Goal: Task Accomplishment & Management: Use online tool/utility

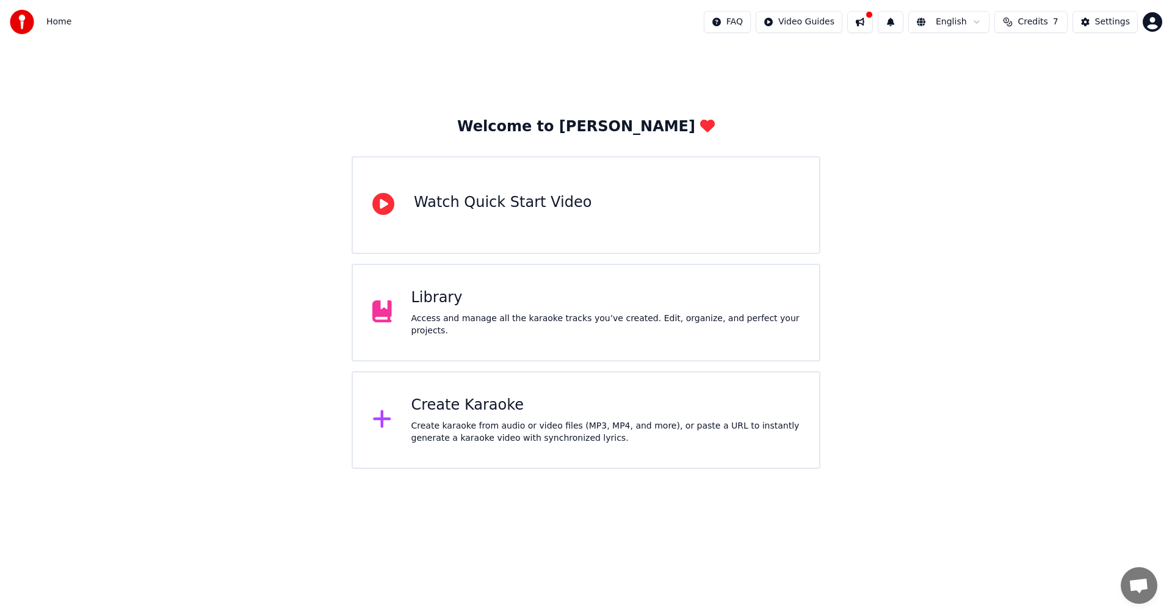
click at [468, 308] on div "Library" at bounding box center [606, 298] width 389 height 20
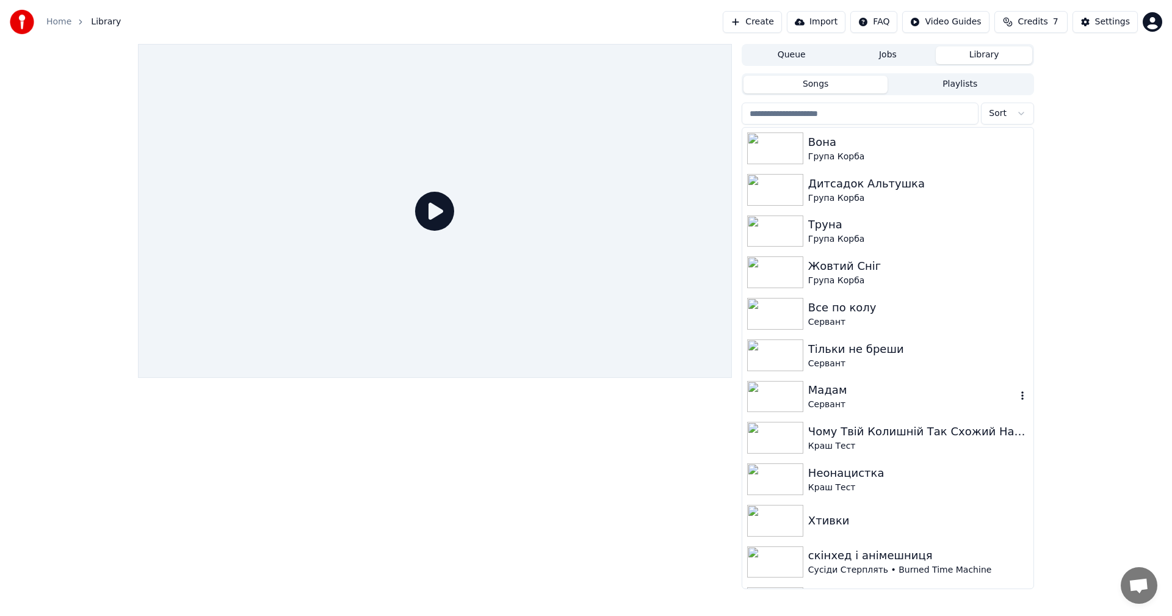
scroll to position [61, 0]
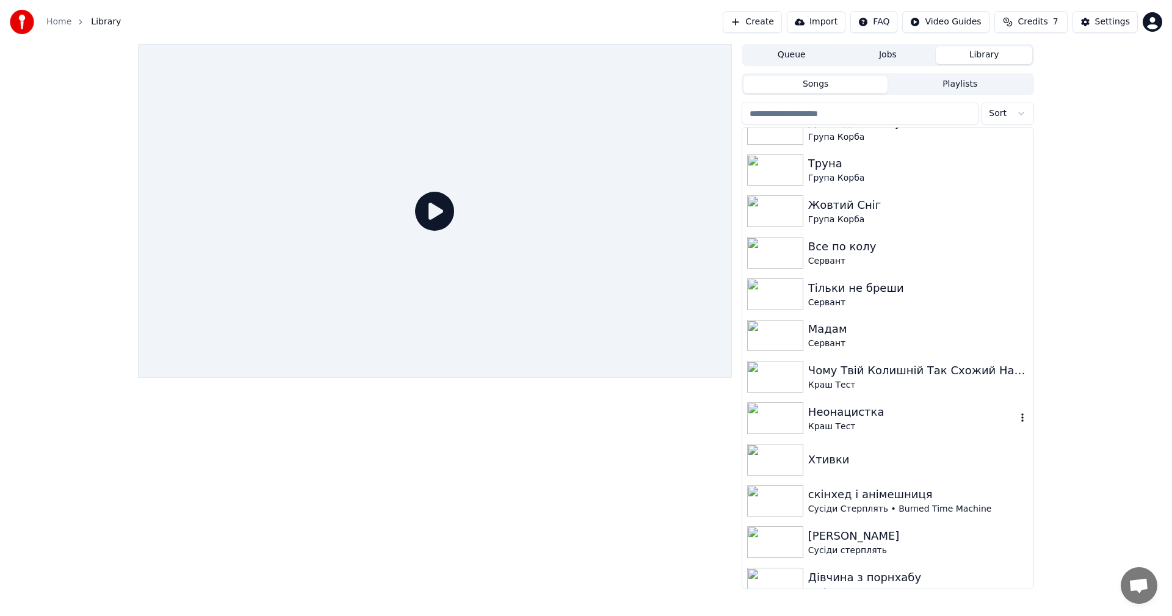
click at [478, 342] on div "Неонацистка" at bounding box center [913, 412] width 208 height 17
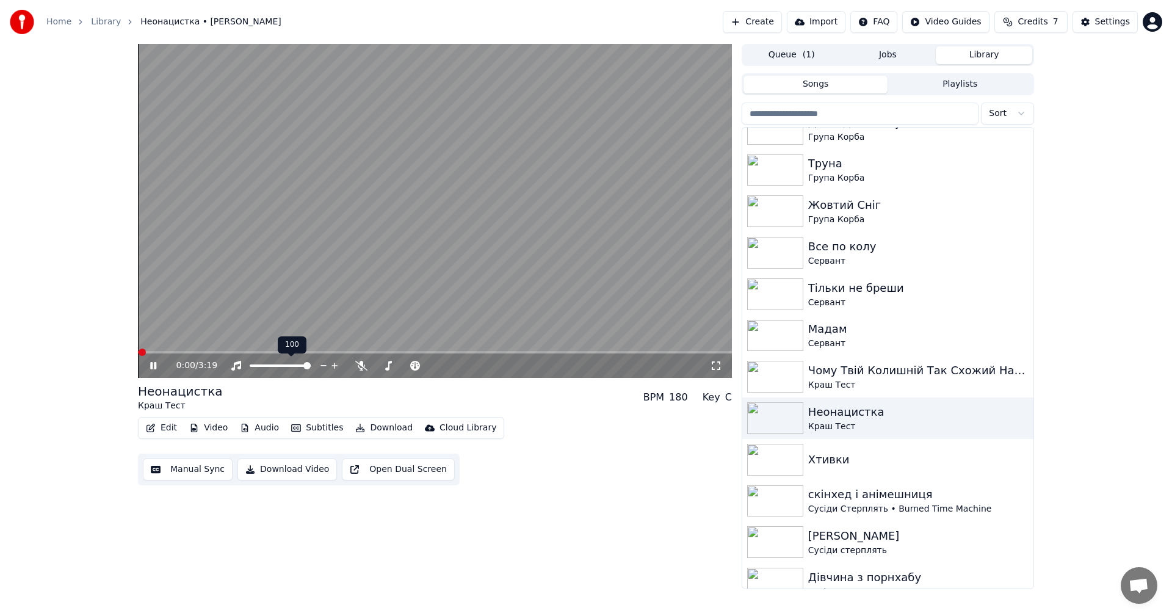
click at [274, 240] on video at bounding box center [435, 211] width 594 height 334
click at [166, 342] on button "Edit" at bounding box center [161, 428] width 41 height 17
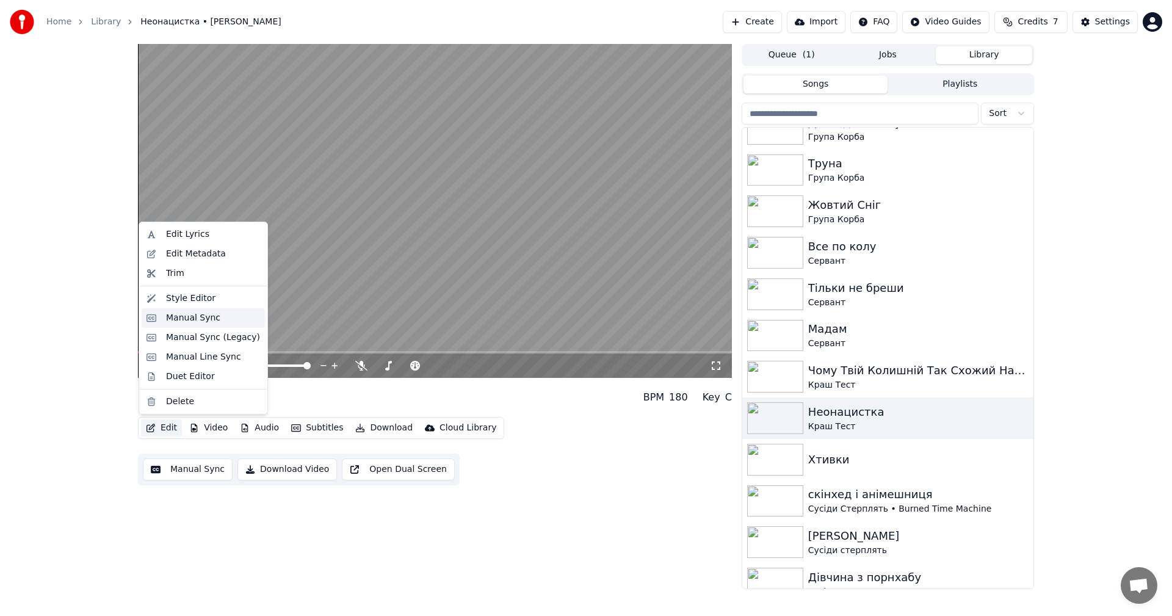
click at [190, 318] on div "Manual Sync" at bounding box center [193, 318] width 54 height 12
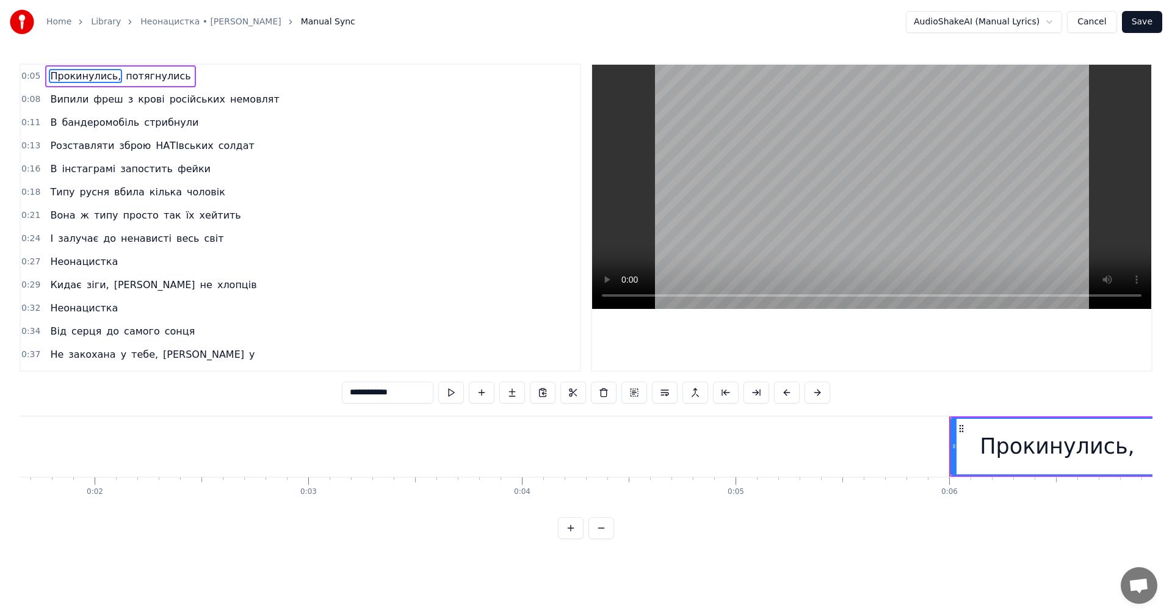
click at [478, 175] on video at bounding box center [871, 187] width 559 height 244
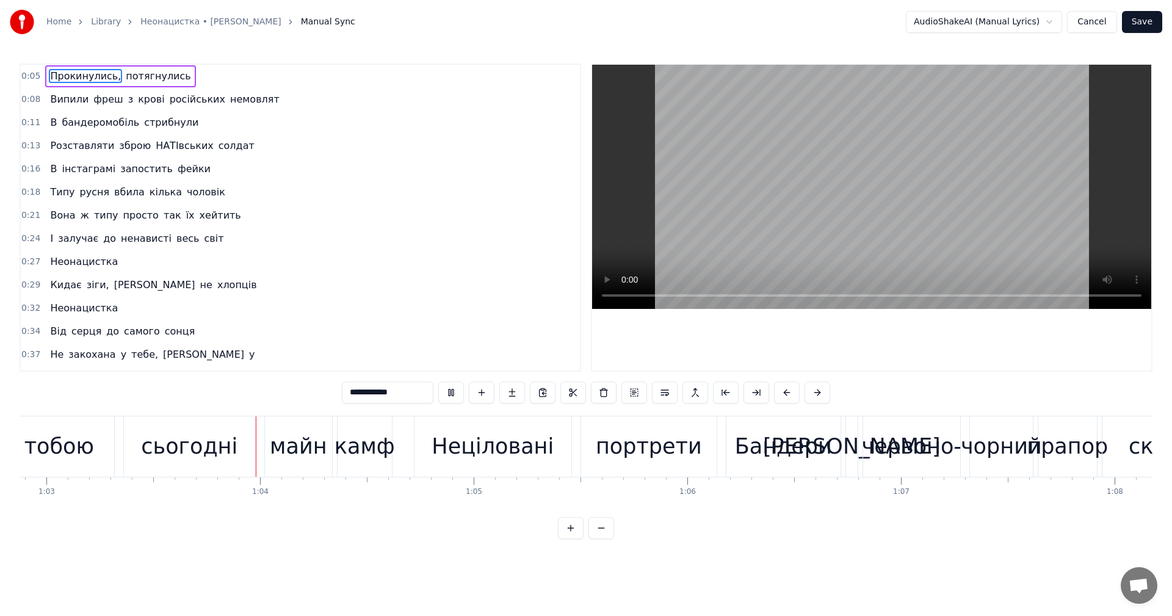
scroll to position [0, 13477]
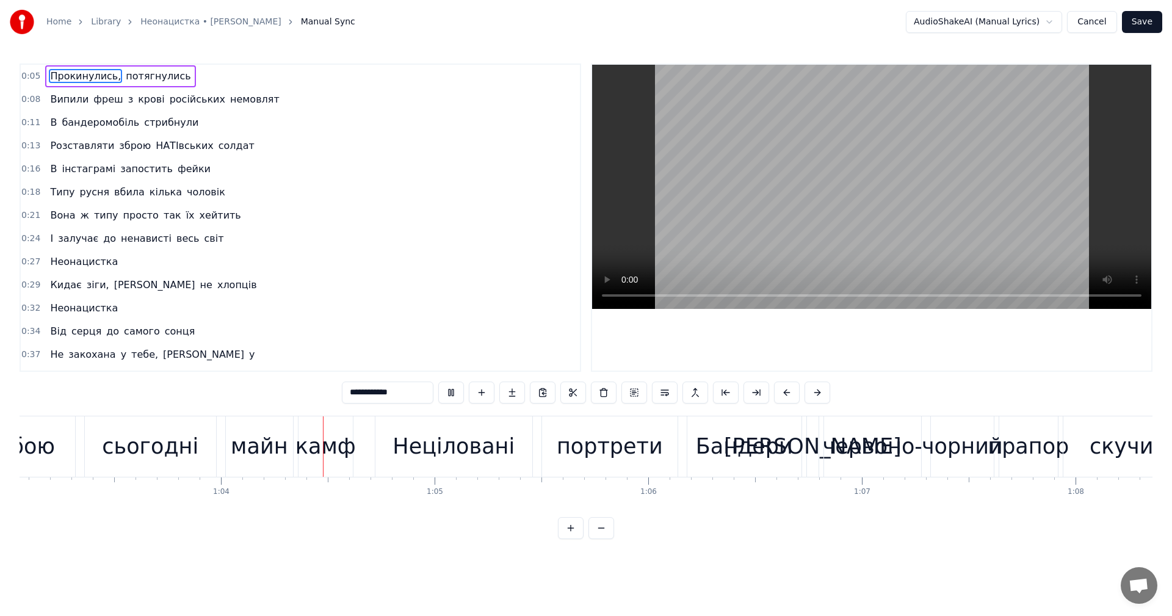
click at [478, 180] on video at bounding box center [871, 187] width 559 height 244
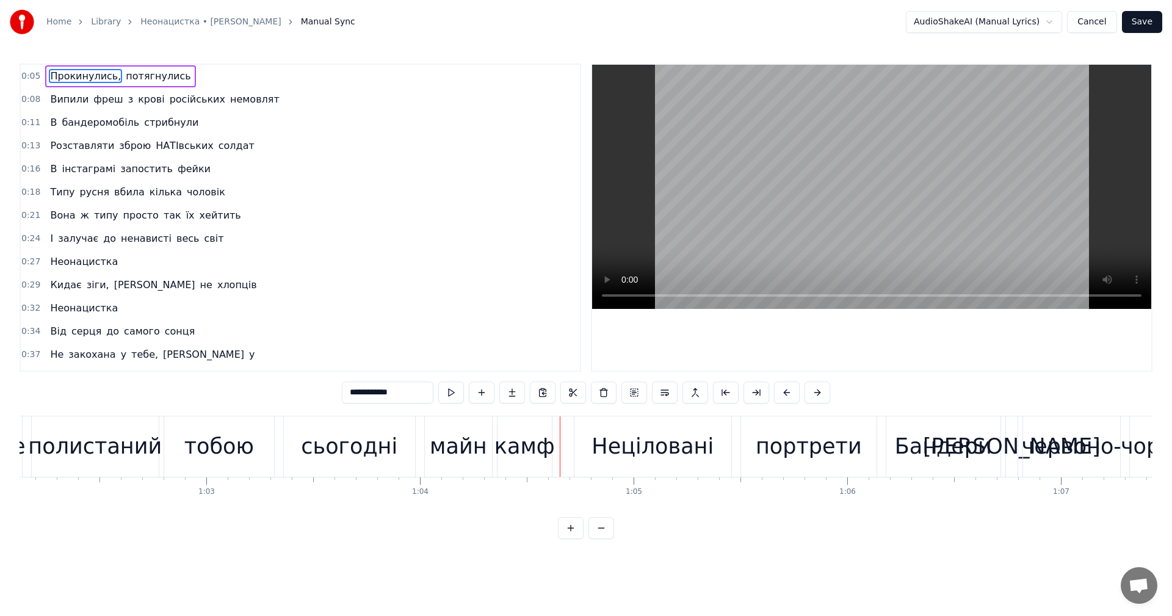
scroll to position [0, 13232]
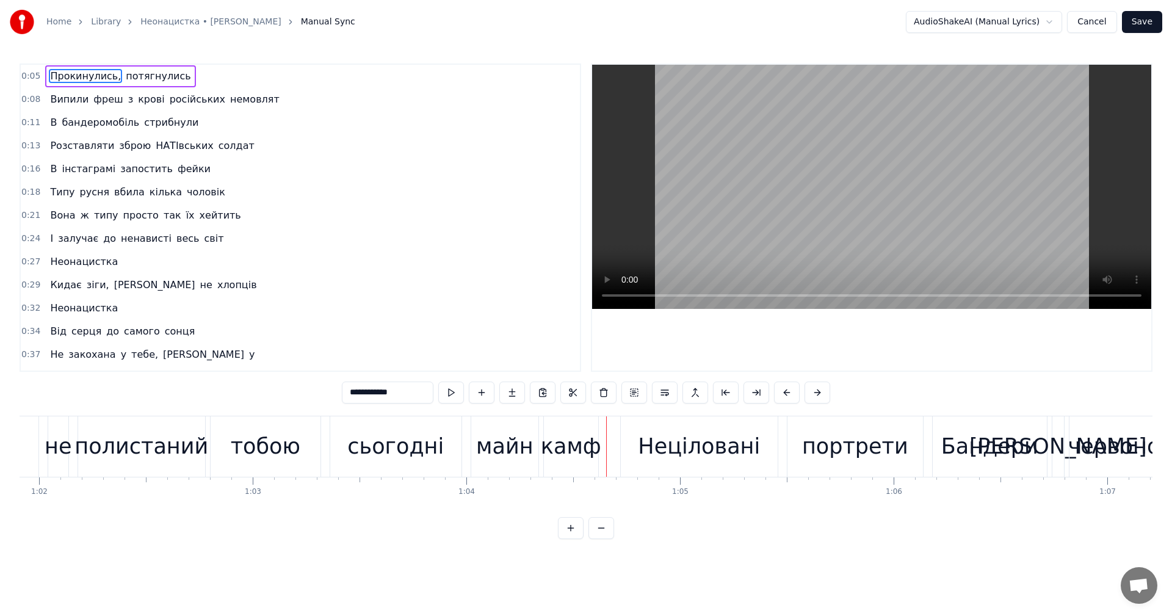
click at [277, 342] on div "тобою" at bounding box center [266, 447] width 70 height 32
type input "*****"
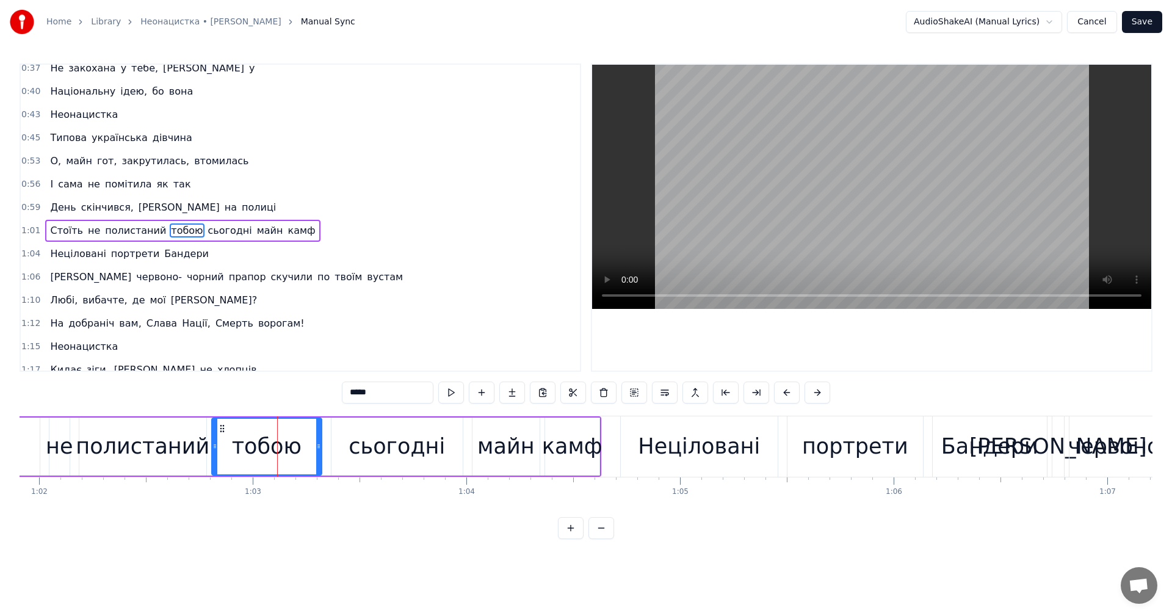
scroll to position [299, 0]
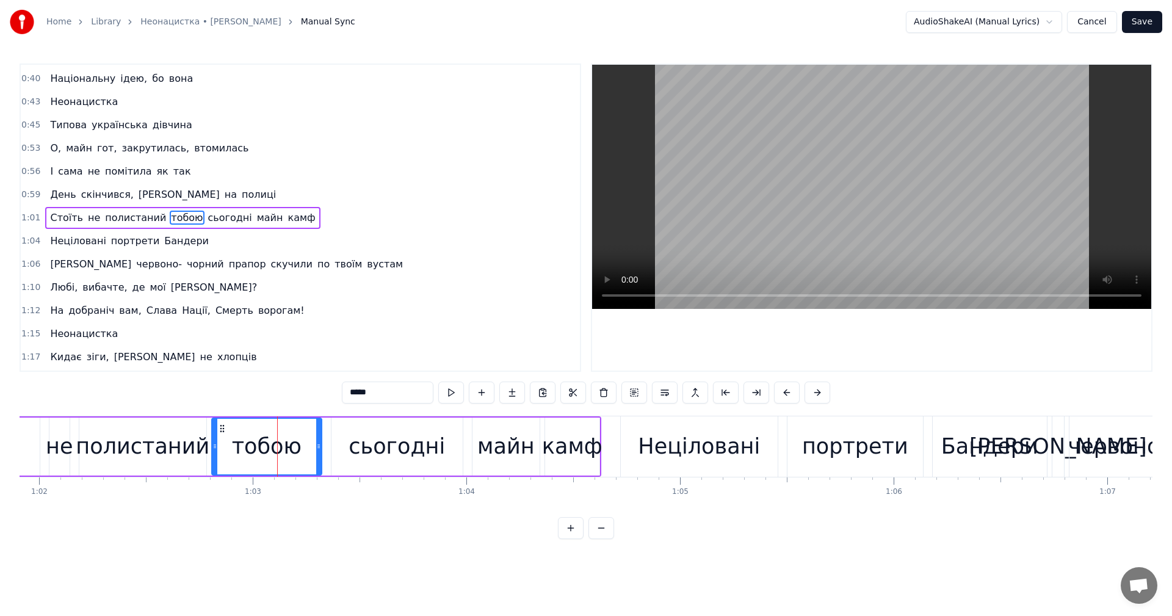
drag, startPoint x: 352, startPoint y: 397, endPoint x: 338, endPoint y: 395, distance: 13.6
click at [340, 342] on div "0:05 Прокинулись, потягнулись 0:08 Випили фреш з крові [DEMOGRAPHIC_DATA] немов…" at bounding box center [586, 302] width 1133 height 476
type input "*"
type input "********"
click at [390, 342] on div "сьогодні" at bounding box center [397, 447] width 96 height 32
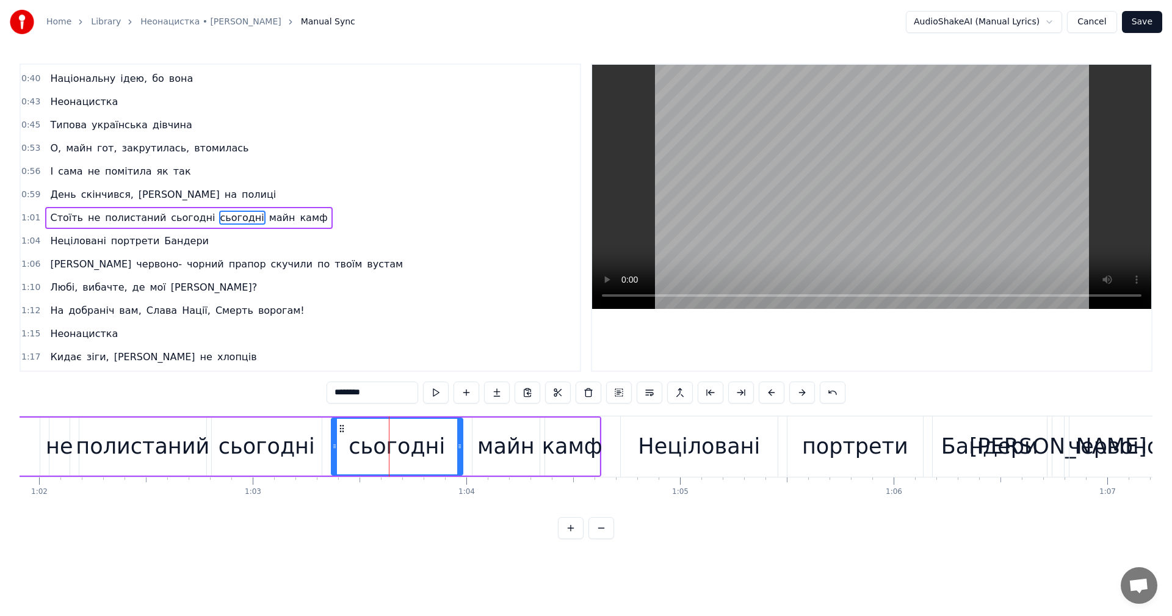
drag, startPoint x: 365, startPoint y: 394, endPoint x: 318, endPoint y: 396, distance: 47.1
click at [319, 342] on div "0:05 Прокинулись, потягнулись 0:08 Випили фреш з крові [DEMOGRAPHIC_DATA] немов…" at bounding box center [586, 302] width 1133 height 476
click at [53, 342] on div "не" at bounding box center [59, 447] width 27 height 32
type input "**"
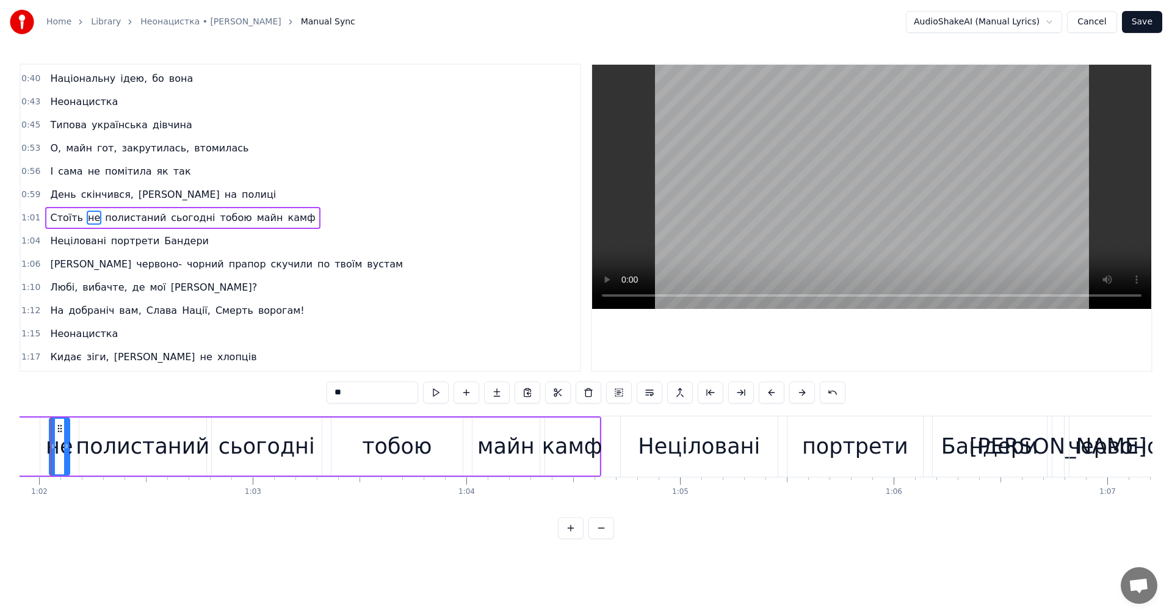
scroll to position [0, 13202]
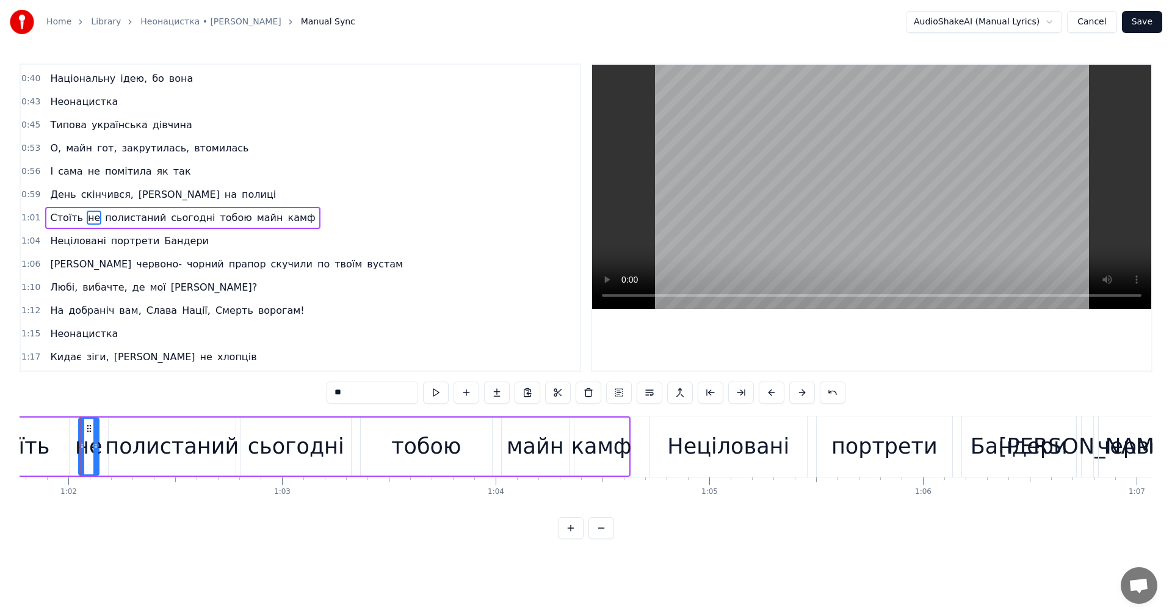
click at [70, 342] on div "Стоїть не полистаний сьогодні тобою майн камф" at bounding box center [294, 446] width 674 height 60
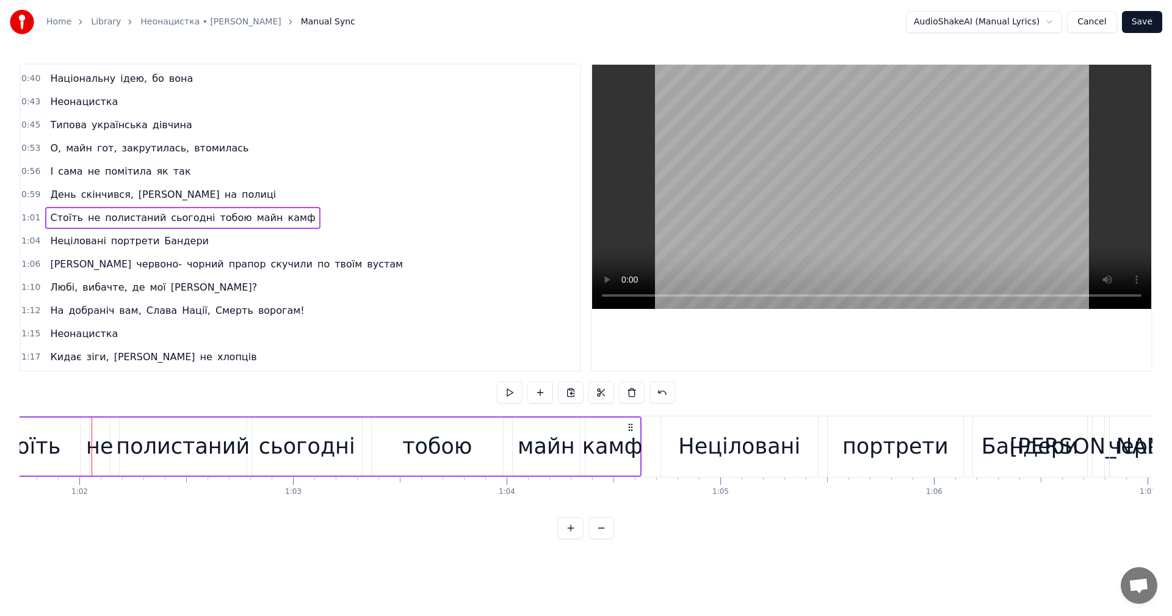
click at [81, 342] on div "Стоїть не полистаний сьогодні тобою майн камф" at bounding box center [305, 446] width 674 height 60
click at [86, 342] on div "Стоїть не полистаний сьогодні тобою майн камф" at bounding box center [305, 446] width 674 height 60
click at [478, 148] on video at bounding box center [871, 187] width 559 height 244
click at [478, 164] on video at bounding box center [871, 187] width 559 height 244
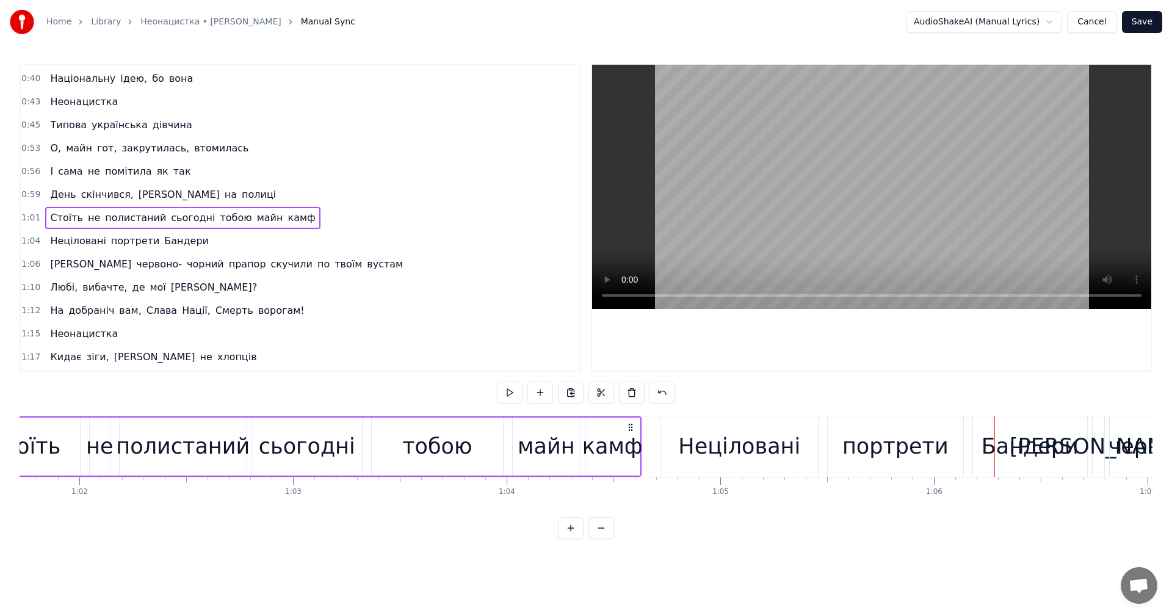
click at [81, 342] on div "Стоїть не полистаний сьогодні тобою майн камф" at bounding box center [305, 446] width 674 height 60
click at [85, 342] on div "Стоїть не полистаний сьогодні тобою майн камф" at bounding box center [305, 446] width 674 height 60
click at [478, 193] on video at bounding box center [871, 187] width 559 height 244
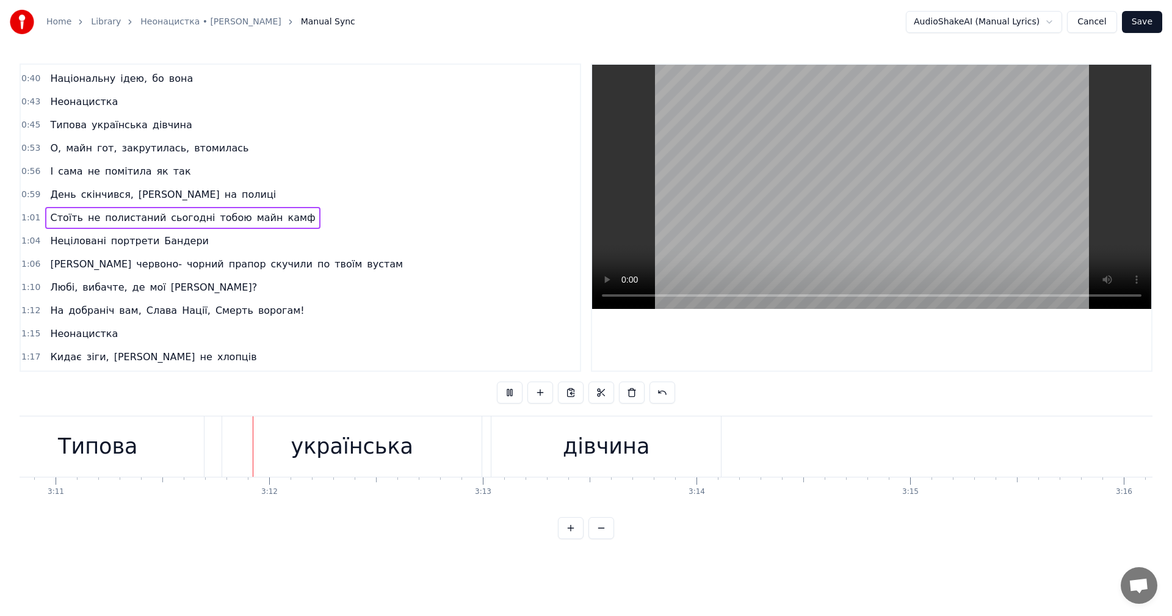
scroll to position [0, 40824]
click at [478, 187] on video at bounding box center [871, 187] width 559 height 244
click at [478, 22] on button "Save" at bounding box center [1142, 22] width 40 height 22
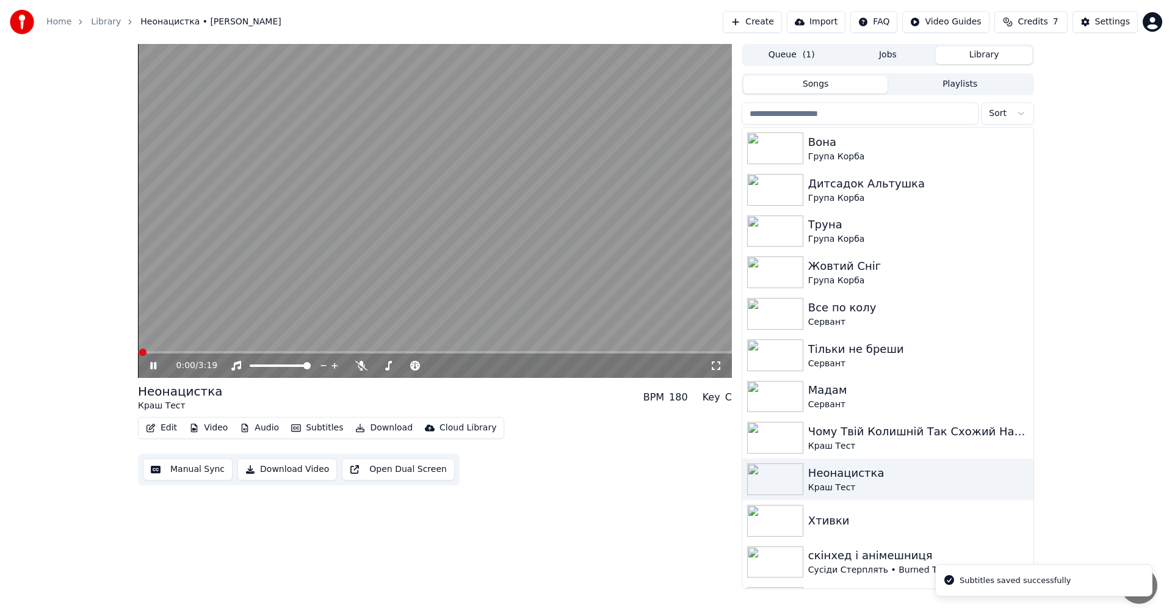
click at [425, 216] on video at bounding box center [435, 211] width 594 height 334
click at [277, 342] on button "Download Video" at bounding box center [288, 470] width 100 height 22
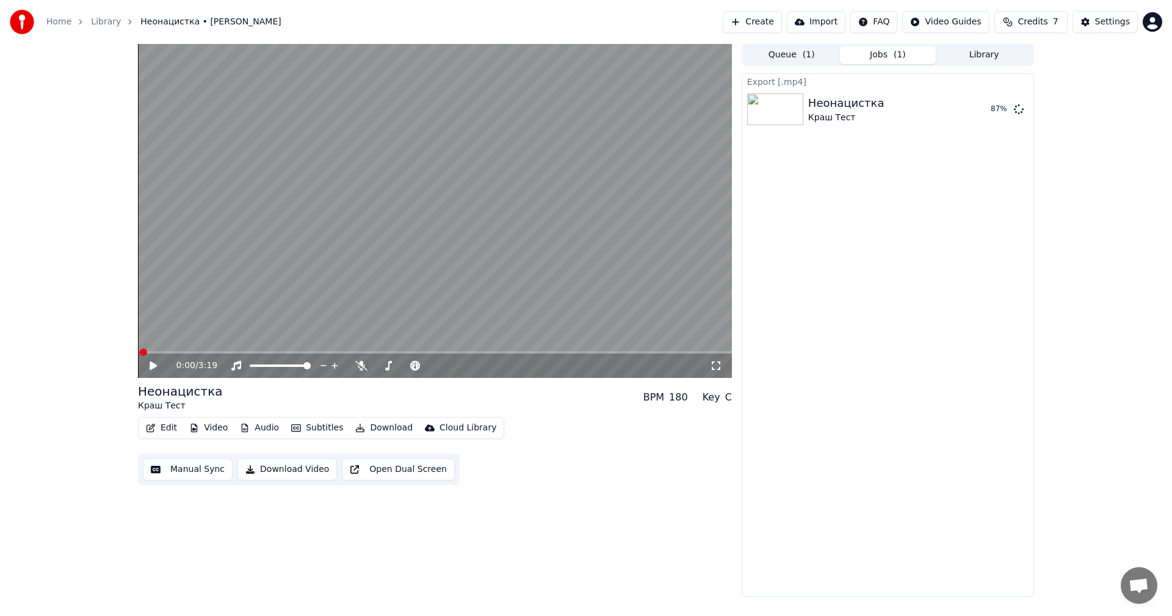
click at [478, 299] on div "Export [.mp4] Неонацистка [PERSON_NAME] 87 %" at bounding box center [888, 335] width 293 height 524
click at [478, 46] on button "Library" at bounding box center [984, 55] width 96 height 18
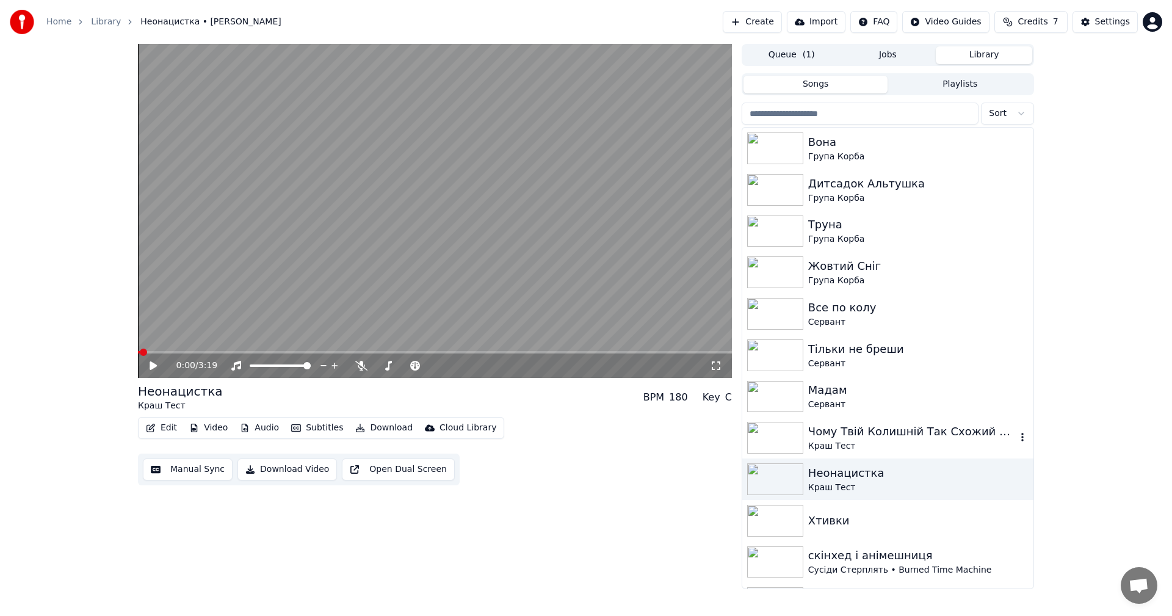
click at [478, 342] on div "Краш Тест" at bounding box center [913, 446] width 208 height 12
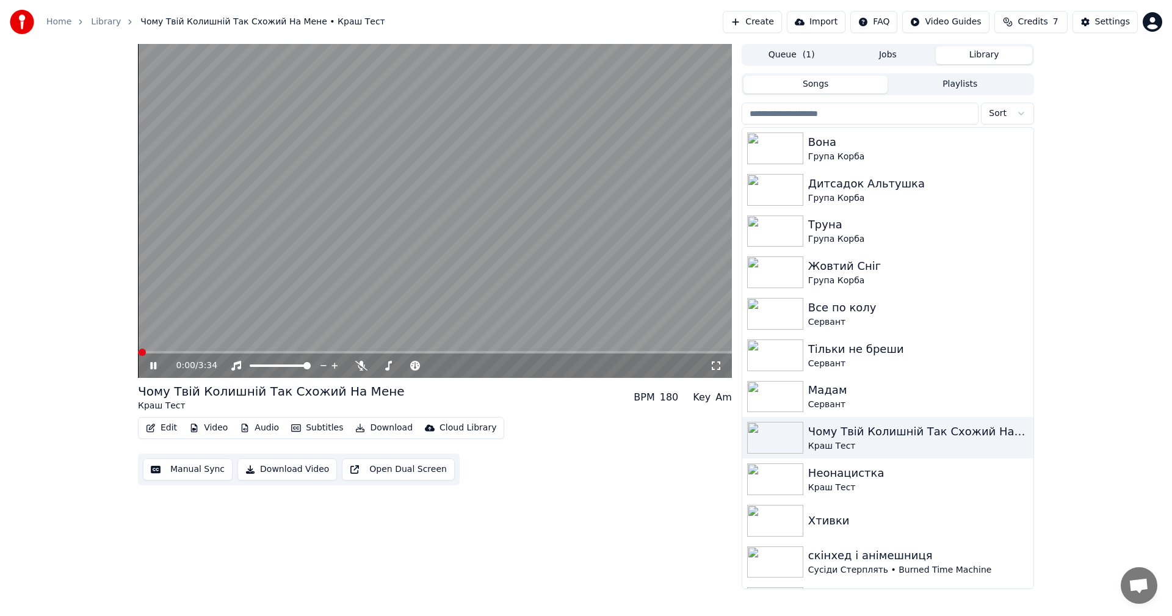
click at [317, 231] on video at bounding box center [435, 211] width 594 height 334
click at [165, 342] on button "Edit" at bounding box center [161, 428] width 41 height 17
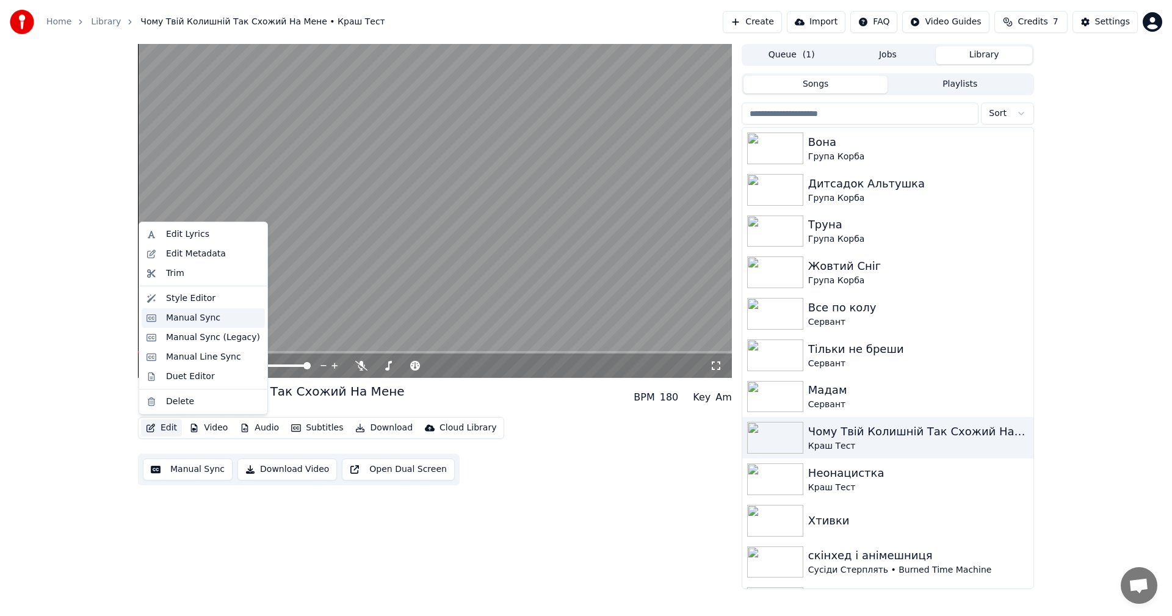
click at [198, 315] on div "Manual Sync" at bounding box center [193, 318] width 54 height 12
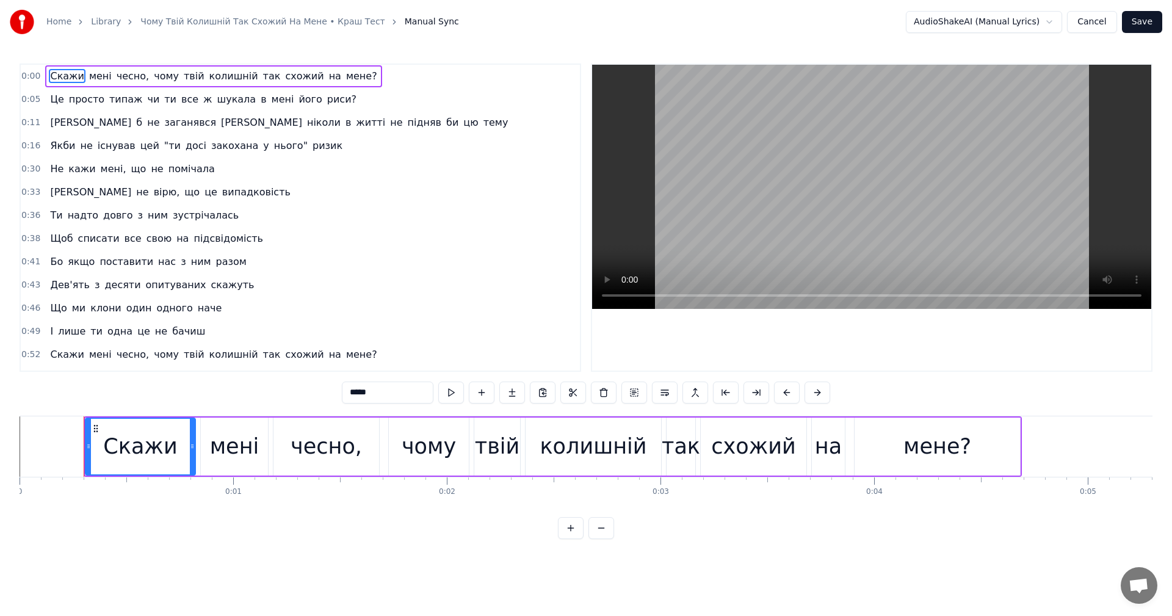
click at [478, 178] on video at bounding box center [871, 187] width 559 height 244
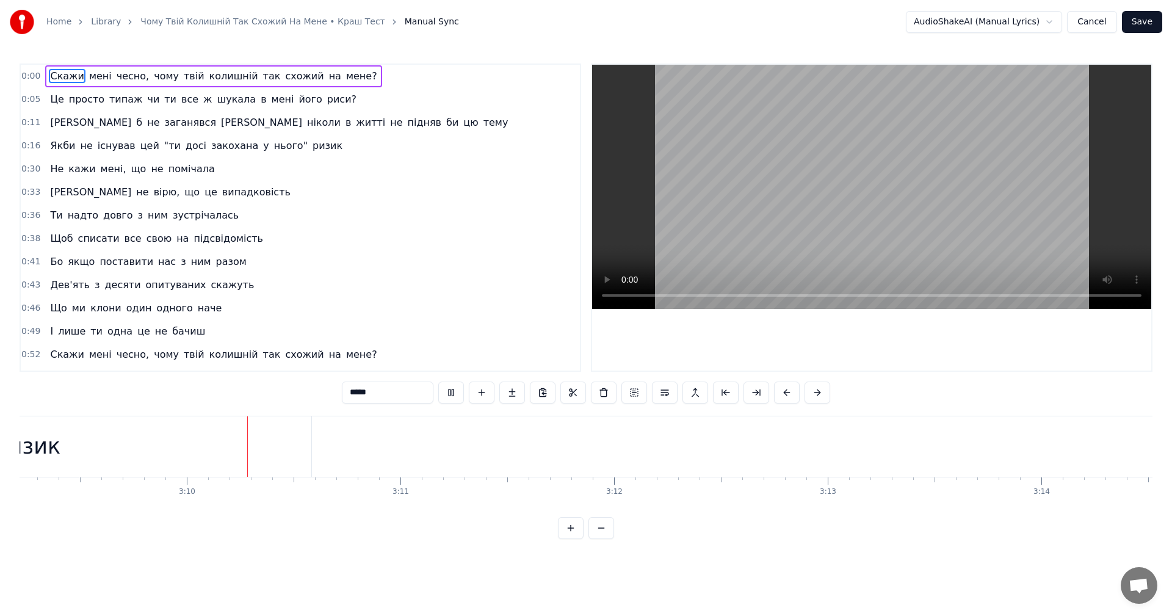
scroll to position [0, 40486]
click at [478, 173] on video at bounding box center [871, 187] width 559 height 244
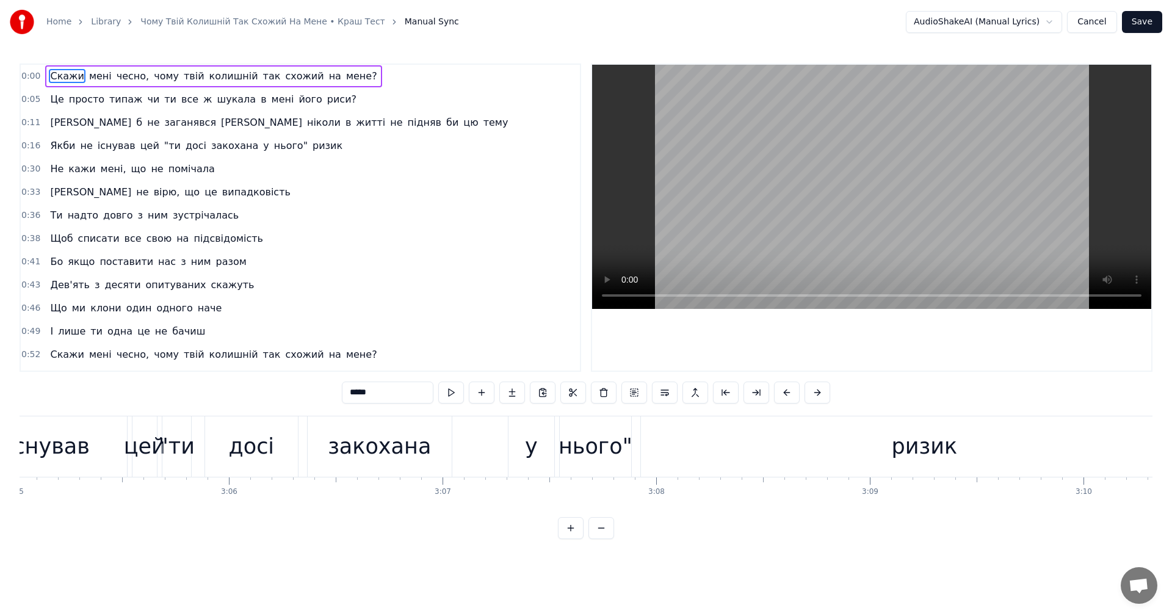
click at [478, 342] on div "[PERSON_NAME] не існував цей "ти досі закохана у нього" ризик" at bounding box center [504, 446] width 1413 height 60
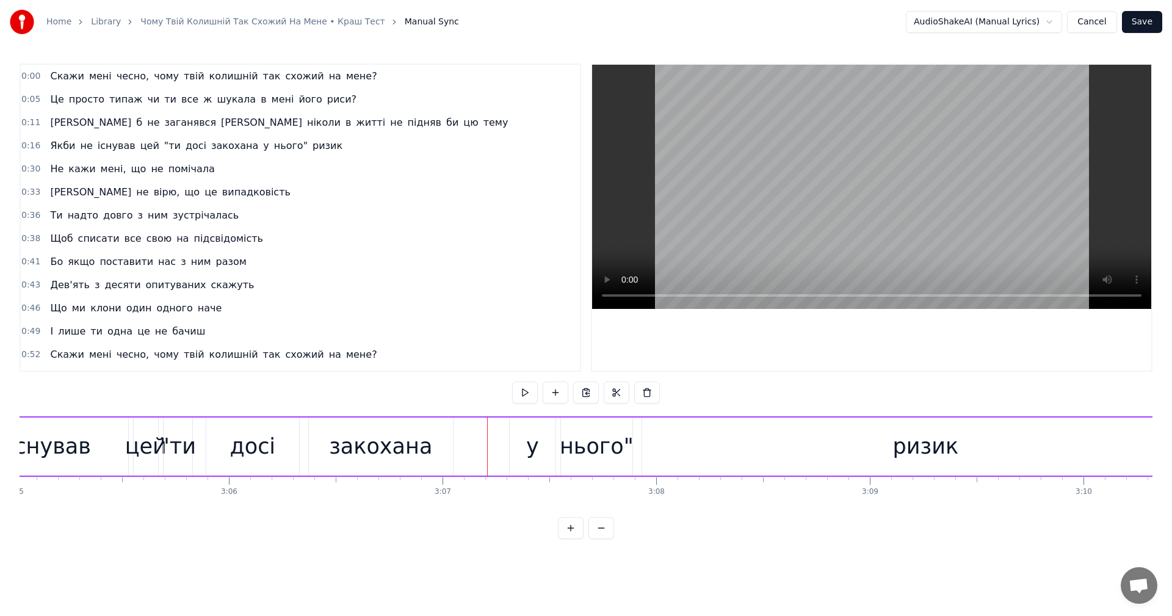
click at [478, 24] on button "Cancel" at bounding box center [1091, 22] width 49 height 22
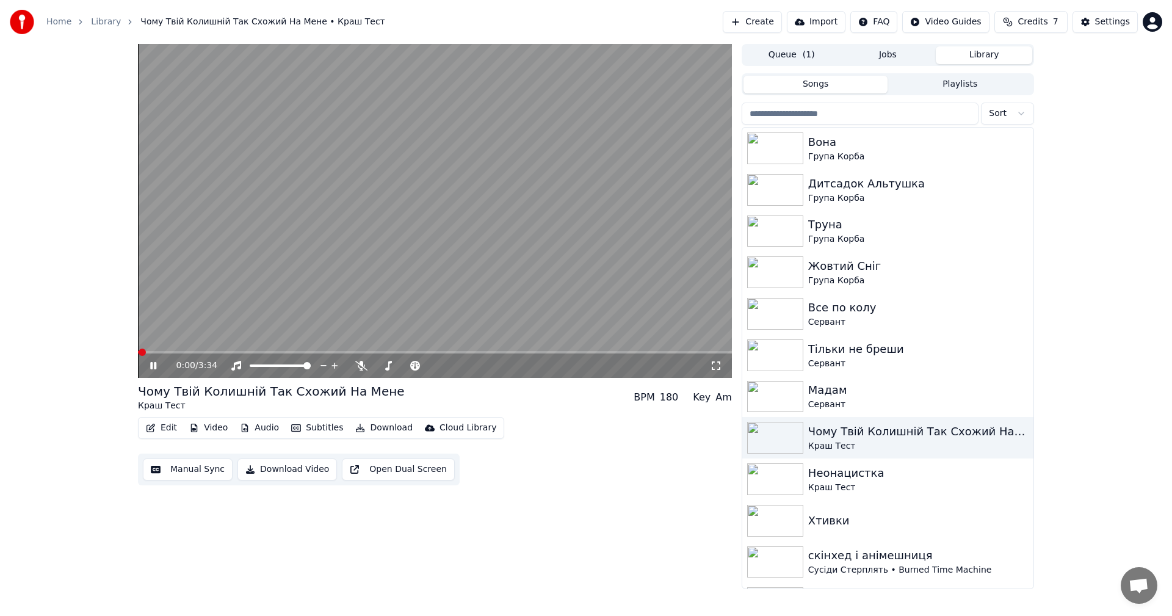
click at [282, 275] on video at bounding box center [435, 211] width 594 height 334
click at [166, 342] on button "Edit" at bounding box center [161, 428] width 41 height 17
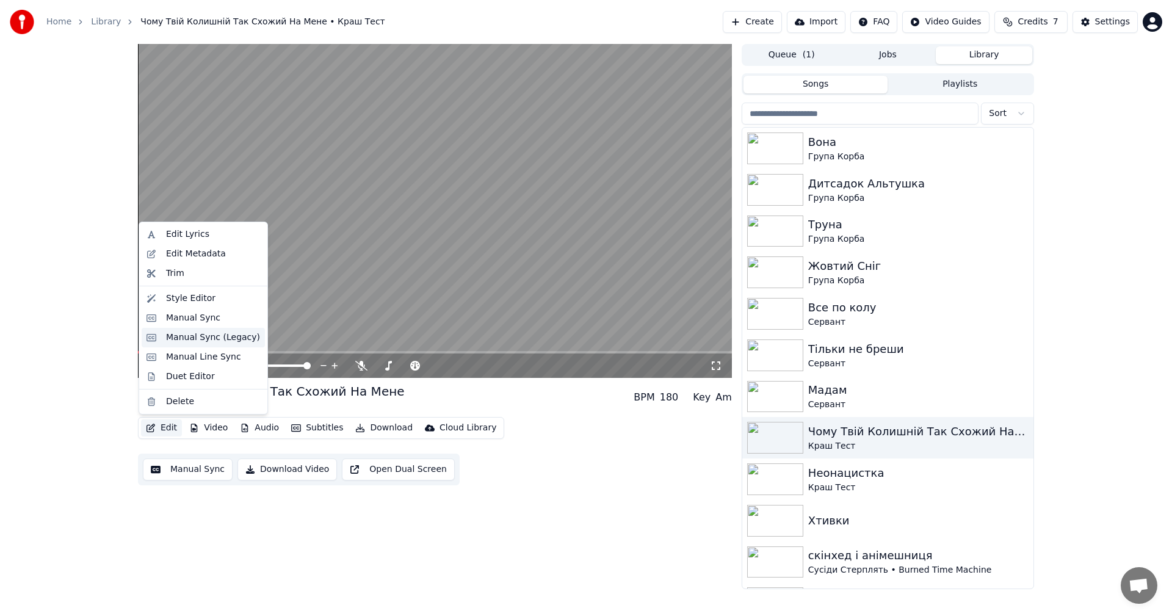
click at [205, 339] on div "Manual Sync (Legacy)" at bounding box center [213, 338] width 94 height 12
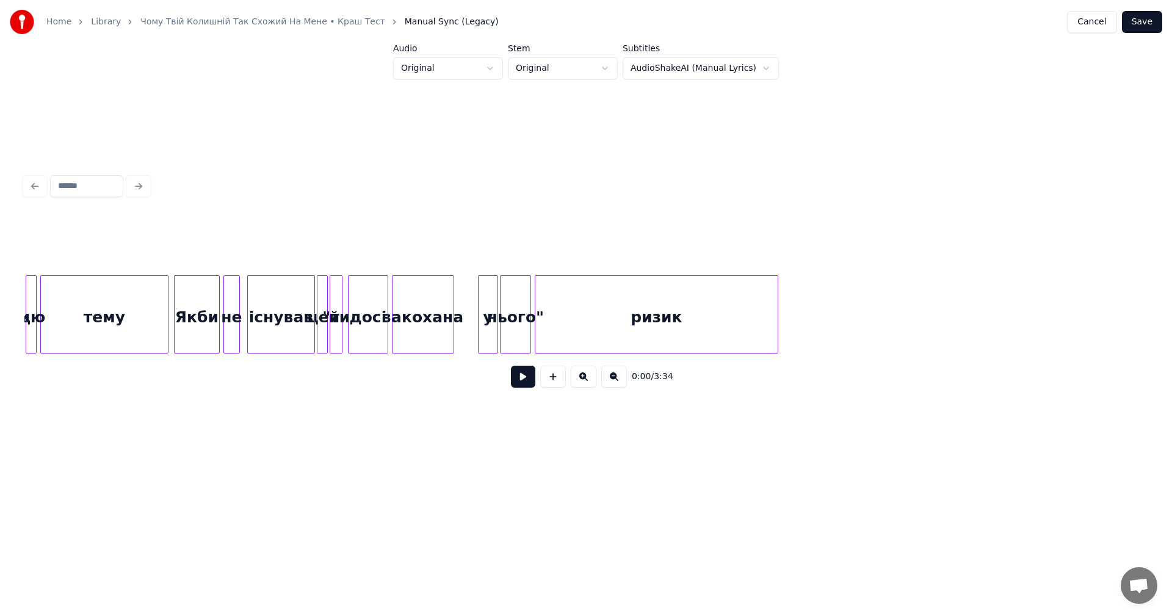
scroll to position [0, 16388]
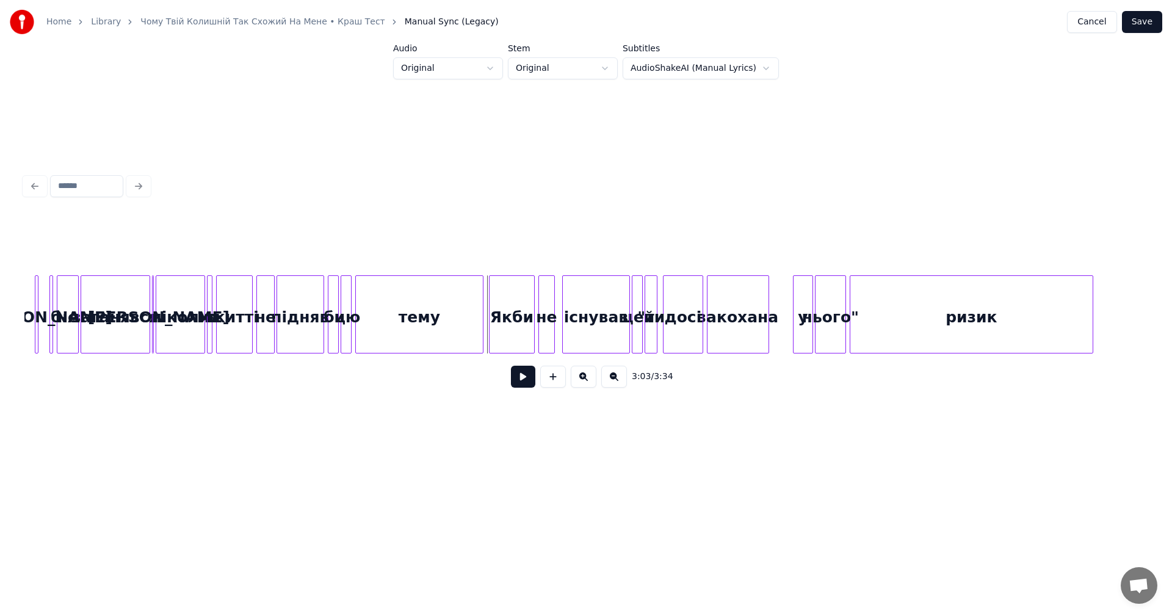
click at [478, 342] on button at bounding box center [523, 377] width 24 height 22
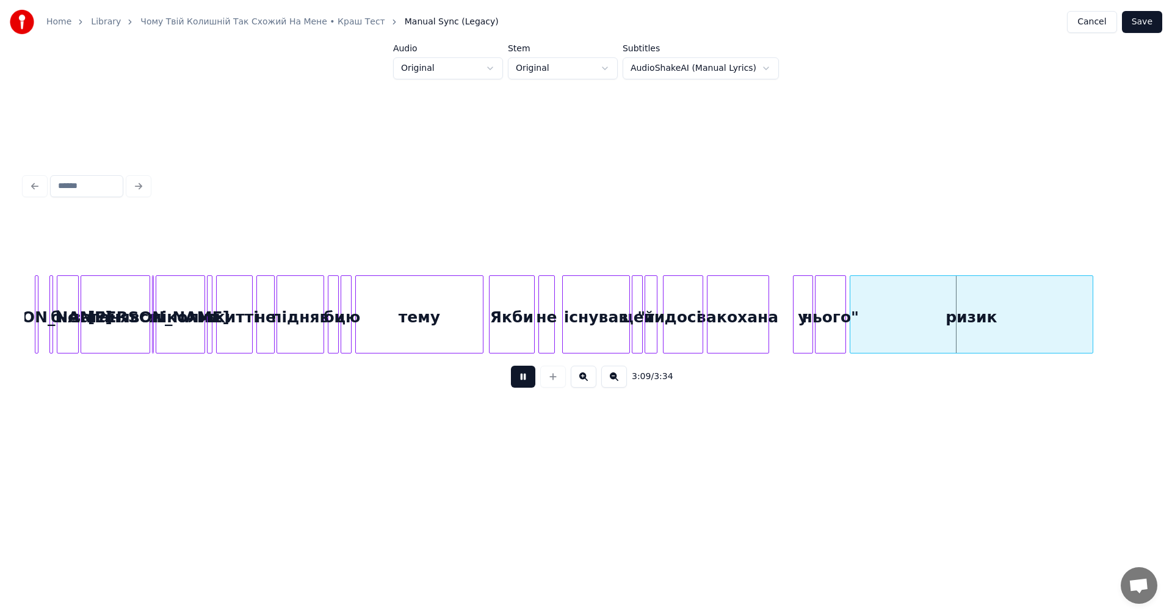
click at [478, 342] on button at bounding box center [523, 377] width 24 height 22
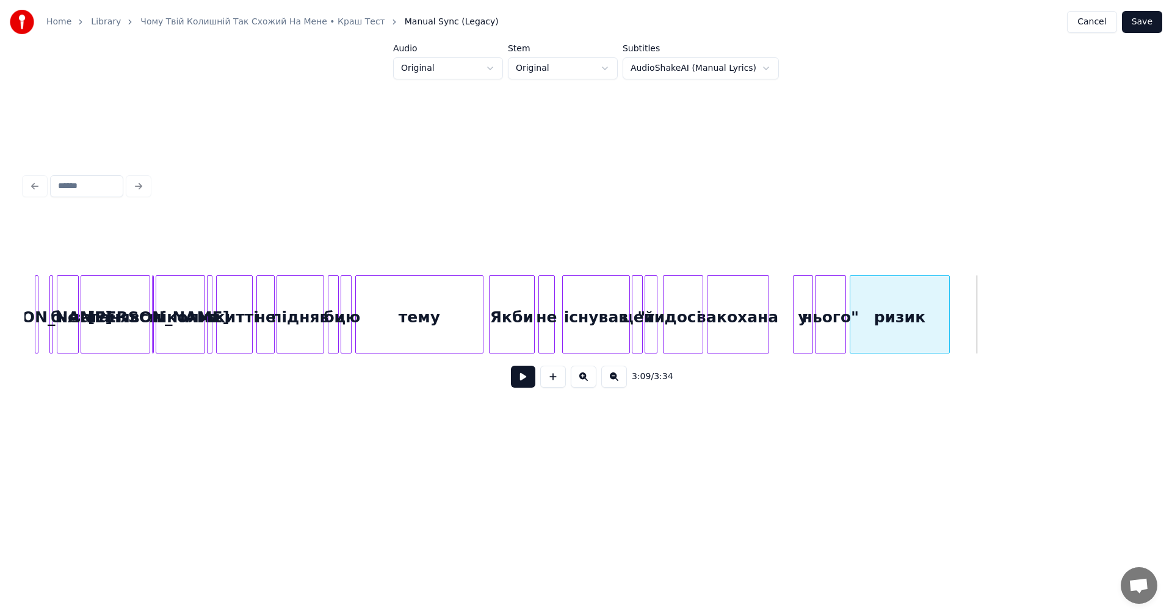
click at [478, 301] on div at bounding box center [948, 314] width 4 height 77
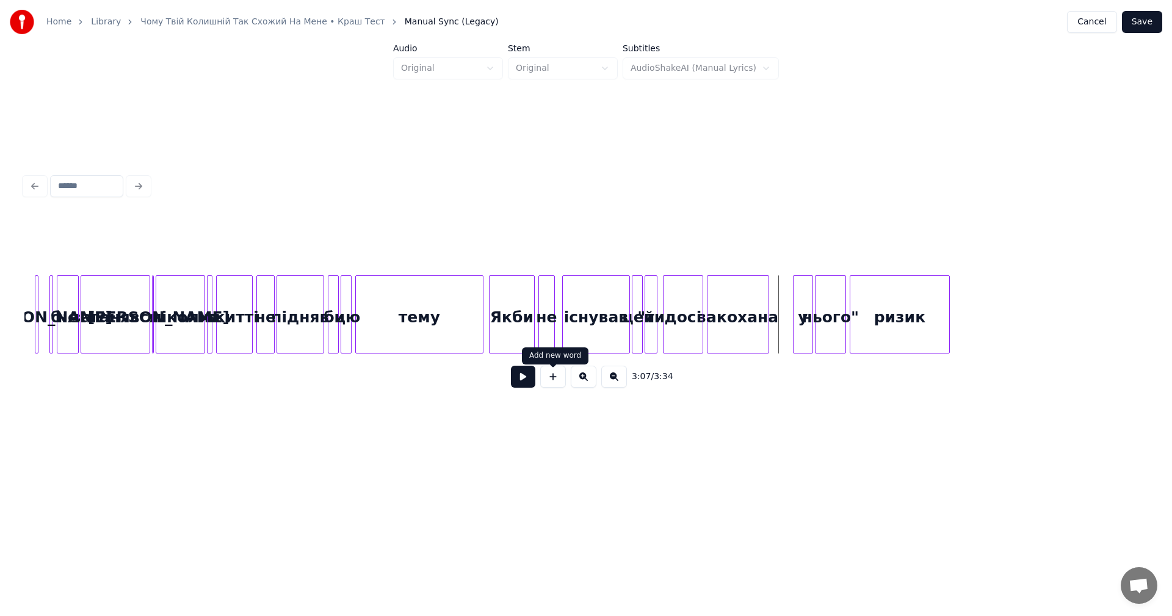
click at [478, 342] on button at bounding box center [523, 377] width 24 height 22
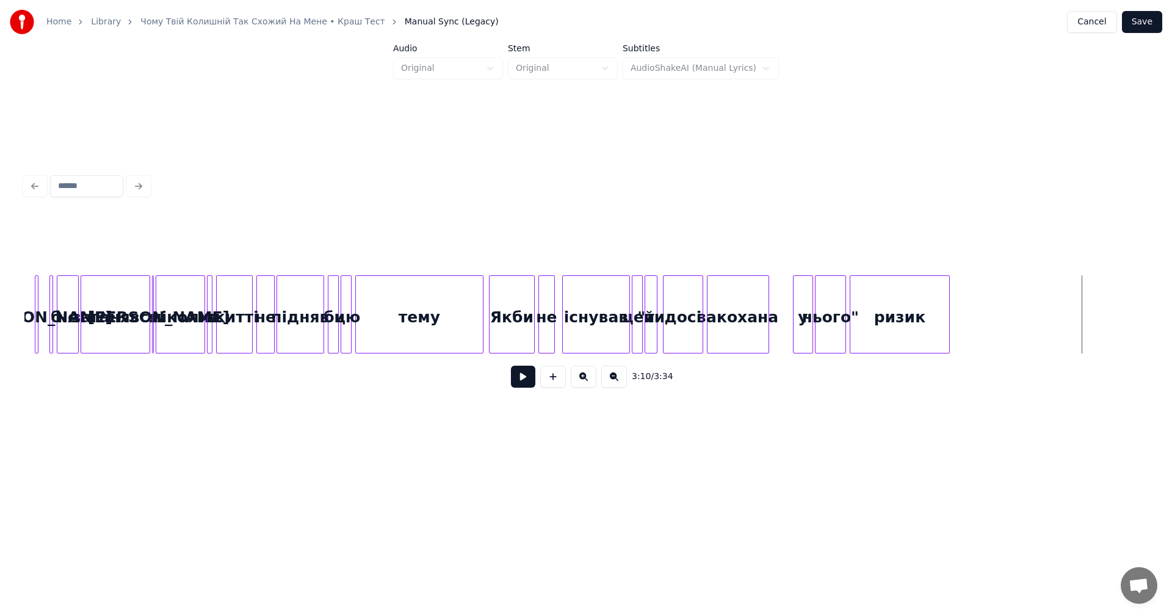
click at [478, 342] on button at bounding box center [553, 377] width 26 height 22
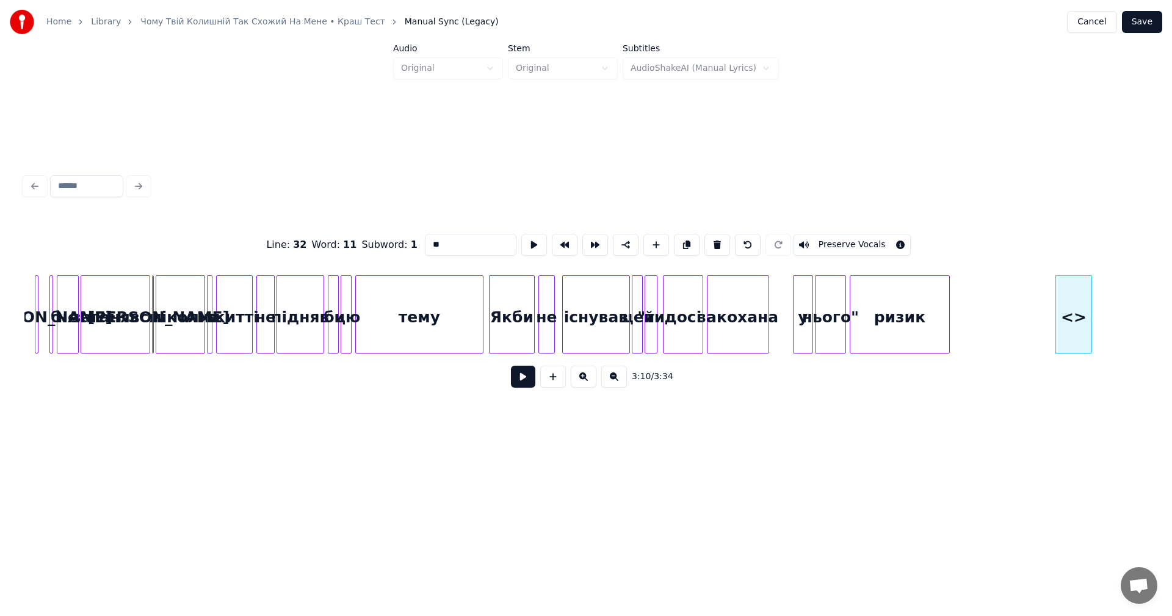
drag, startPoint x: 463, startPoint y: 247, endPoint x: 441, endPoint y: 235, distance: 25.7
click at [451, 241] on input "**" at bounding box center [471, 245] width 92 height 22
type input "*"
click at [478, 303] on div "гьЯ" at bounding box center [1052, 317] width 35 height 83
type input "***"
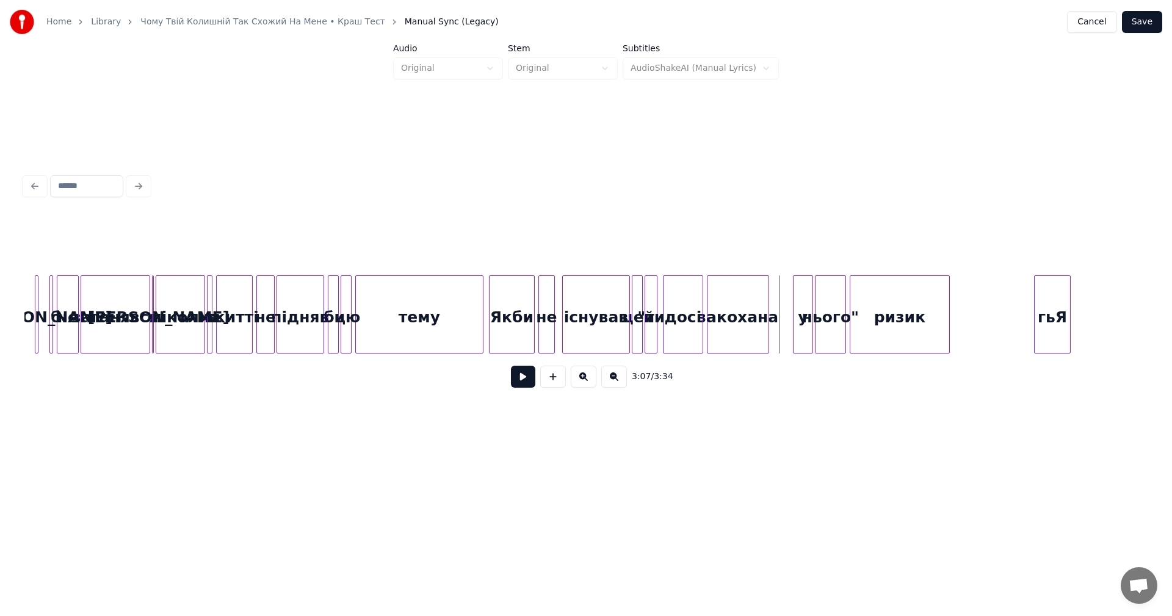
click at [478, 342] on button at bounding box center [523, 377] width 24 height 22
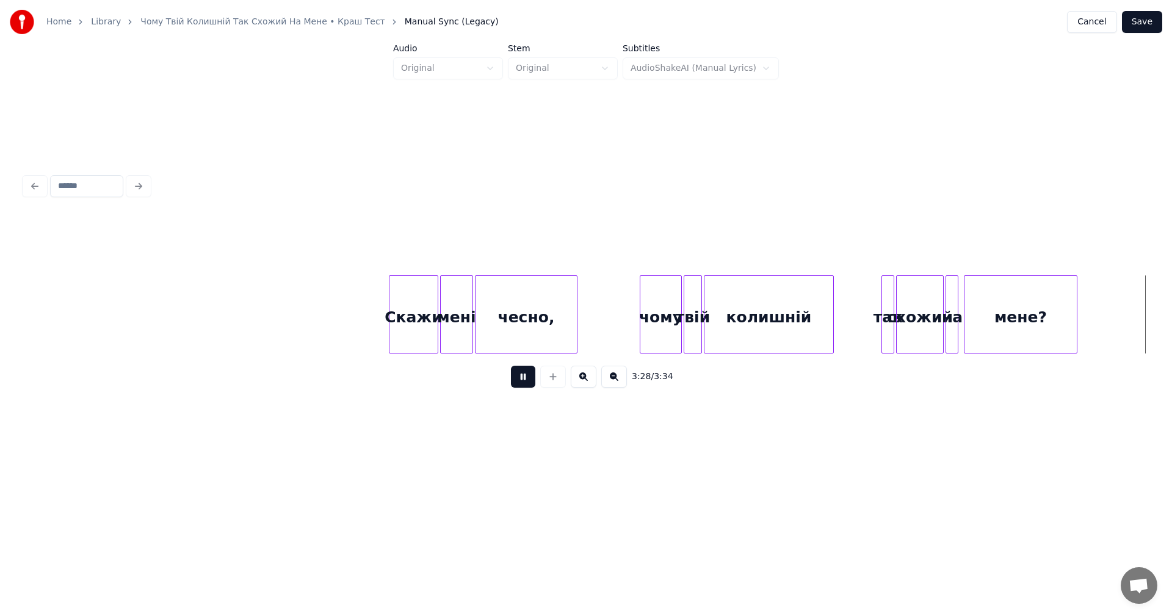
scroll to position [0, 18519]
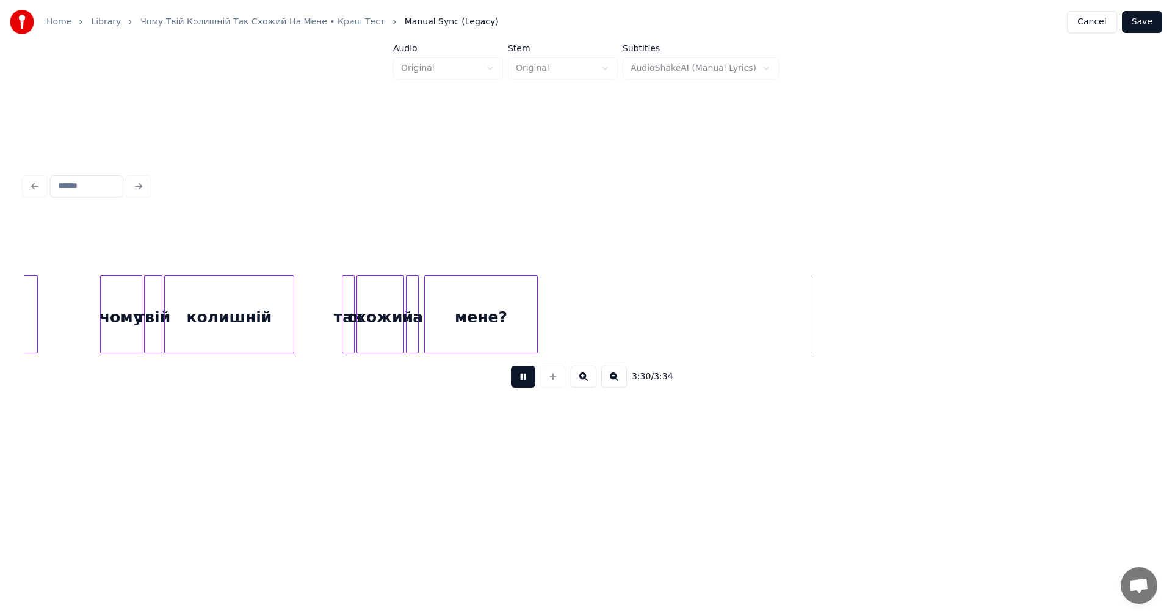
click at [478, 342] on button at bounding box center [523, 377] width 24 height 22
click at [478, 23] on button "Save" at bounding box center [1142, 22] width 40 height 22
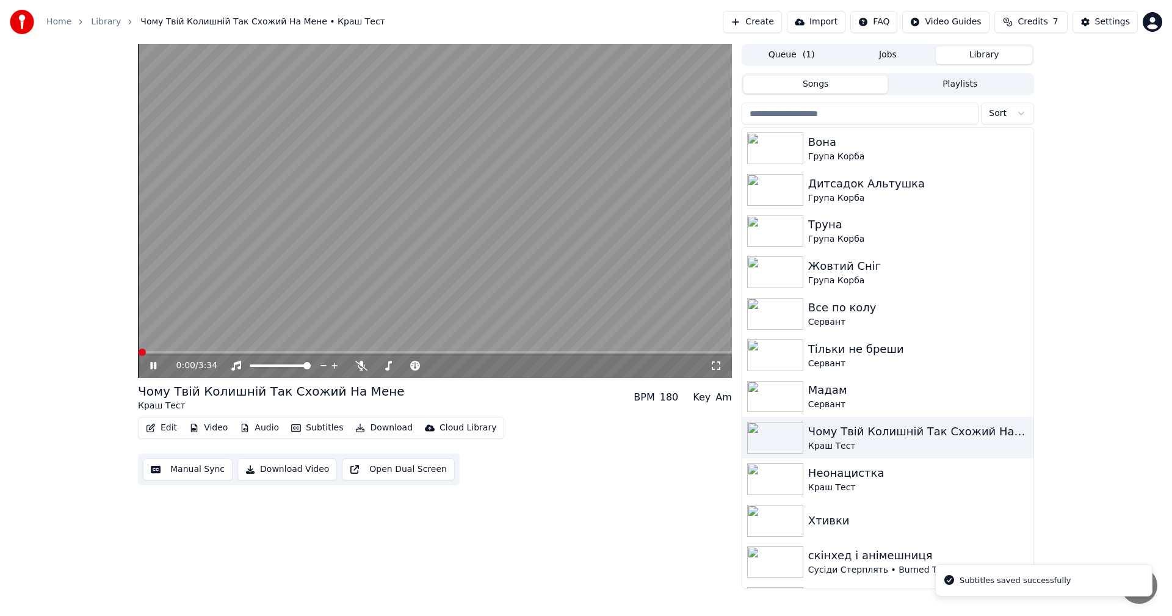
click at [460, 194] on video at bounding box center [435, 211] width 594 height 334
click at [288, 342] on button "Download Video" at bounding box center [288, 470] width 100 height 22
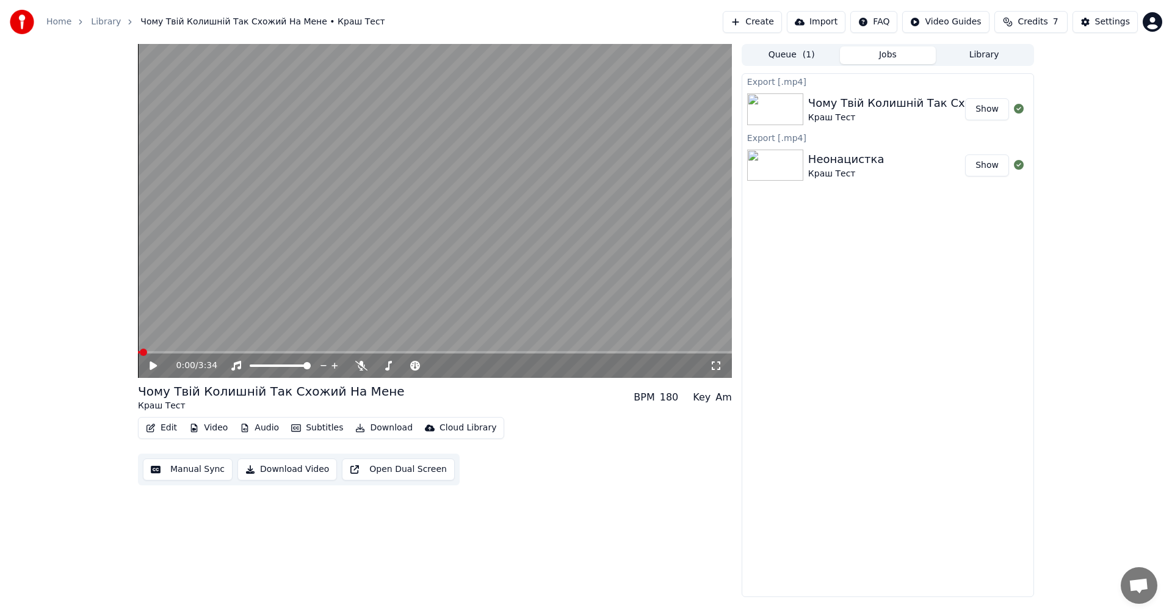
click at [478, 50] on button "Library" at bounding box center [984, 55] width 96 height 18
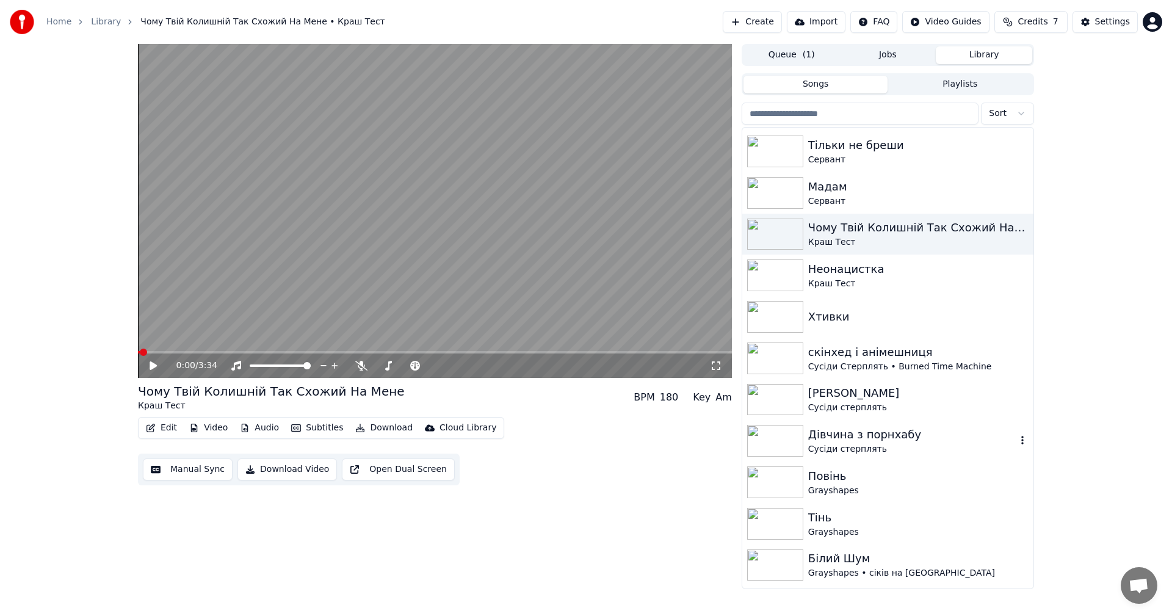
scroll to position [123, 0]
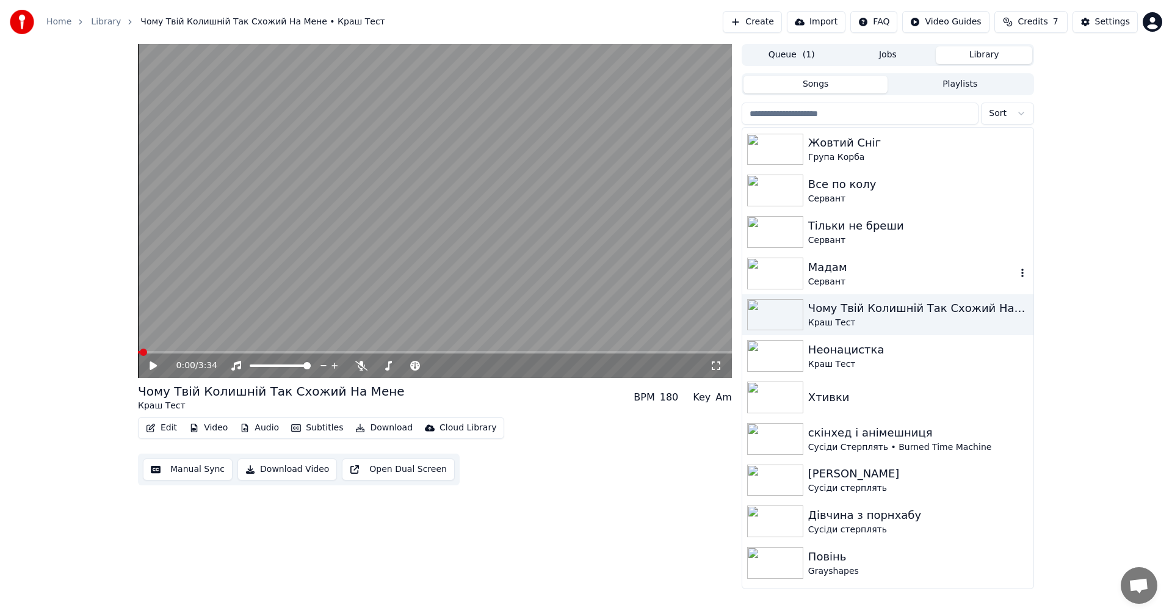
click at [478, 273] on div "Мадам" at bounding box center [913, 267] width 208 height 17
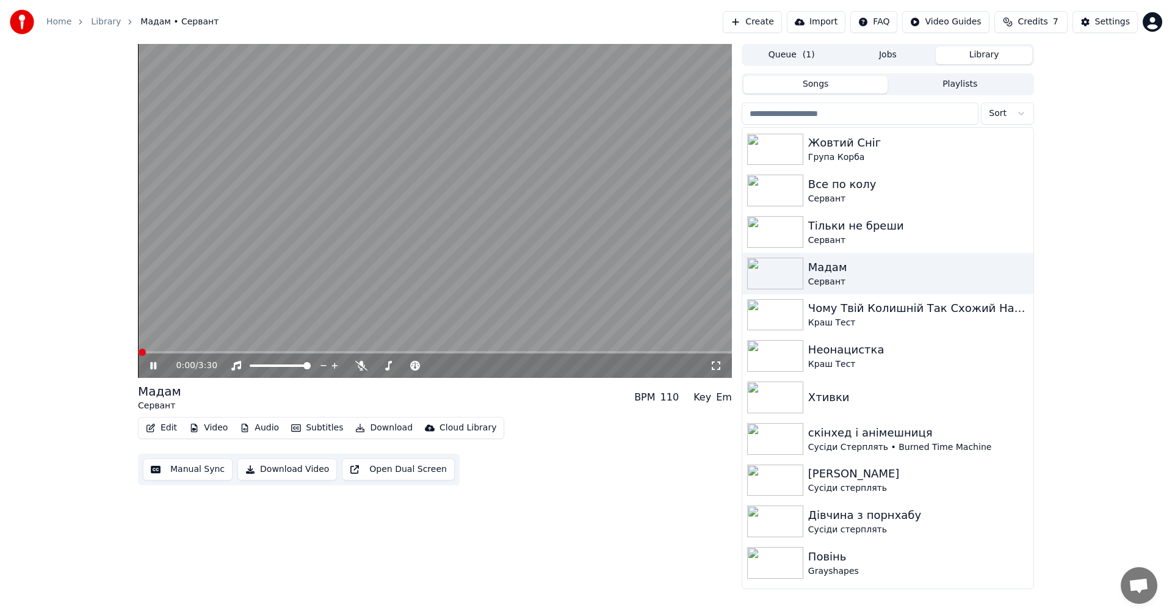
click at [250, 258] on video at bounding box center [435, 211] width 594 height 334
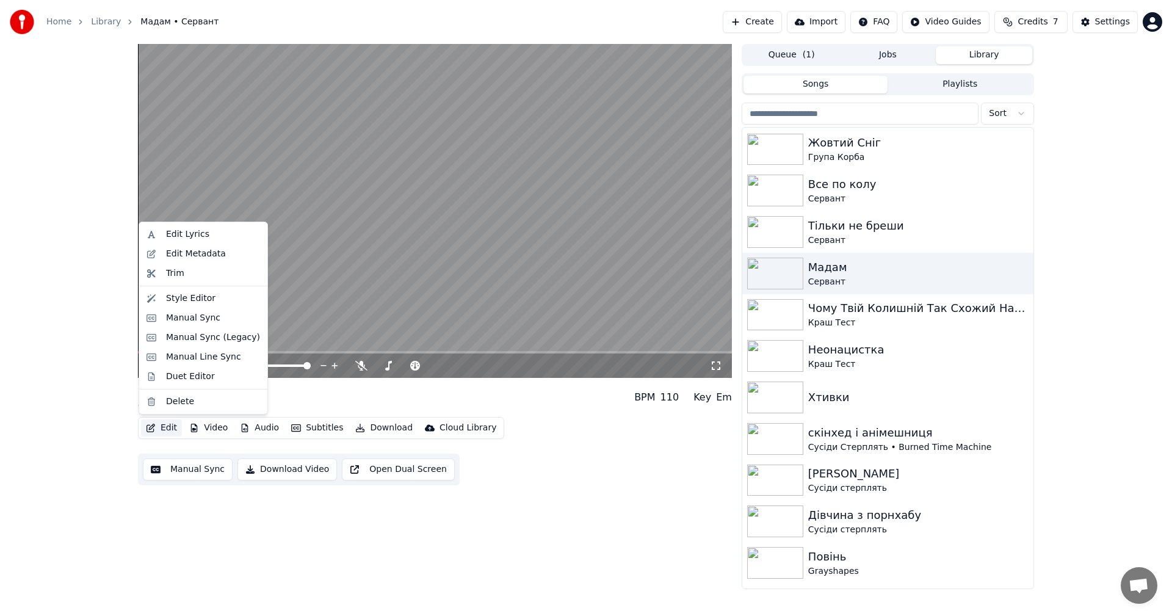
click at [173, 342] on button "Edit" at bounding box center [161, 428] width 41 height 17
click at [193, 318] on div "Manual Sync" at bounding box center [193, 318] width 54 height 12
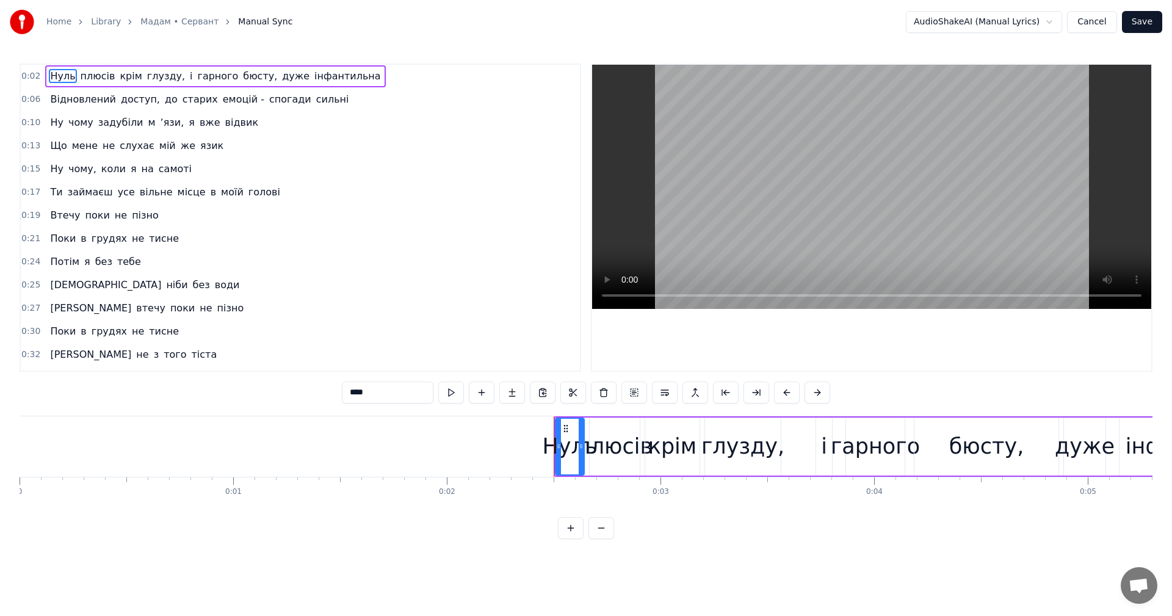
click at [478, 200] on video at bounding box center [871, 187] width 559 height 244
click at [478, 194] on video at bounding box center [871, 187] width 559 height 244
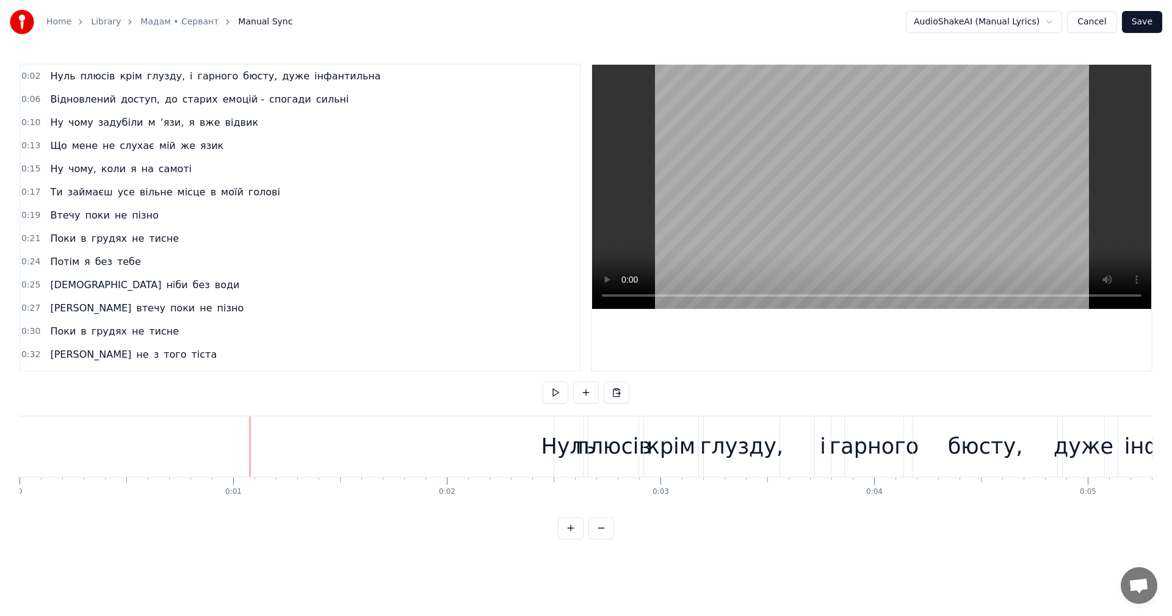
click at [478, 186] on video at bounding box center [871, 187] width 559 height 244
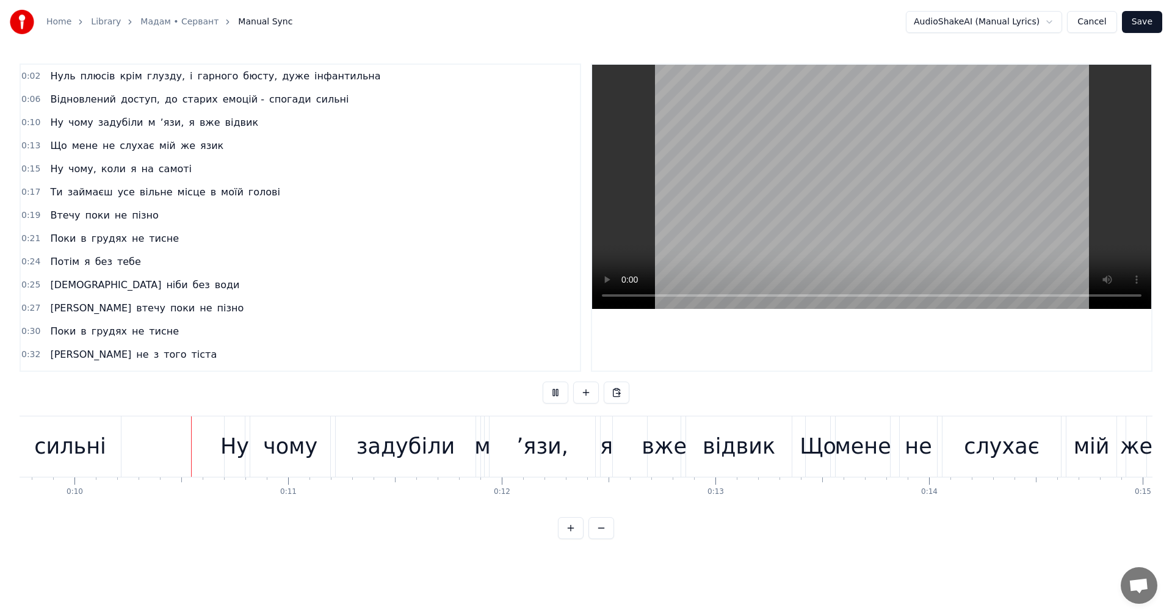
scroll to position [0, 2086]
click at [478, 216] on video at bounding box center [871, 187] width 559 height 244
click at [478, 342] on div "ʼязи," at bounding box center [539, 446] width 106 height 60
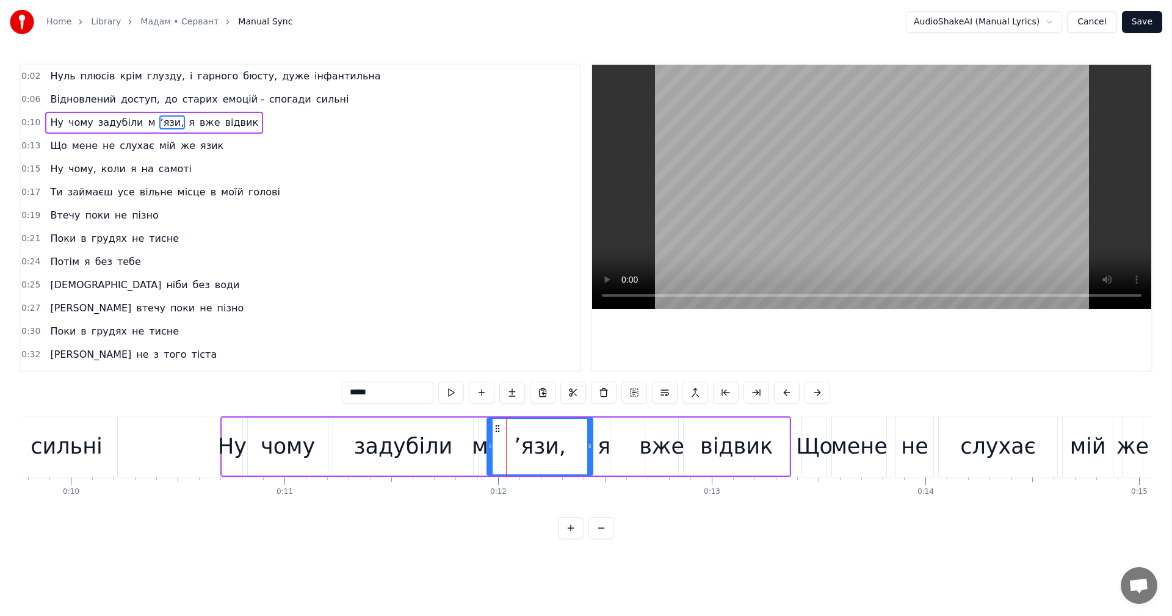
click at [478, 342] on div "м" at bounding box center [480, 447] width 16 height 32
type input "*"
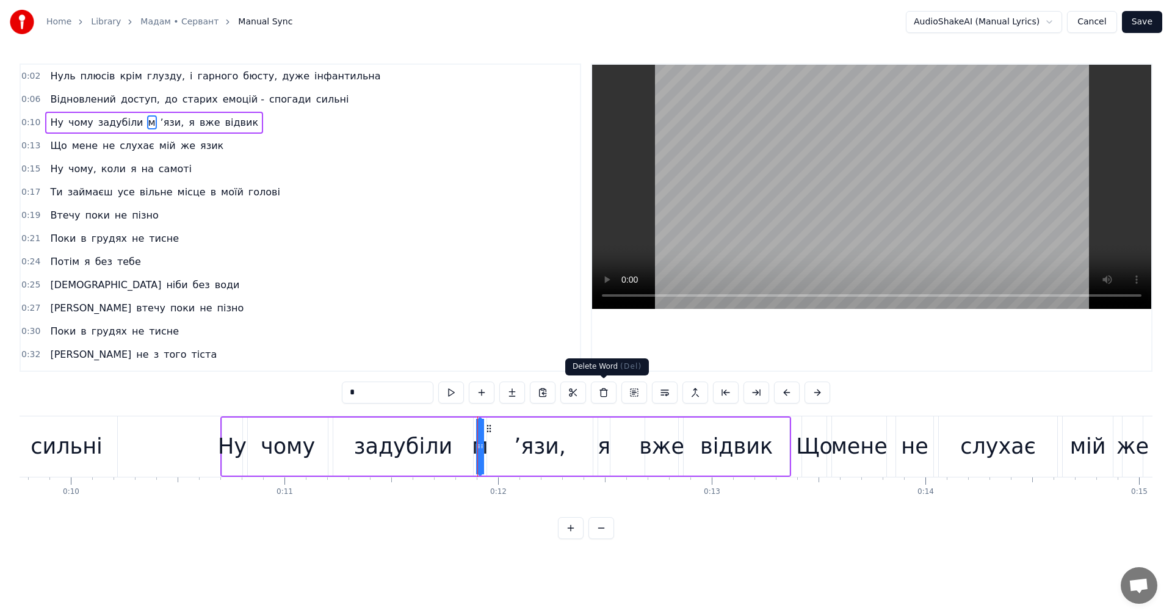
click at [478, 342] on button at bounding box center [604, 393] width 26 height 22
click at [478, 342] on div "ʼязи," at bounding box center [540, 447] width 52 height 32
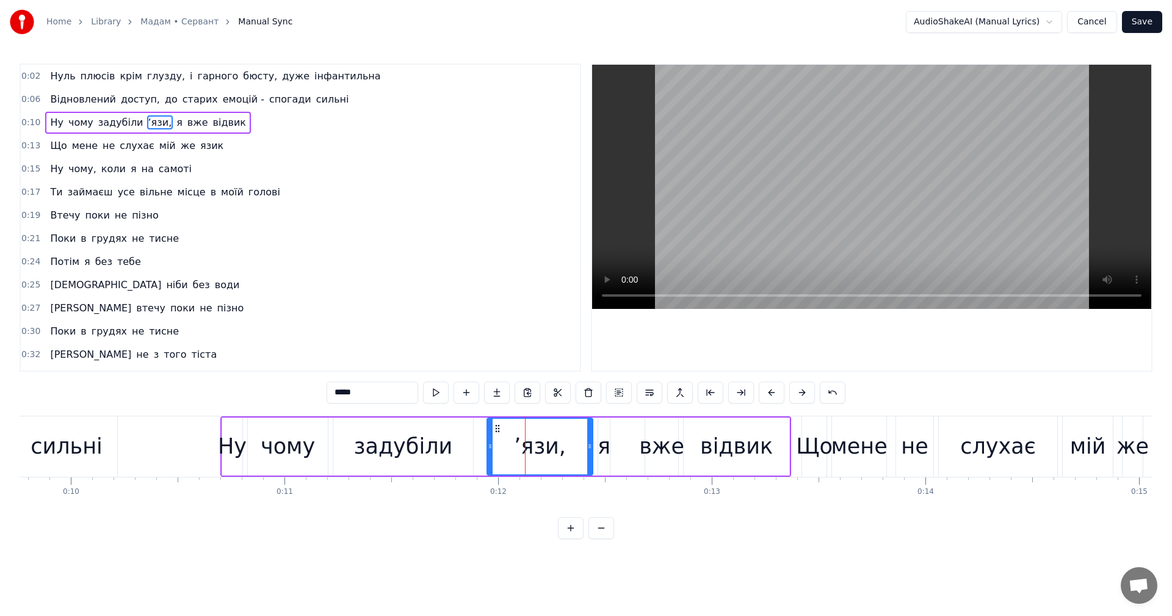
click at [333, 342] on input "*****" at bounding box center [373, 393] width 92 height 22
type input "******"
click at [478, 342] on icon at bounding box center [498, 429] width 10 height 10
drag, startPoint x: 498, startPoint y: 427, endPoint x: 481, endPoint y: 431, distance: 18.1
click at [478, 342] on icon at bounding box center [480, 429] width 10 height 10
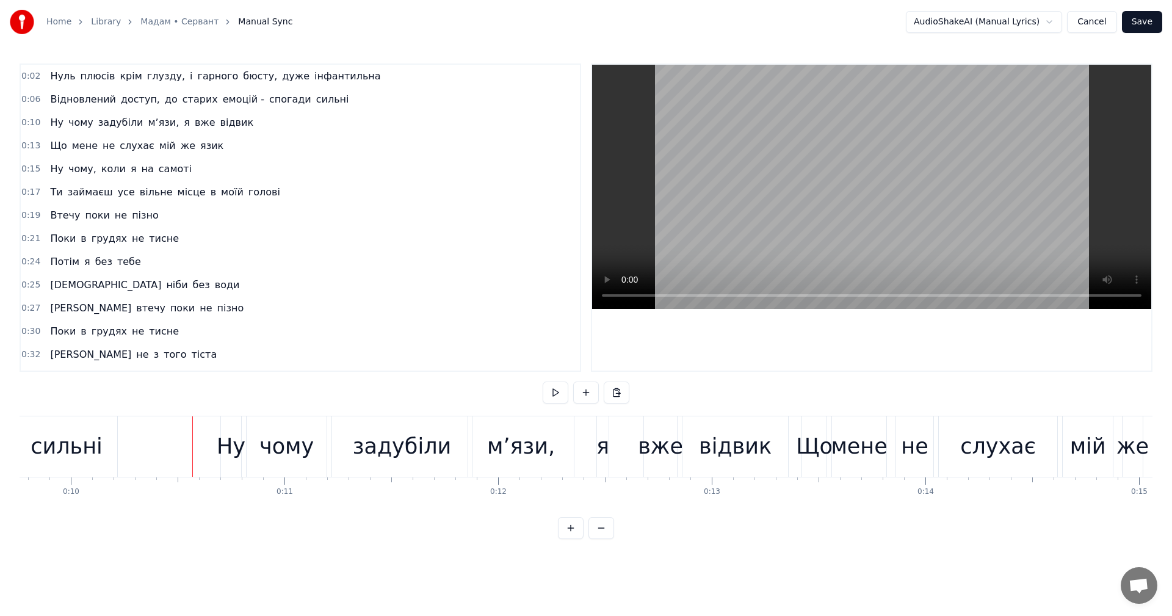
click at [478, 212] on video at bounding box center [871, 187] width 559 height 244
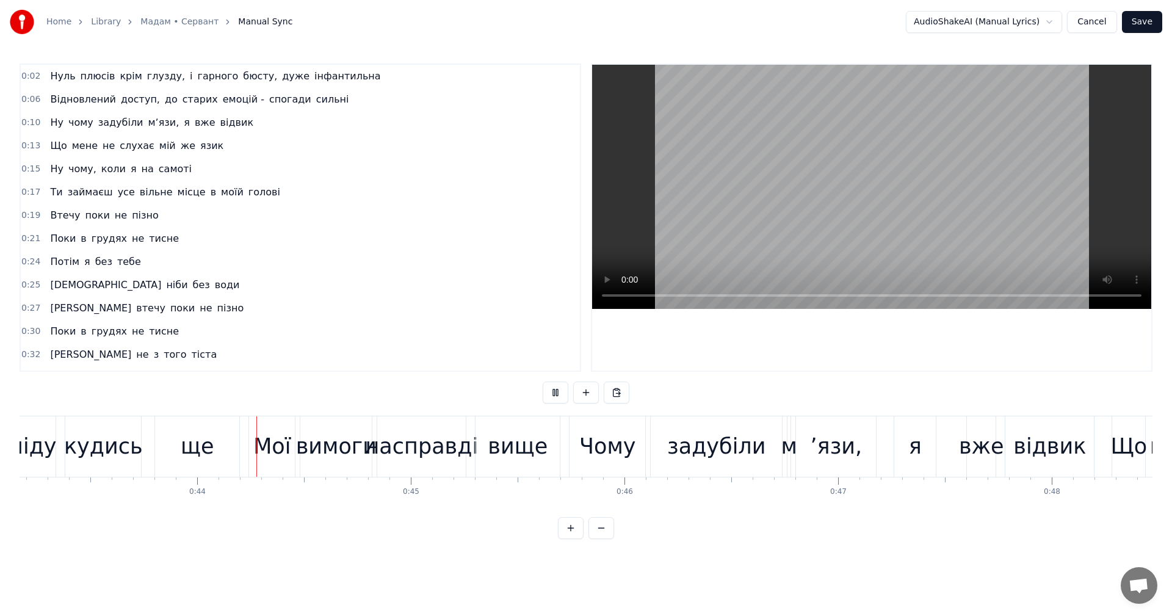
scroll to position [0, 9282]
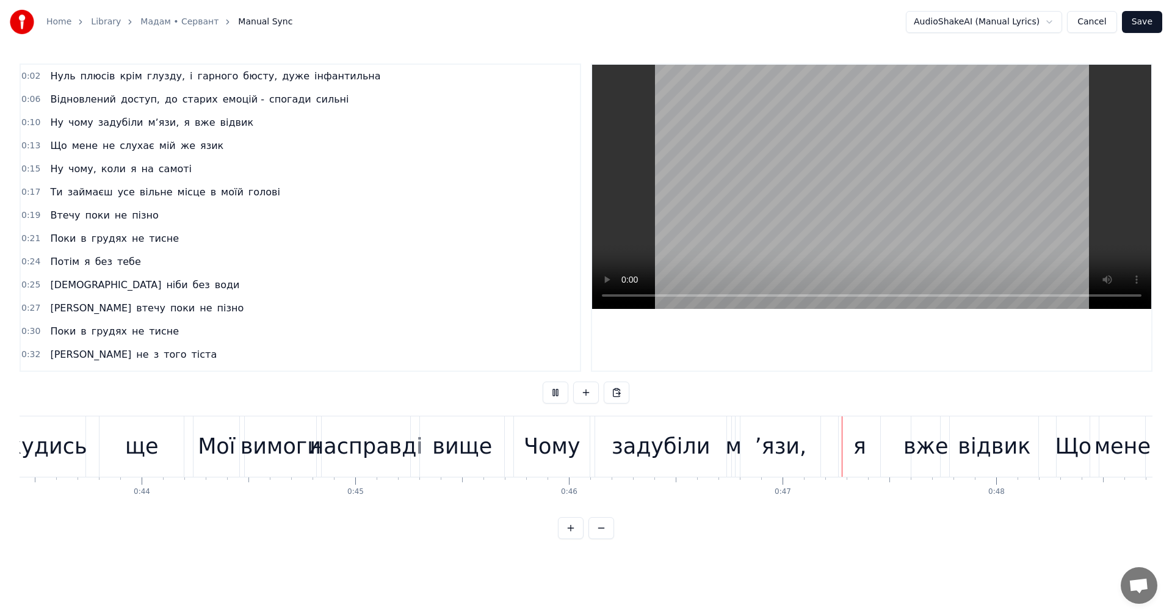
click at [478, 203] on video at bounding box center [871, 187] width 559 height 244
click at [478, 342] on div "м" at bounding box center [734, 447] width 16 height 32
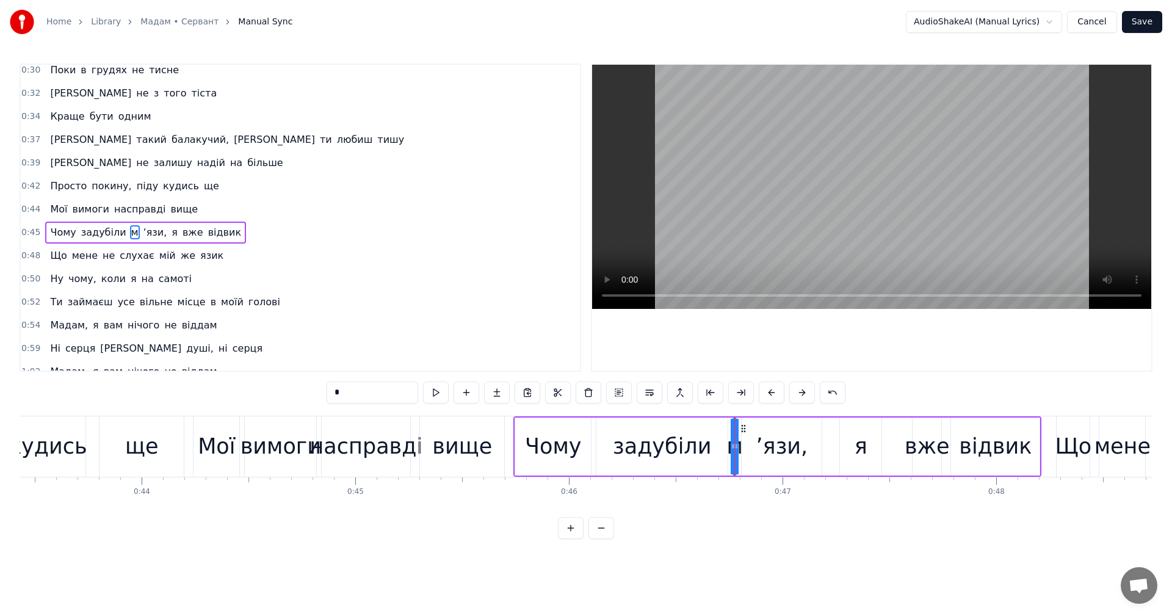
scroll to position [276, 0]
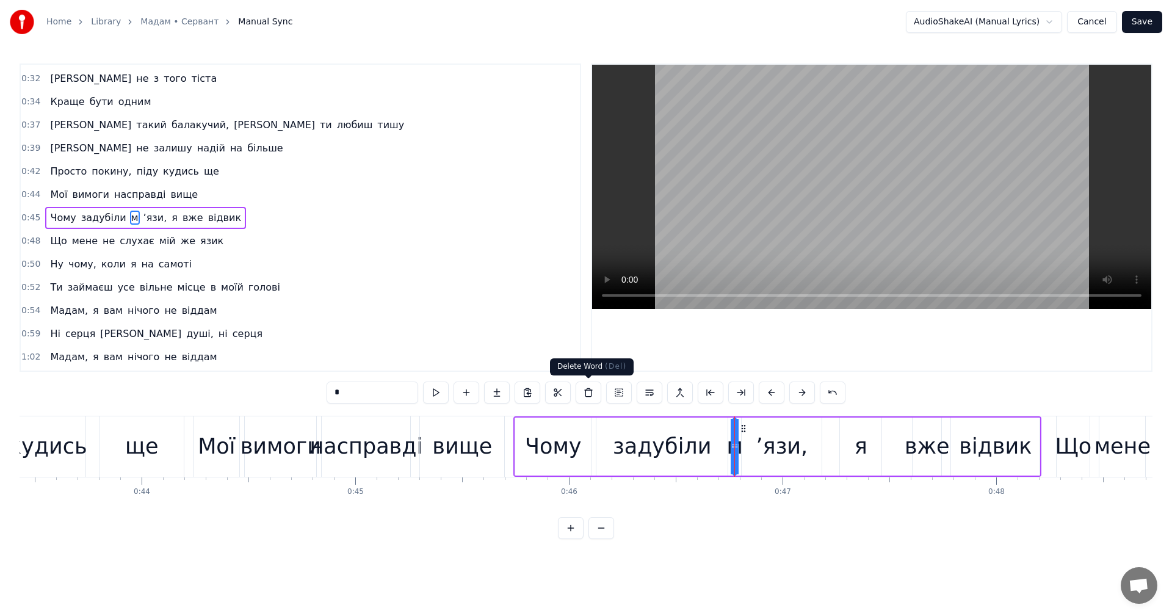
click at [478, 342] on button at bounding box center [589, 393] width 26 height 22
click at [478, 342] on div "ʼязи," at bounding box center [782, 447] width 52 height 32
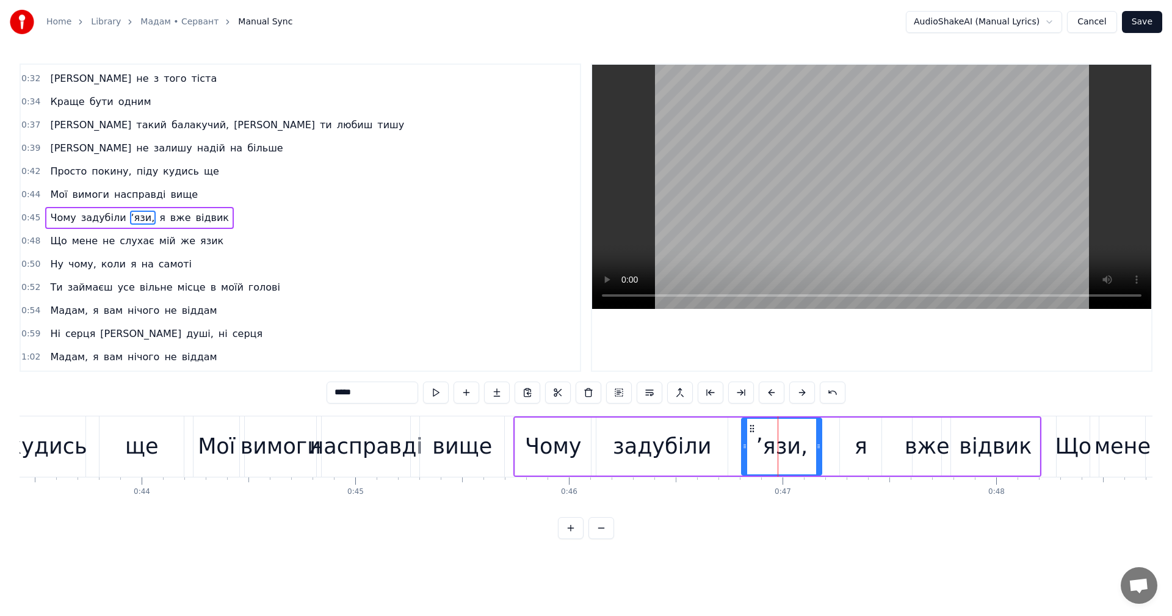
click at [333, 342] on input "*****" at bounding box center [373, 393] width 92 height 22
type input "******"
drag, startPoint x: 752, startPoint y: 429, endPoint x: 732, endPoint y: 432, distance: 19.8
click at [478, 342] on icon at bounding box center [735, 429] width 10 height 10
click at [478, 170] on video at bounding box center [871, 187] width 559 height 244
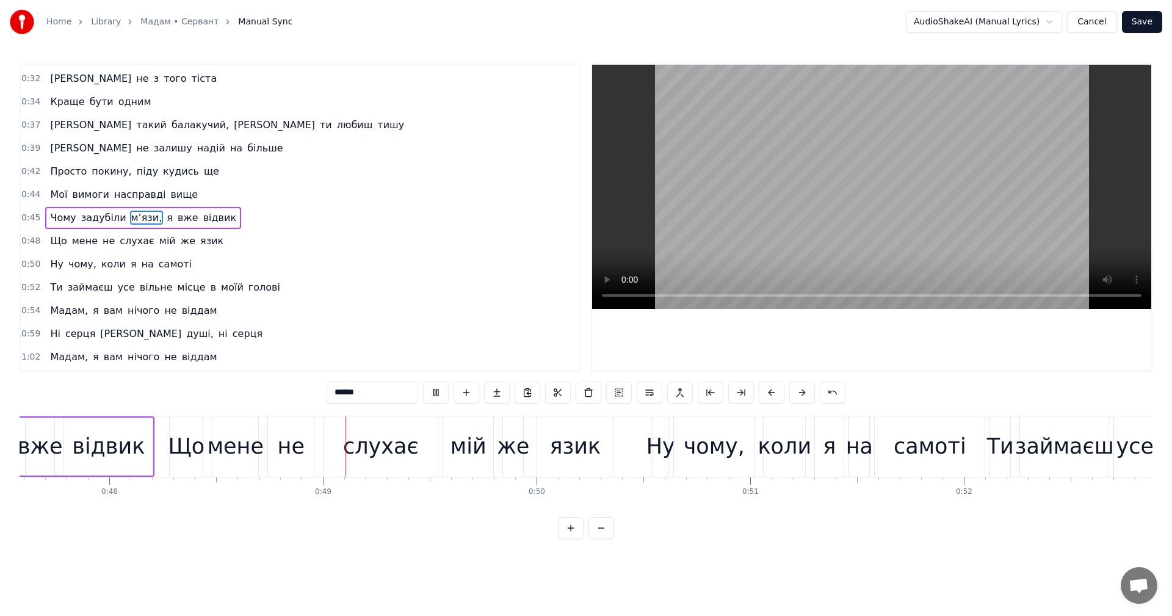
scroll to position [0, 10307]
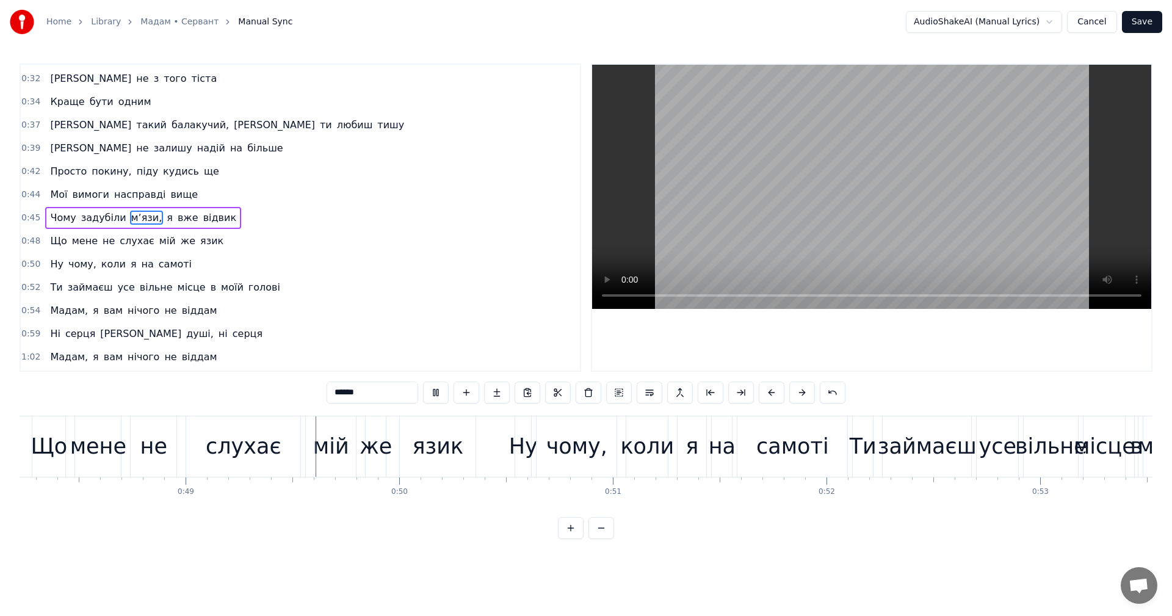
drag, startPoint x: 872, startPoint y: 176, endPoint x: 832, endPoint y: 248, distance: 82.6
click at [478, 179] on video at bounding box center [871, 187] width 559 height 244
drag, startPoint x: 843, startPoint y: 193, endPoint x: 841, endPoint y: 218, distance: 25.1
click at [478, 193] on video at bounding box center [871, 187] width 559 height 244
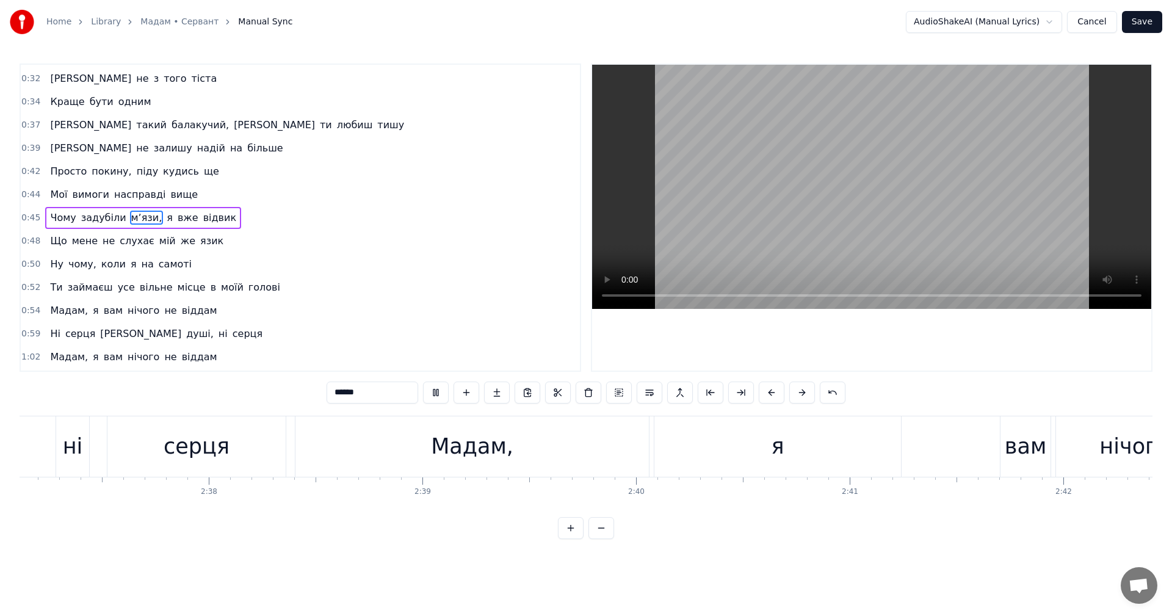
scroll to position [0, 33486]
click at [478, 187] on video at bounding box center [871, 187] width 559 height 244
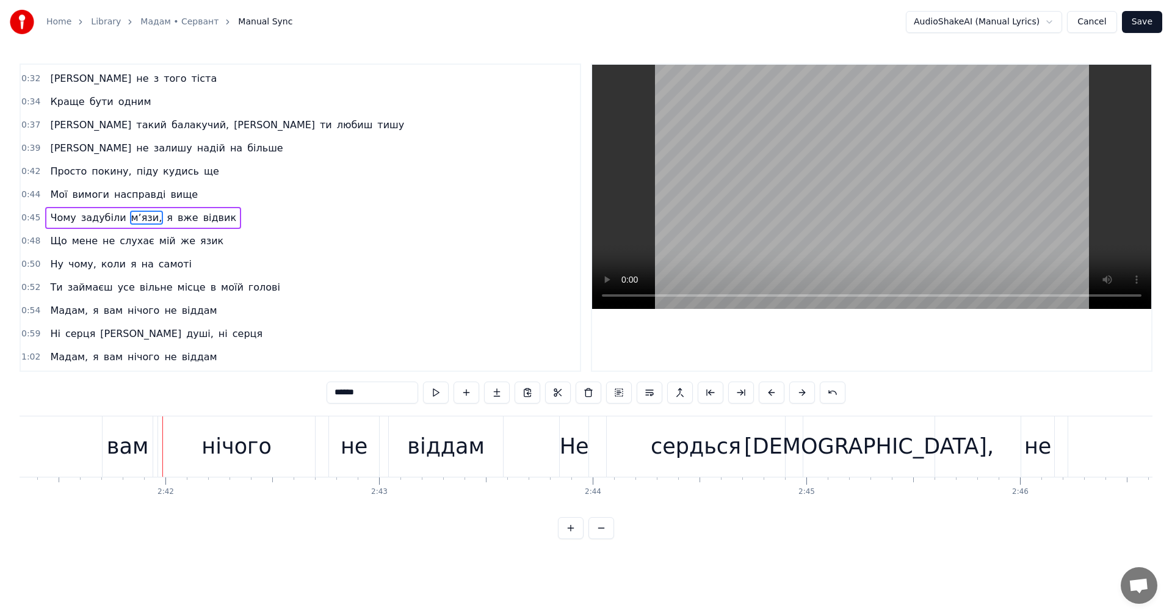
scroll to position [0, 34508]
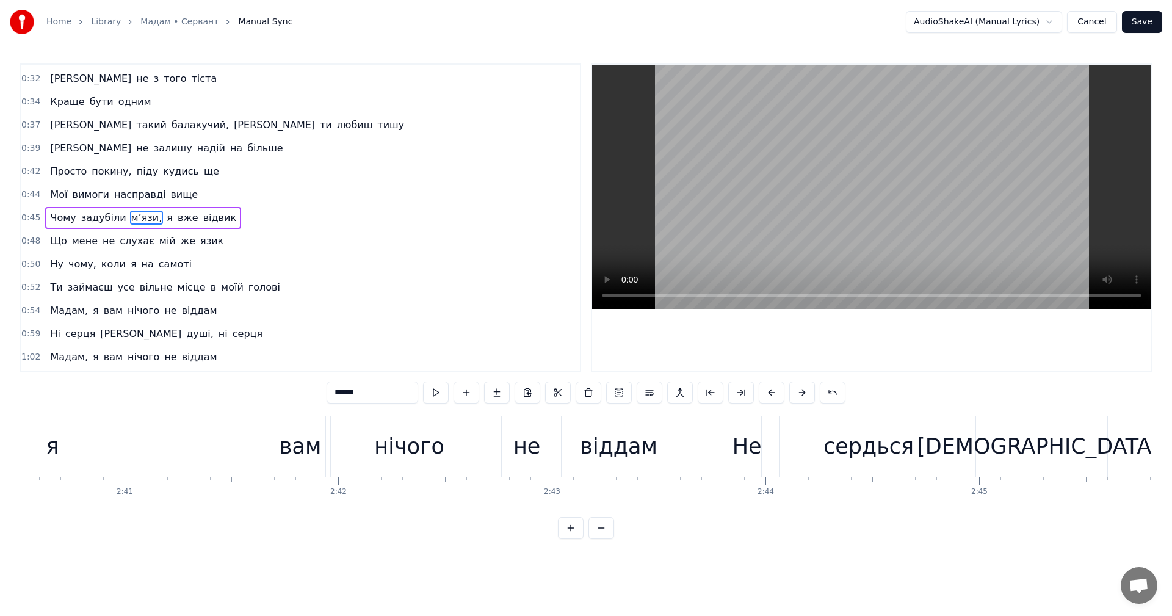
click at [478, 165] on video at bounding box center [871, 187] width 559 height 244
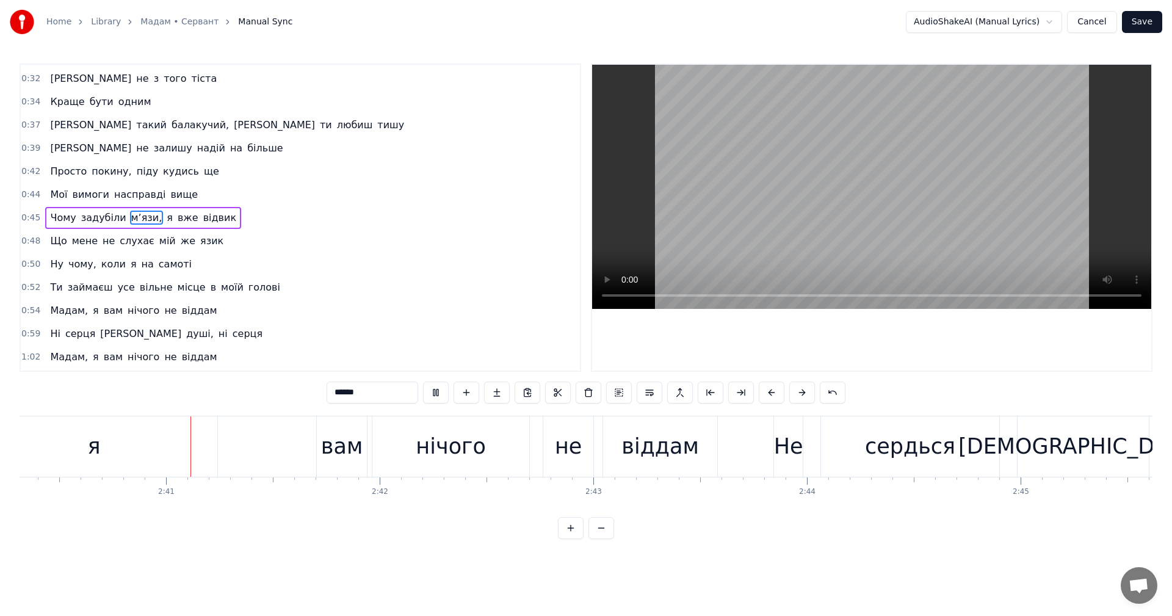
scroll to position [0, 34264]
click at [478, 165] on video at bounding box center [871, 187] width 559 height 244
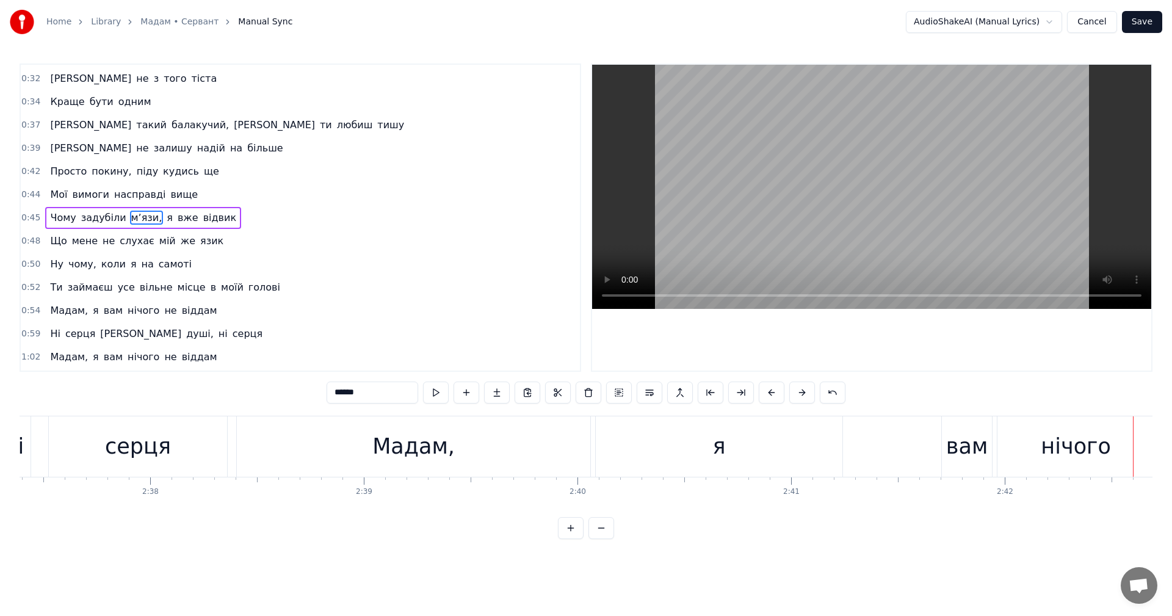
scroll to position [0, 33590]
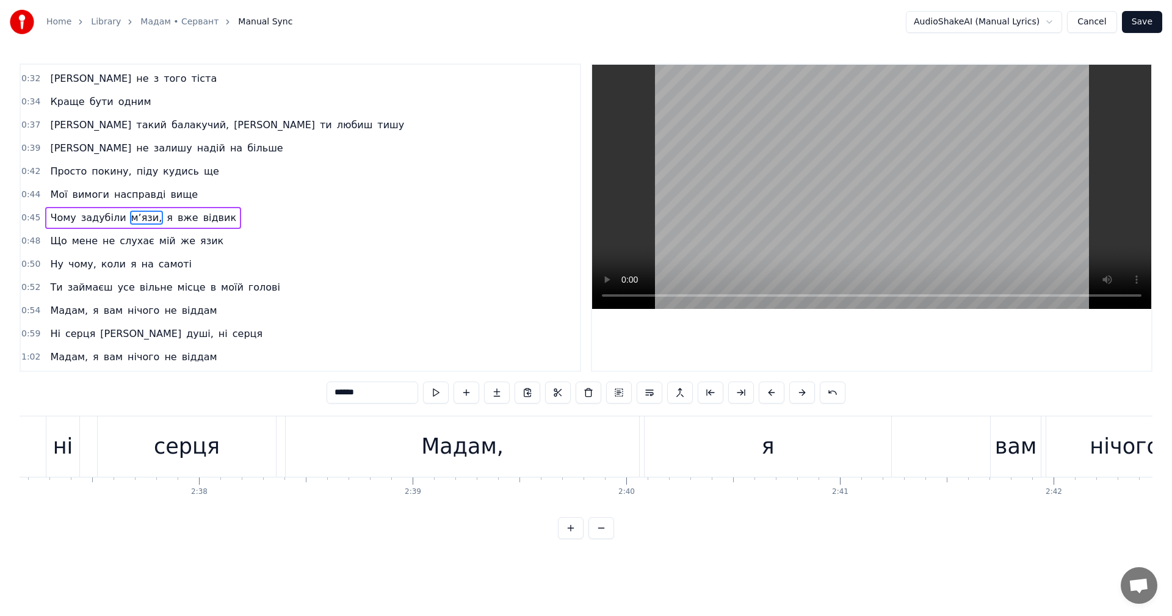
click at [478, 342] on div "я" at bounding box center [768, 446] width 247 height 60
type input "*"
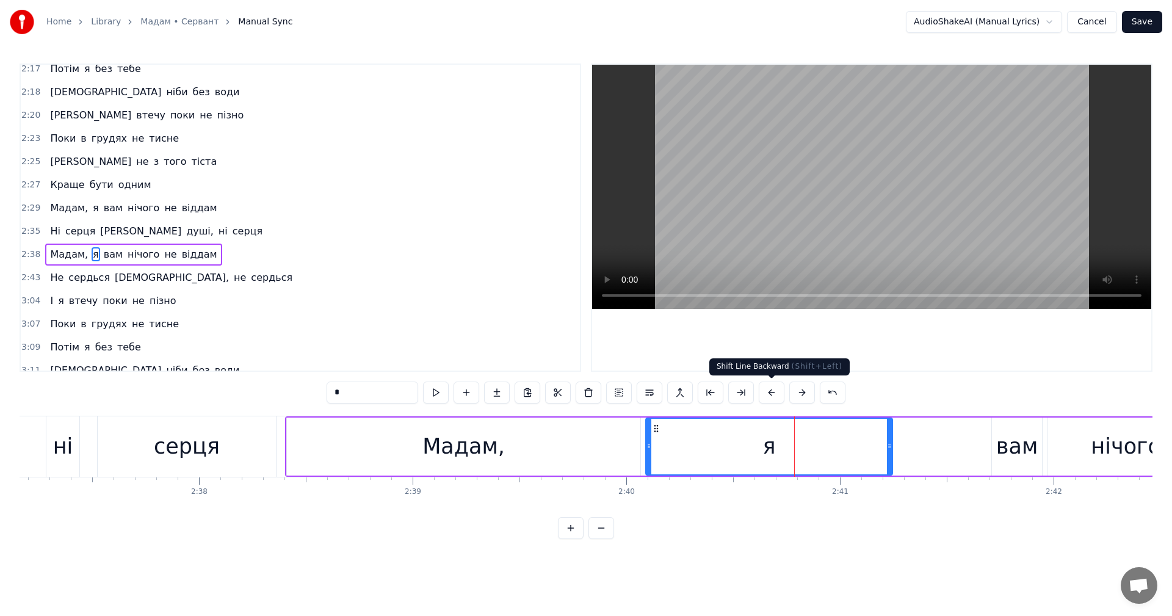
scroll to position [1111, 0]
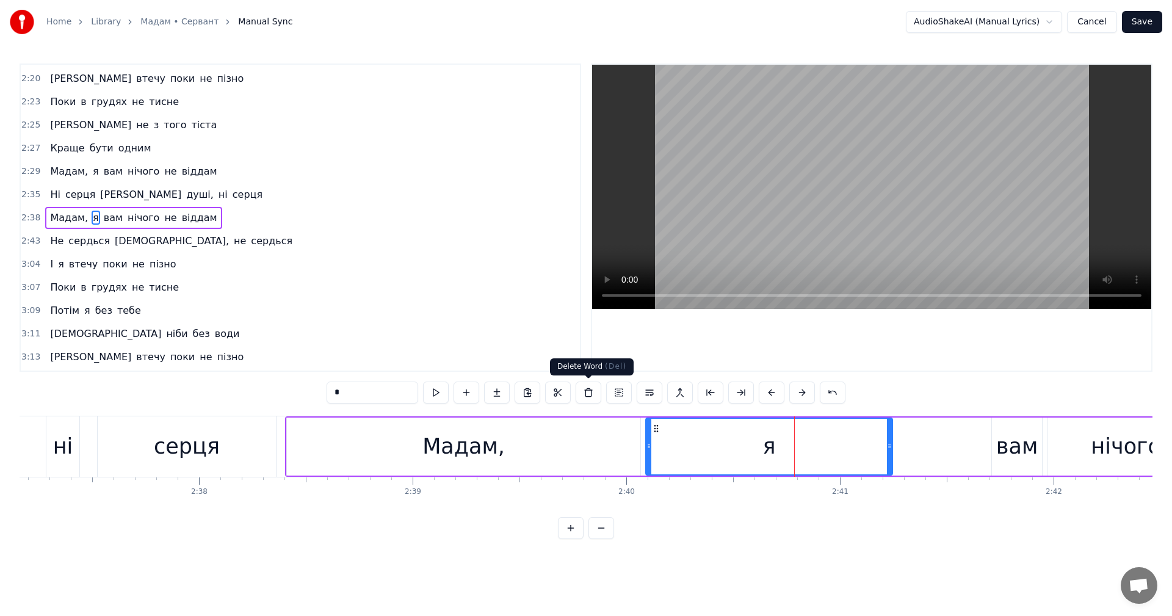
click at [478, 342] on button at bounding box center [589, 393] width 26 height 22
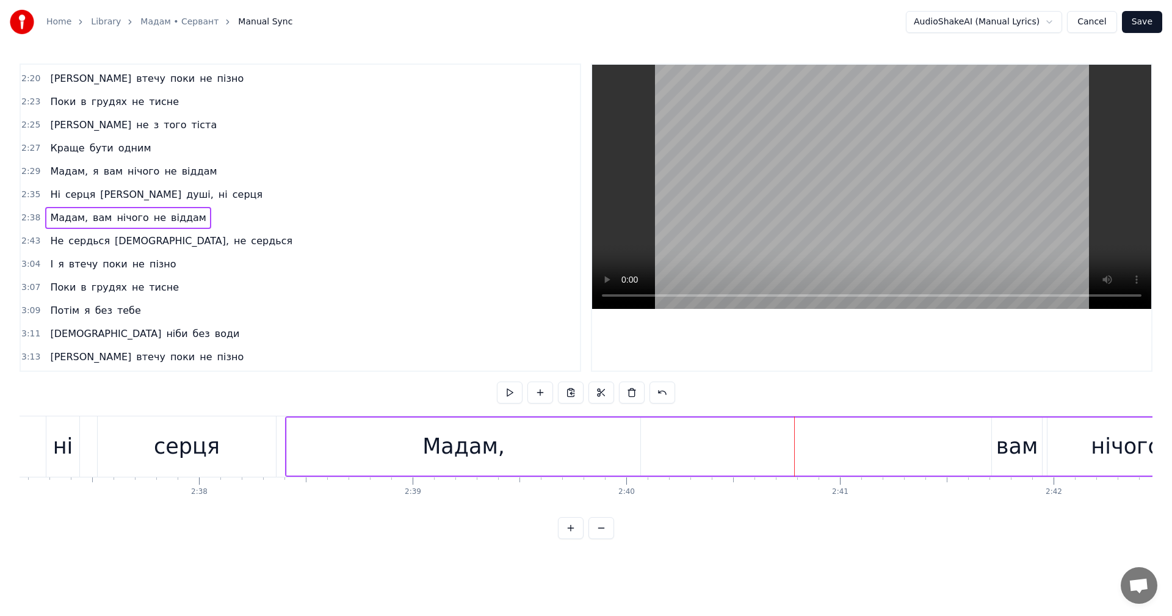
click at [478, 342] on div "Мадам," at bounding box center [464, 447] width 354 height 58
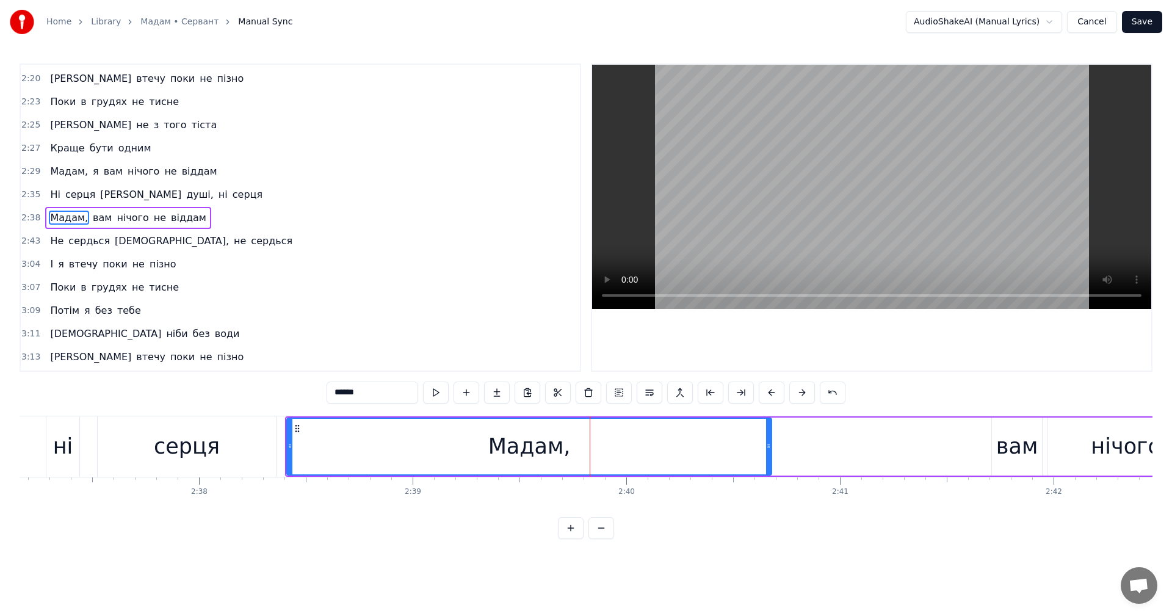
drag, startPoint x: 639, startPoint y: 439, endPoint x: 770, endPoint y: 442, distance: 131.3
click at [478, 342] on div at bounding box center [768, 447] width 5 height 56
click at [263, 342] on div "серця" at bounding box center [187, 446] width 178 height 60
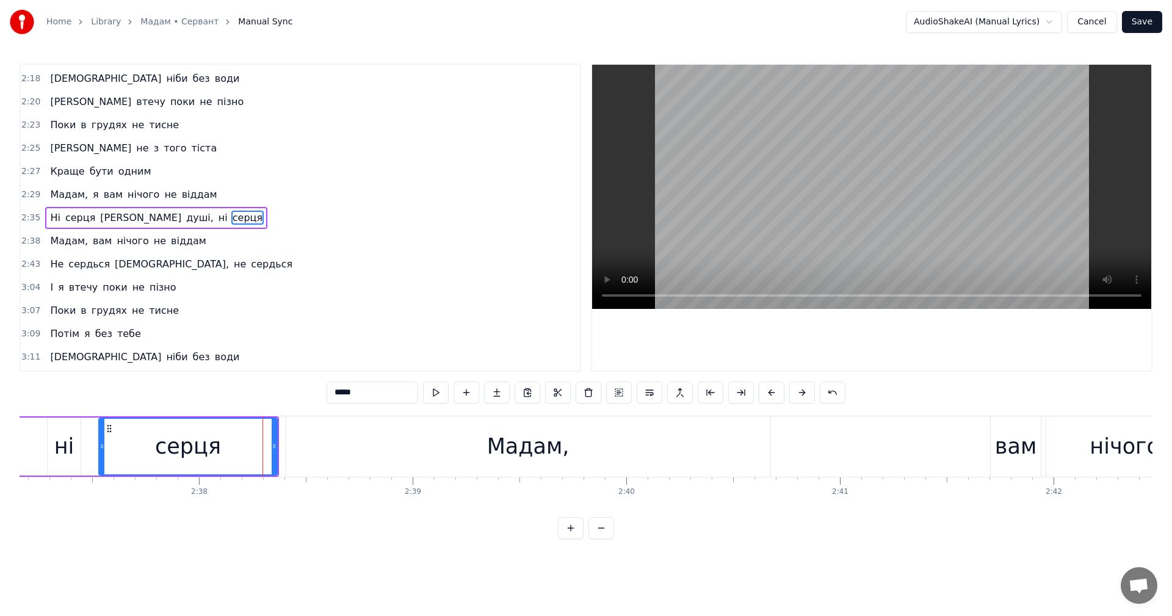
click at [478, 208] on video at bounding box center [871, 187] width 559 height 244
click at [478, 181] on video at bounding box center [871, 187] width 559 height 244
click at [478, 342] on div "Мадам," at bounding box center [528, 446] width 485 height 60
type input "******"
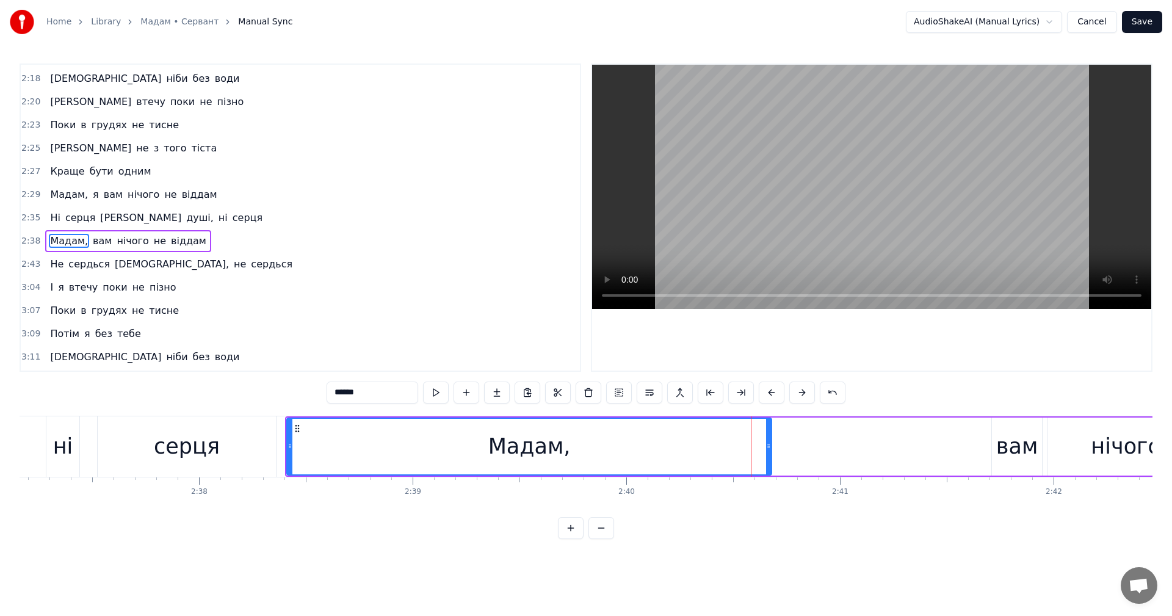
scroll to position [1111, 0]
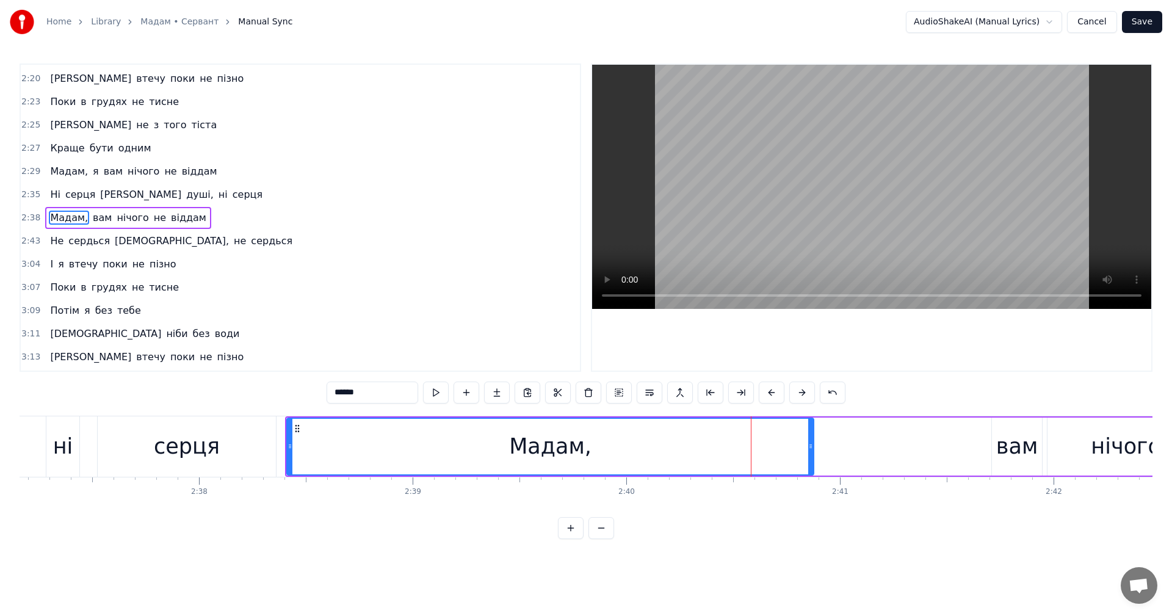
drag, startPoint x: 770, startPoint y: 446, endPoint x: 805, endPoint y: 443, distance: 35.5
click at [478, 342] on icon at bounding box center [811, 447] width 5 height 10
click at [342, 342] on div "Мадам," at bounding box center [558, 447] width 540 height 56
click at [478, 185] on video at bounding box center [871, 187] width 559 height 244
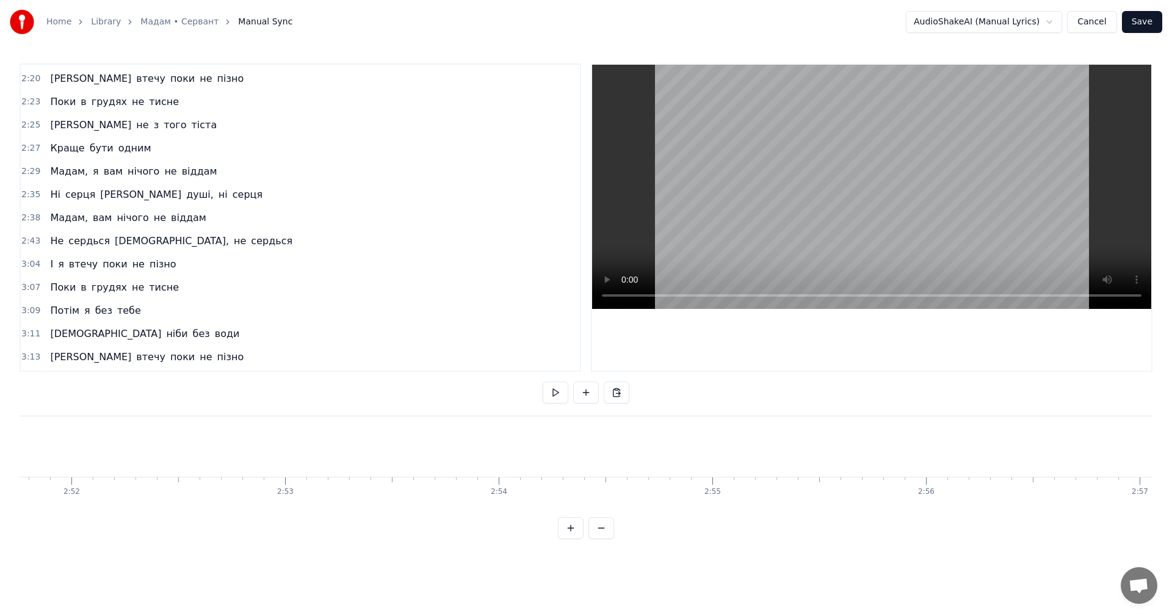
scroll to position [0, 36678]
click at [478, 203] on video at bounding box center [871, 187] width 559 height 244
click at [478, 204] on video at bounding box center [871, 187] width 559 height 244
click at [478, 21] on button "Save" at bounding box center [1142, 22] width 40 height 22
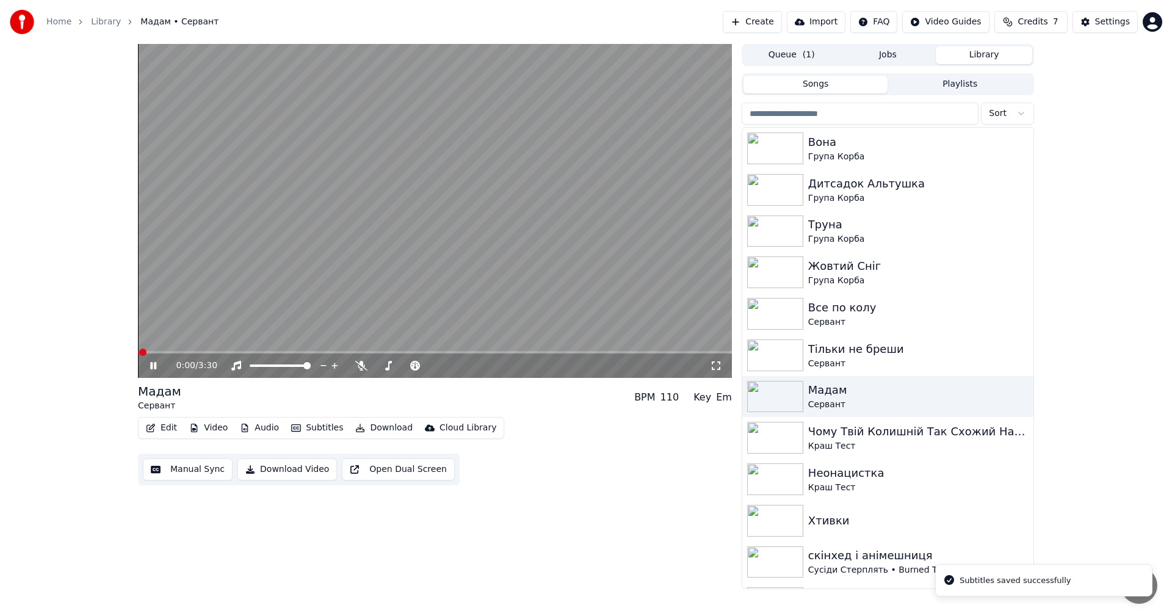
click at [478, 210] on video at bounding box center [435, 211] width 594 height 334
click at [296, 342] on button "Download Video" at bounding box center [288, 470] width 100 height 22
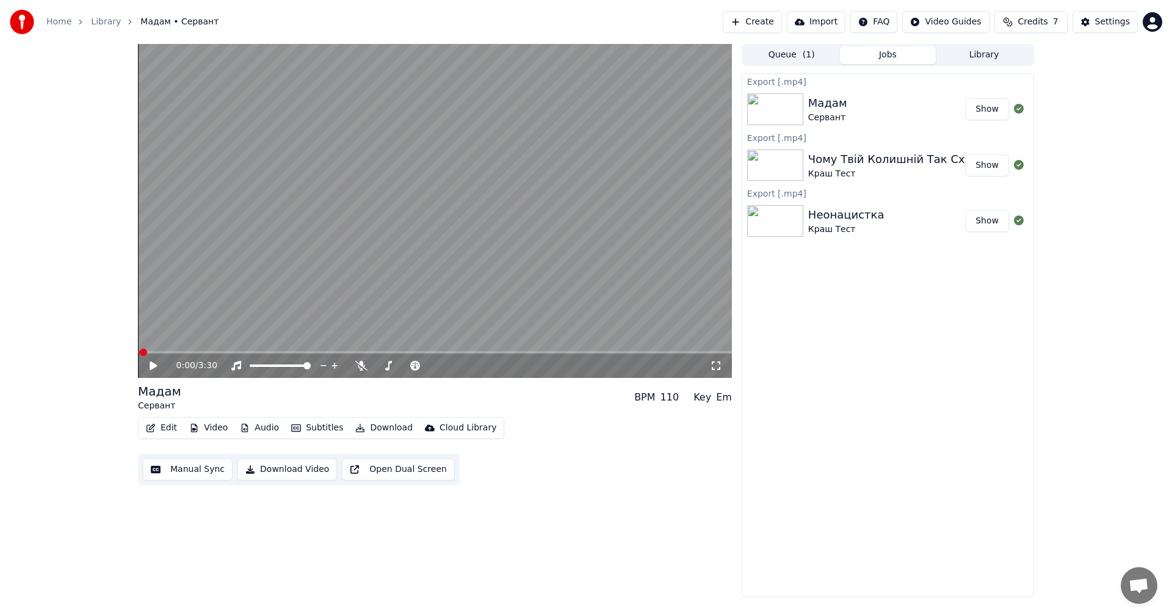
click at [478, 342] on div "Export [.mp4] Мадам Сервант Show Export [.mp4] Чому Твій Колишній Так Схожий На…" at bounding box center [888, 335] width 293 height 524
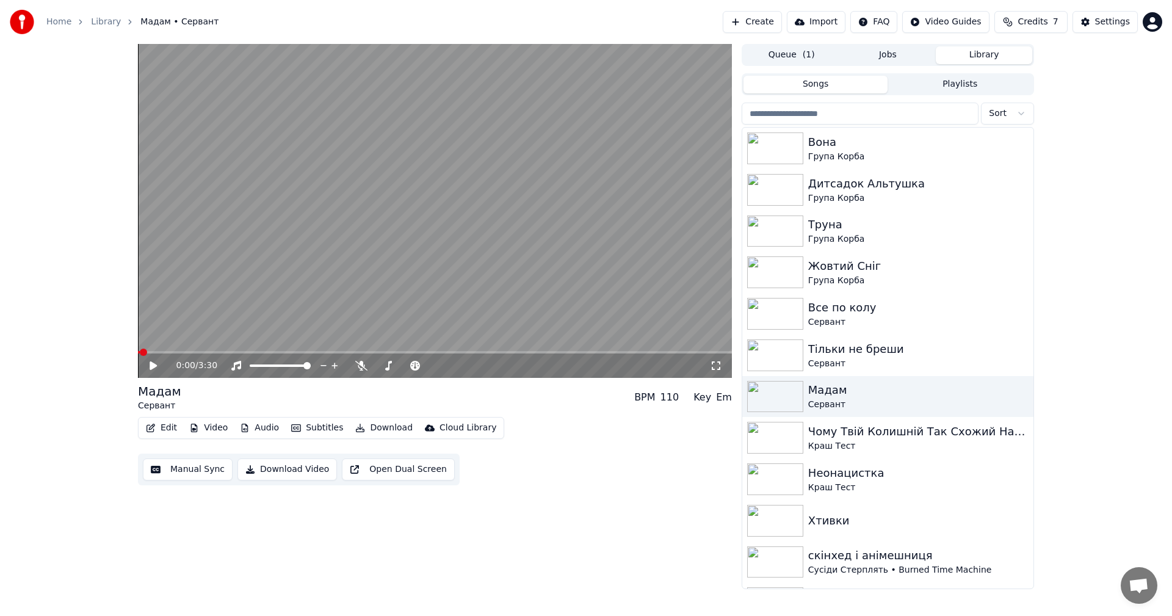
click at [478, 59] on button "Library" at bounding box center [984, 55] width 96 height 18
click at [478, 342] on div "Сервант" at bounding box center [913, 364] width 208 height 12
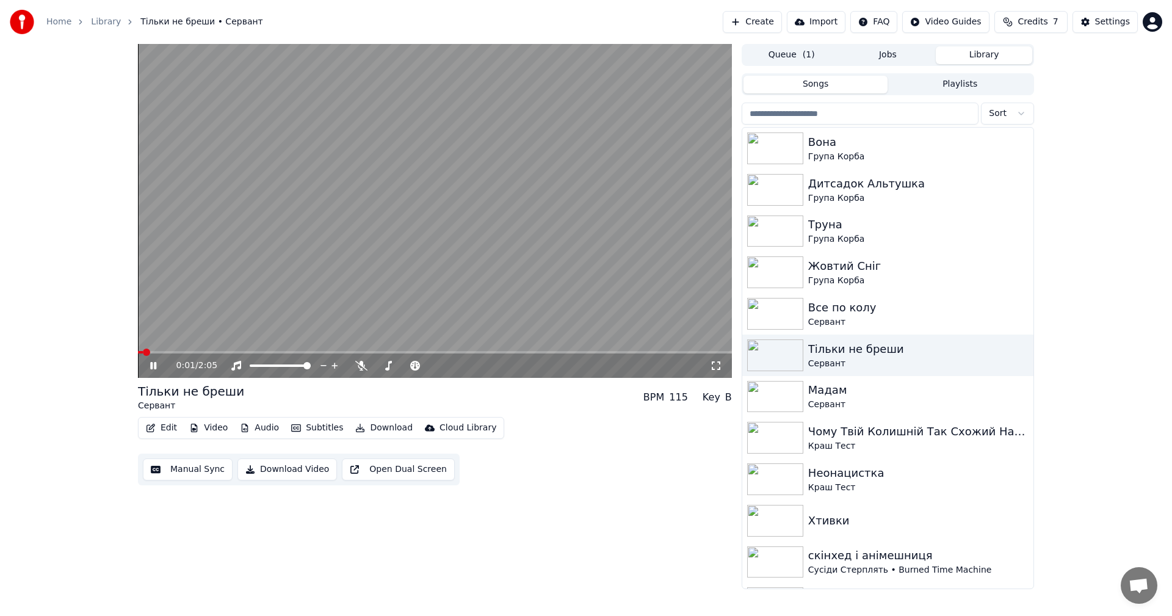
click at [227, 250] on video at bounding box center [435, 211] width 594 height 334
click at [166, 342] on button "Edit" at bounding box center [161, 428] width 41 height 17
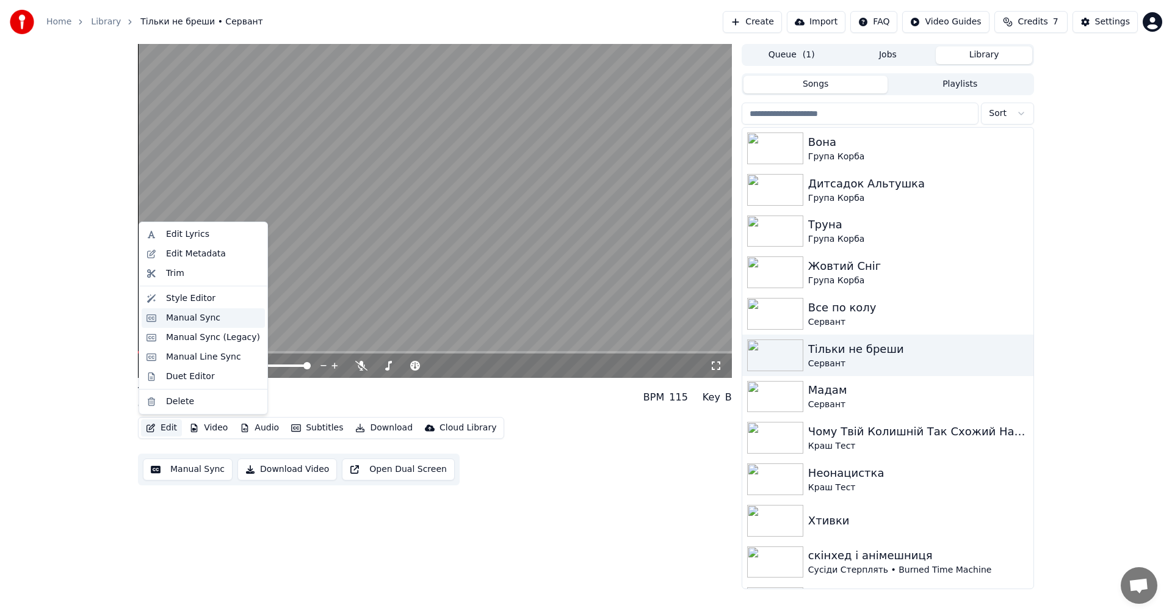
click at [205, 317] on div "Manual Sync" at bounding box center [193, 318] width 54 height 12
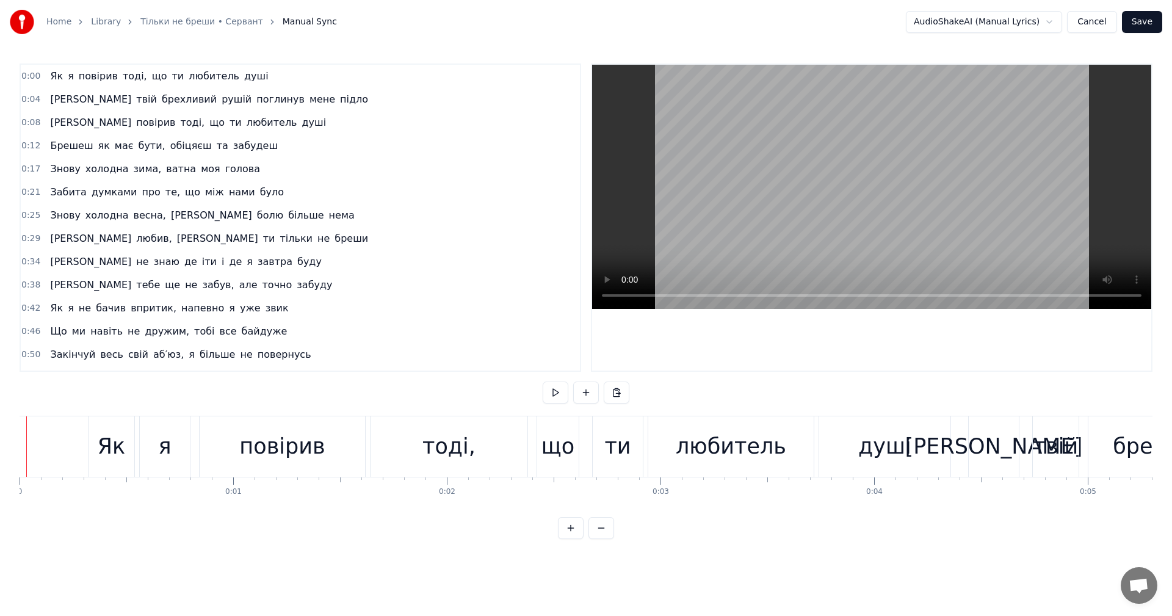
drag, startPoint x: 87, startPoint y: 461, endPoint x: 18, endPoint y: 441, distance: 71.9
click at [18, 342] on div "Home Library Тільки не бреши • Сервант Manual Sync AudioShakeAI (Manual Lyrics)…" at bounding box center [586, 269] width 1172 height 539
click at [478, 178] on video at bounding box center [871, 187] width 559 height 244
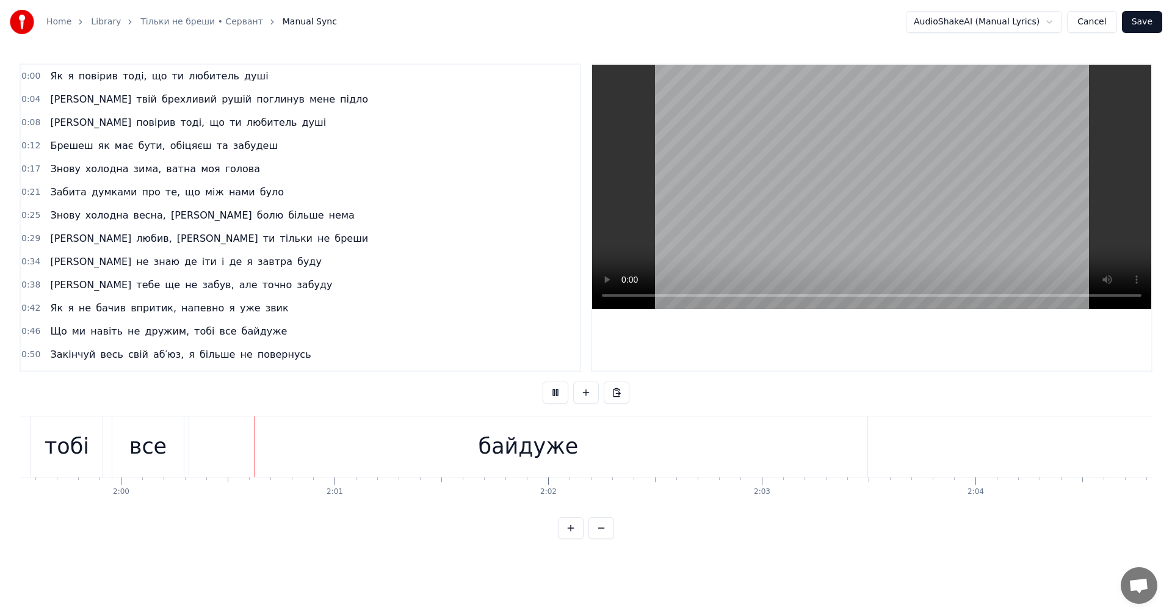
scroll to position [0, 25585]
click at [478, 150] on video at bounding box center [871, 187] width 559 height 244
click at [478, 21] on button "Cancel" at bounding box center [1091, 22] width 49 height 22
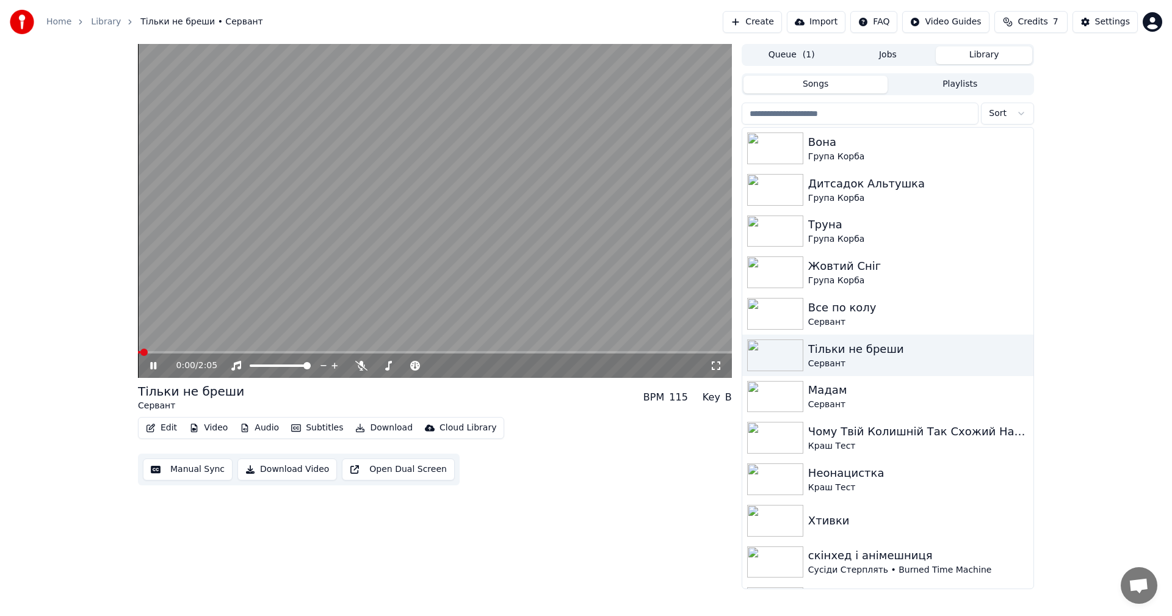
click at [478, 219] on video at bounding box center [435, 211] width 594 height 334
click at [478, 310] on div "Все по колу" at bounding box center [913, 307] width 208 height 17
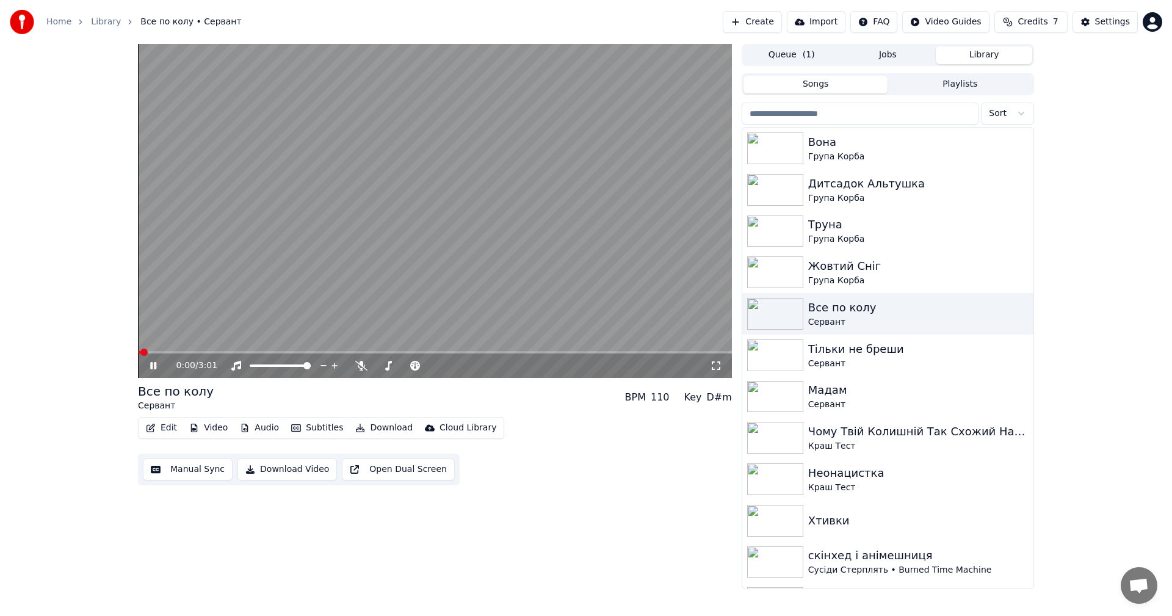
click at [285, 250] on video at bounding box center [435, 211] width 594 height 334
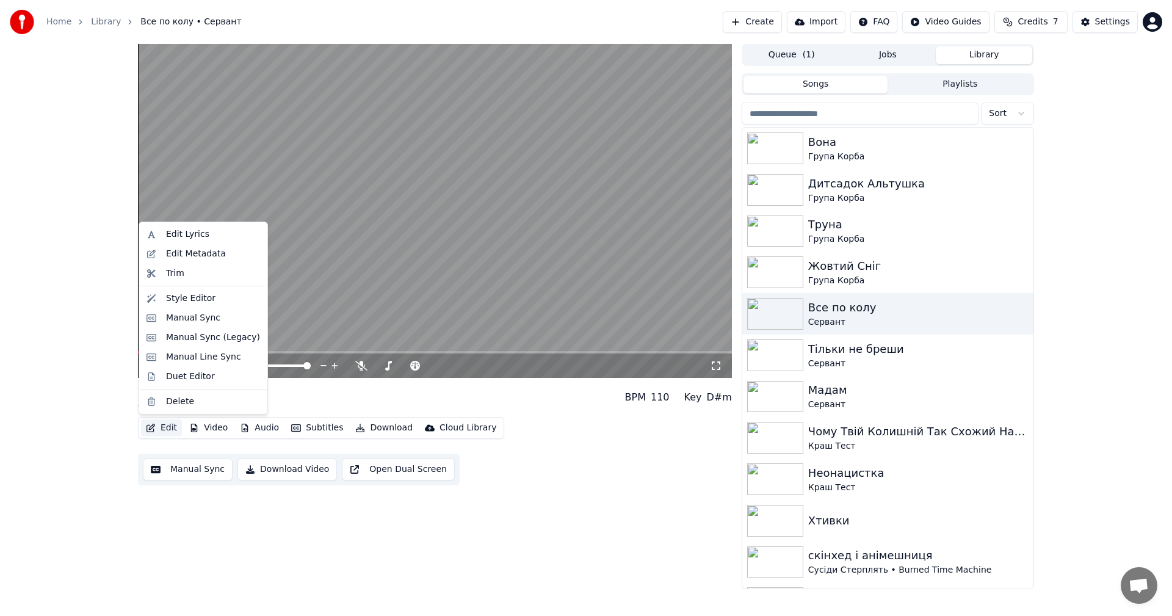
click at [168, 342] on button "Edit" at bounding box center [161, 428] width 41 height 17
click at [201, 295] on div "Style Editor" at bounding box center [190, 299] width 49 height 12
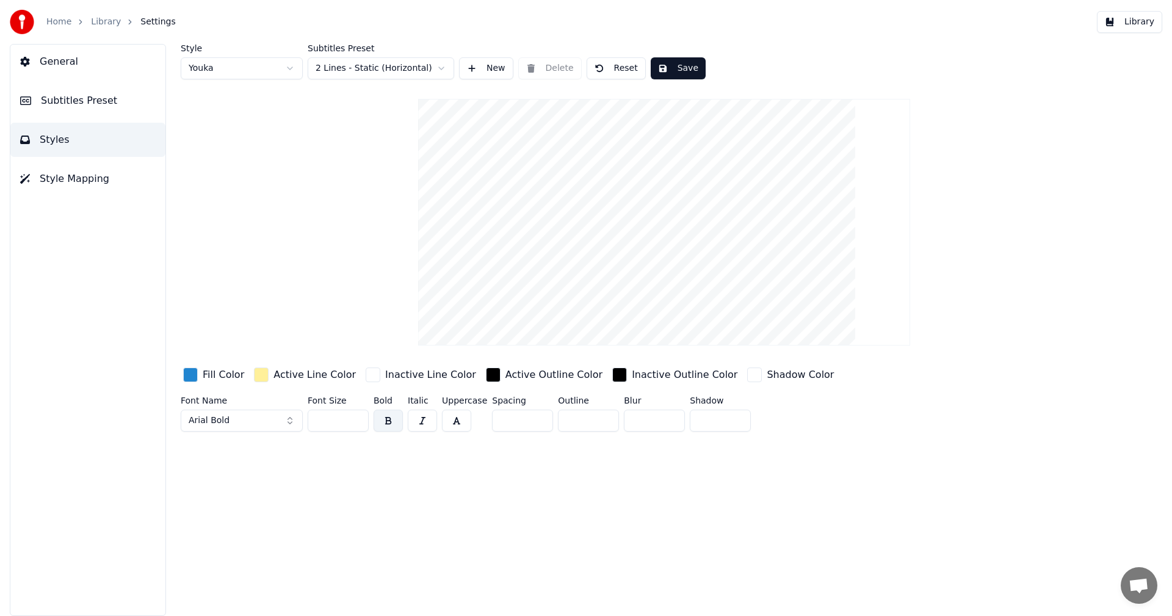
click at [478, 21] on button "Library" at bounding box center [1129, 22] width 65 height 22
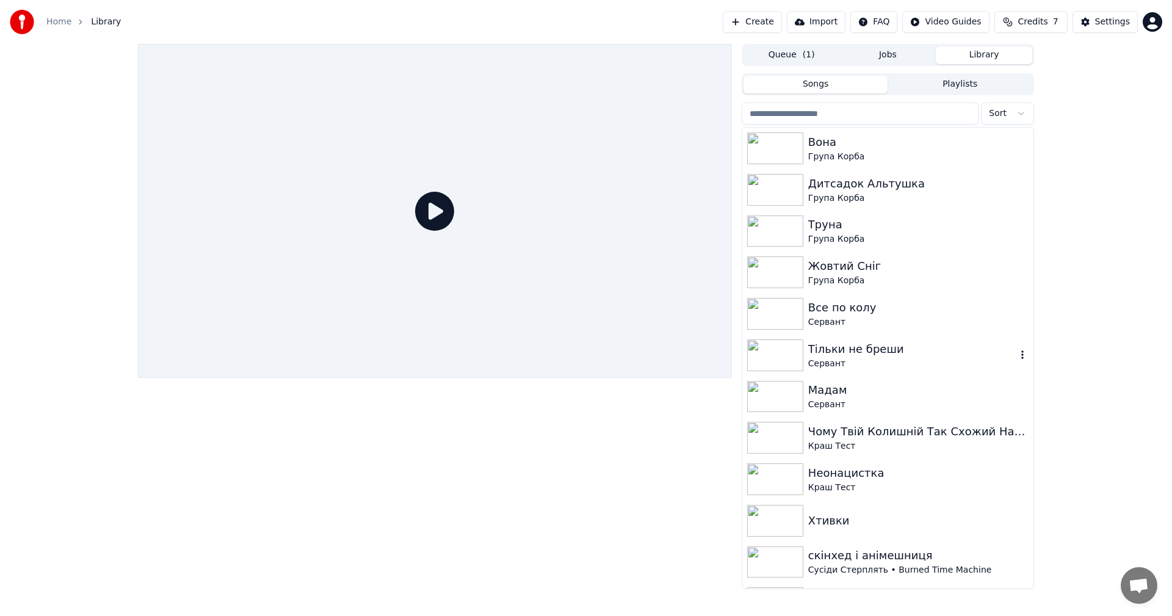
click at [478, 342] on div "Тільки не бреши" at bounding box center [913, 349] width 208 height 17
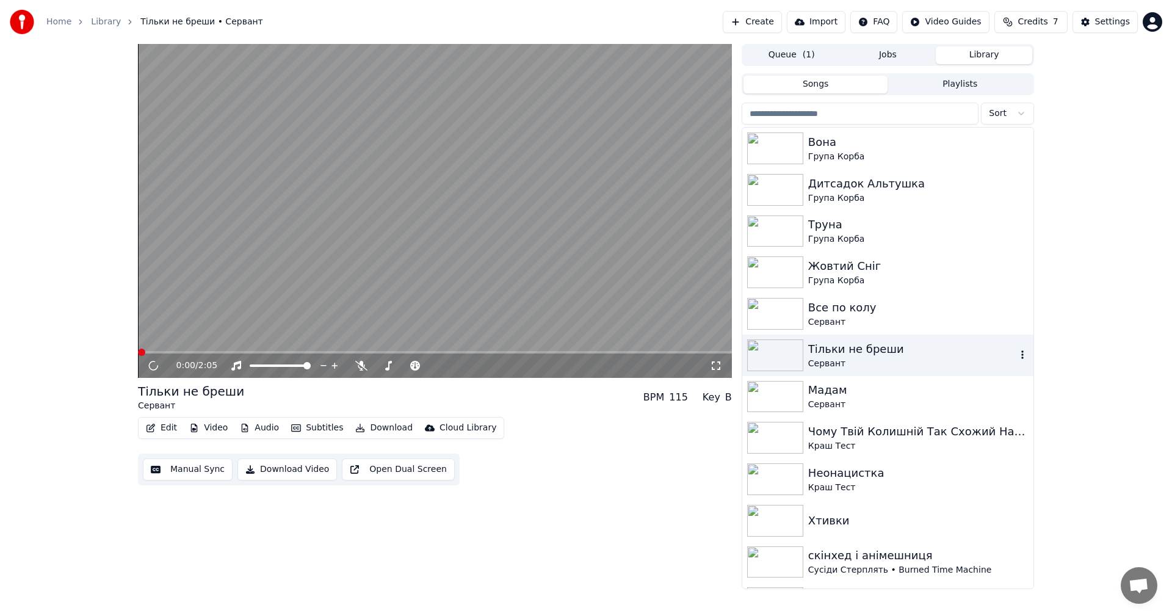
click at [478, 306] on div "Все по колу" at bounding box center [919, 307] width 220 height 17
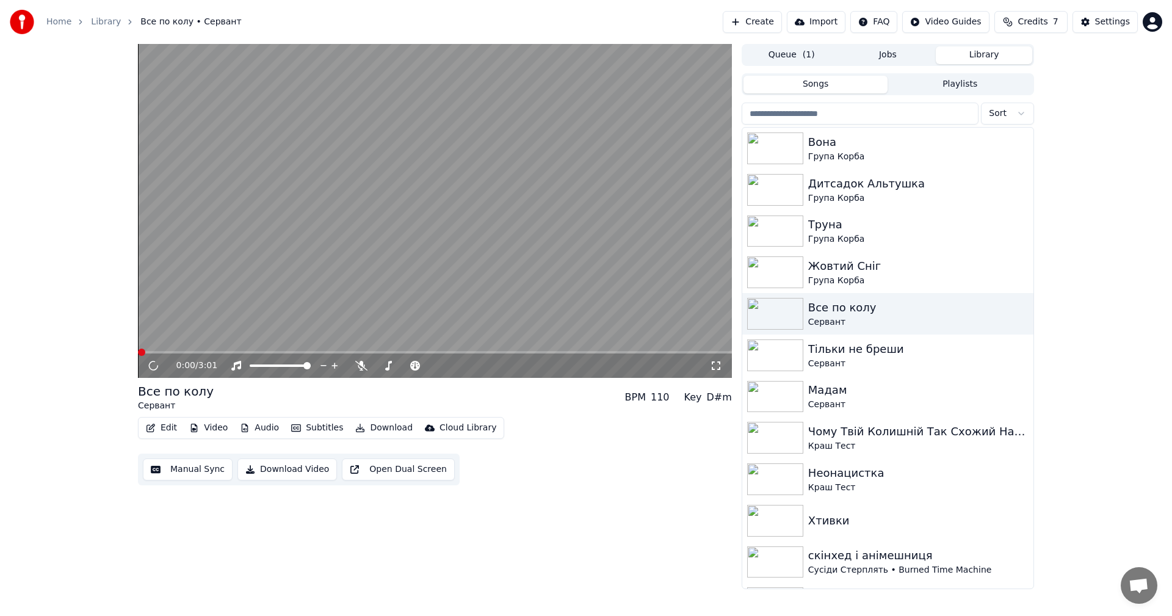
click at [303, 222] on video at bounding box center [435, 211] width 594 height 334
click at [267, 255] on video at bounding box center [435, 211] width 594 height 334
click at [168, 342] on button "Edit" at bounding box center [161, 428] width 41 height 17
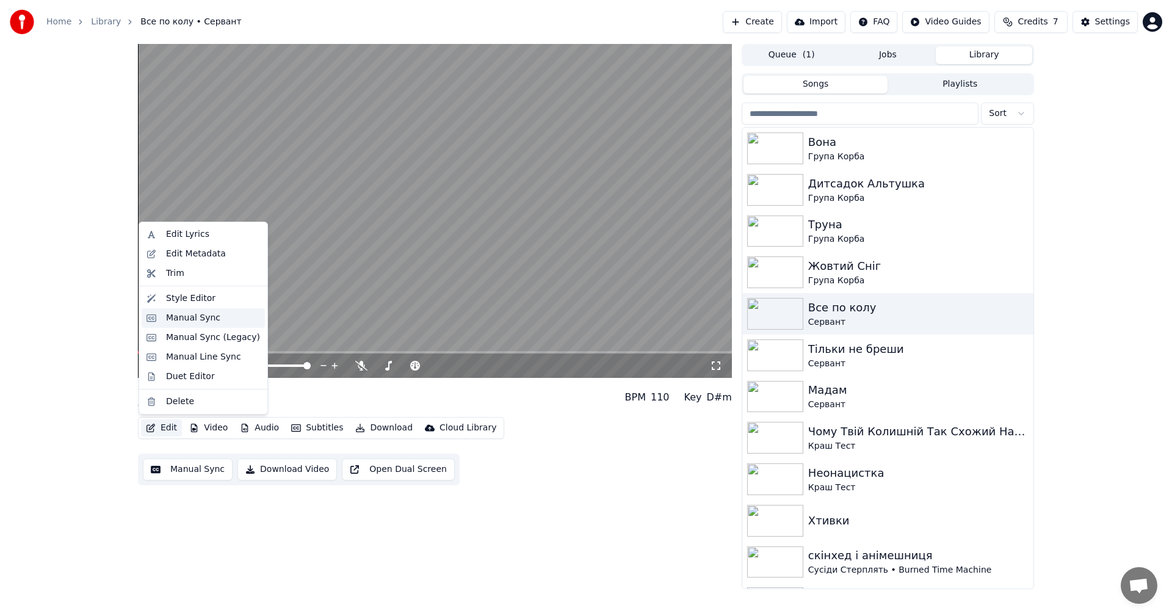
click at [200, 321] on div "Manual Sync" at bounding box center [193, 318] width 54 height 12
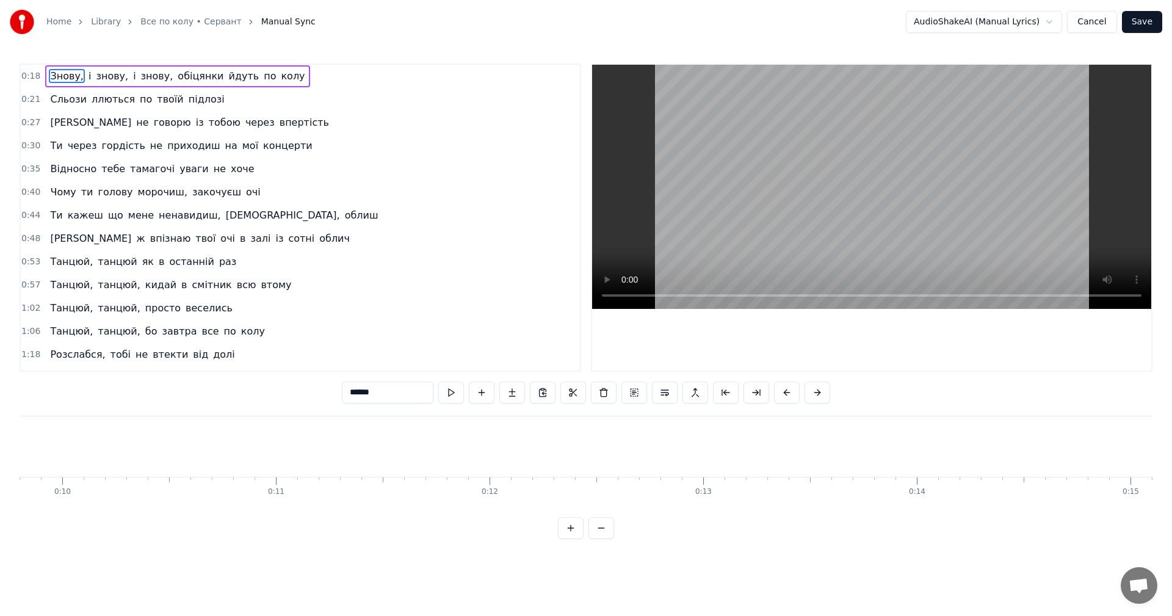
click at [478, 176] on video at bounding box center [871, 187] width 559 height 244
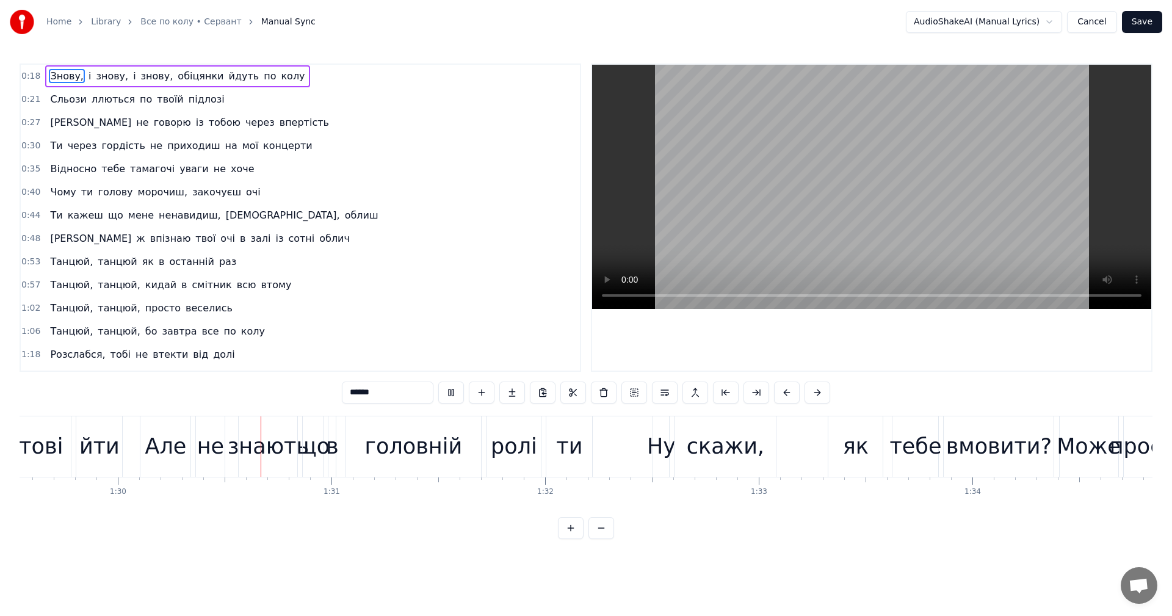
scroll to position [0, 19182]
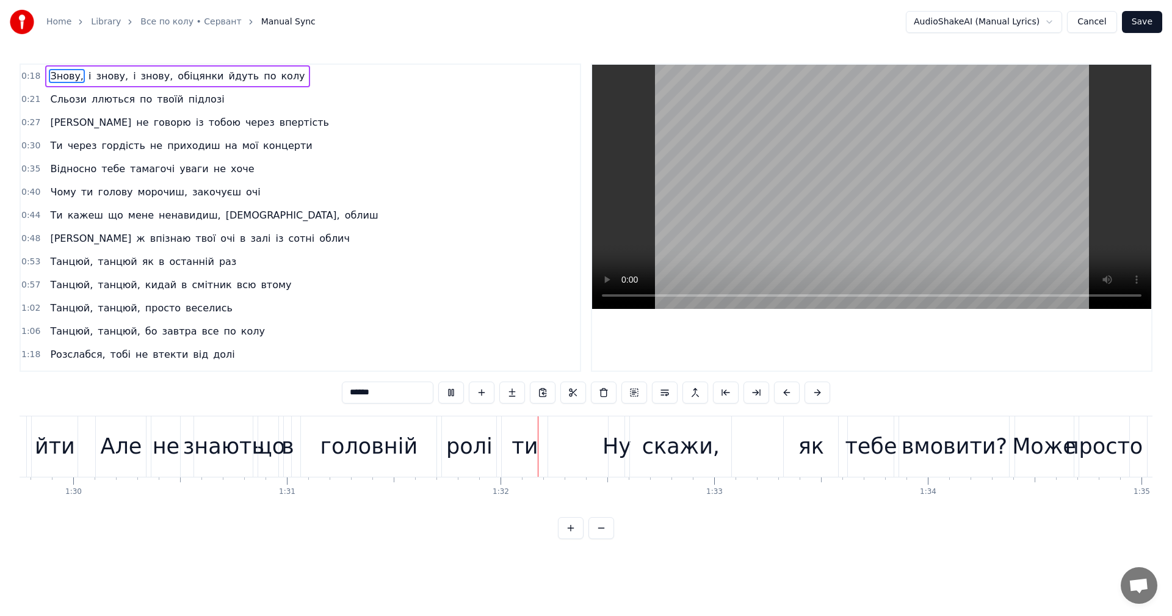
click at [478, 158] on video at bounding box center [871, 187] width 559 height 244
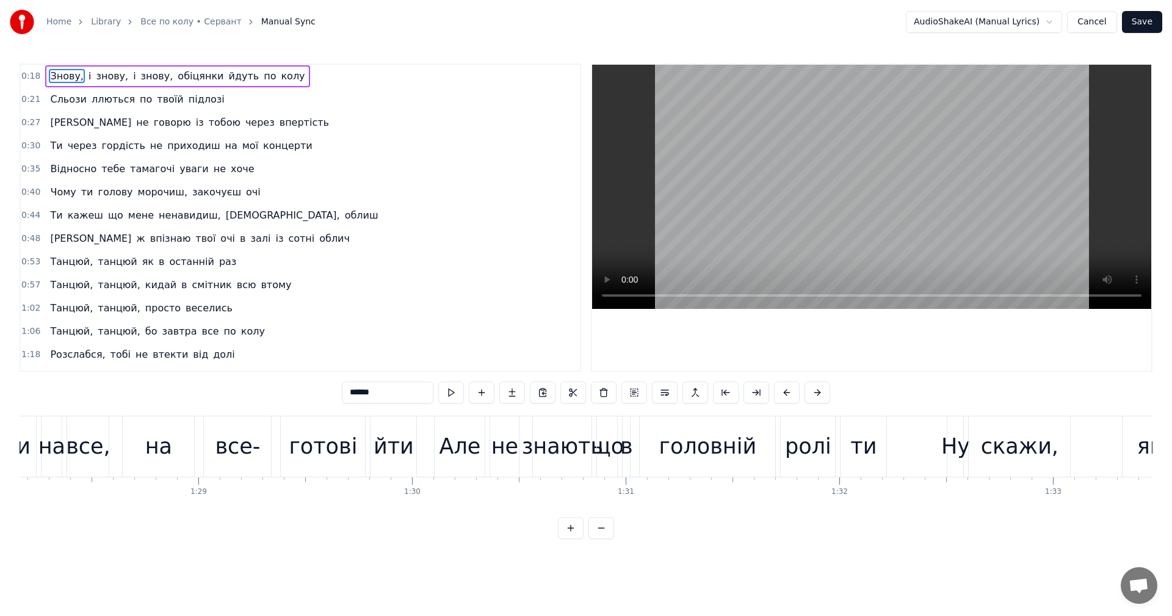
click at [478, 216] on video at bounding box center [871, 187] width 559 height 244
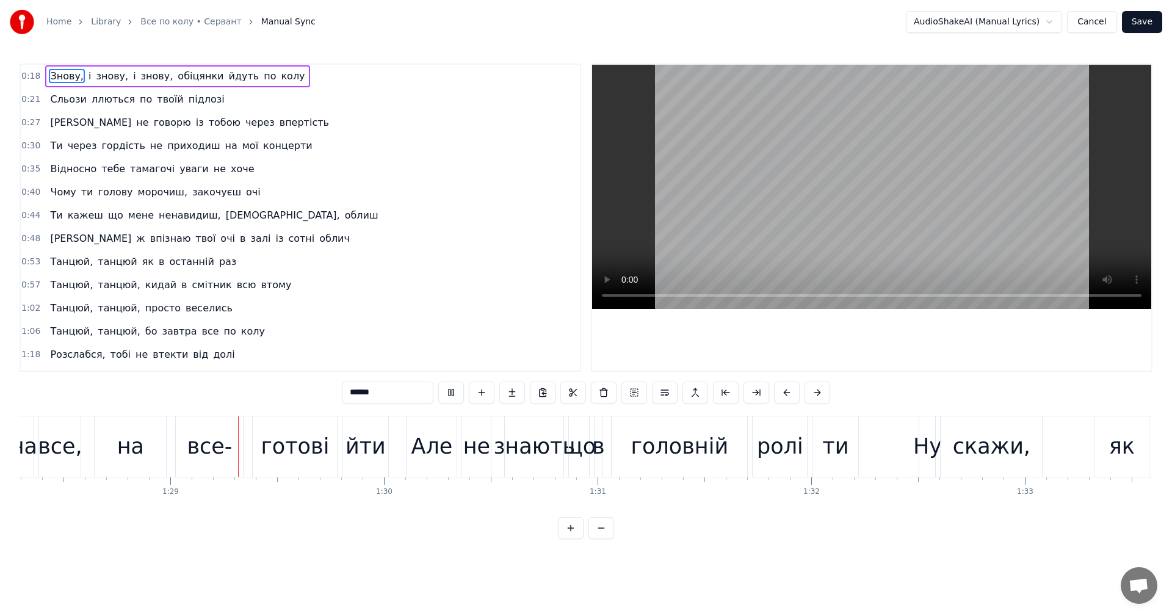
scroll to position [0, 18910]
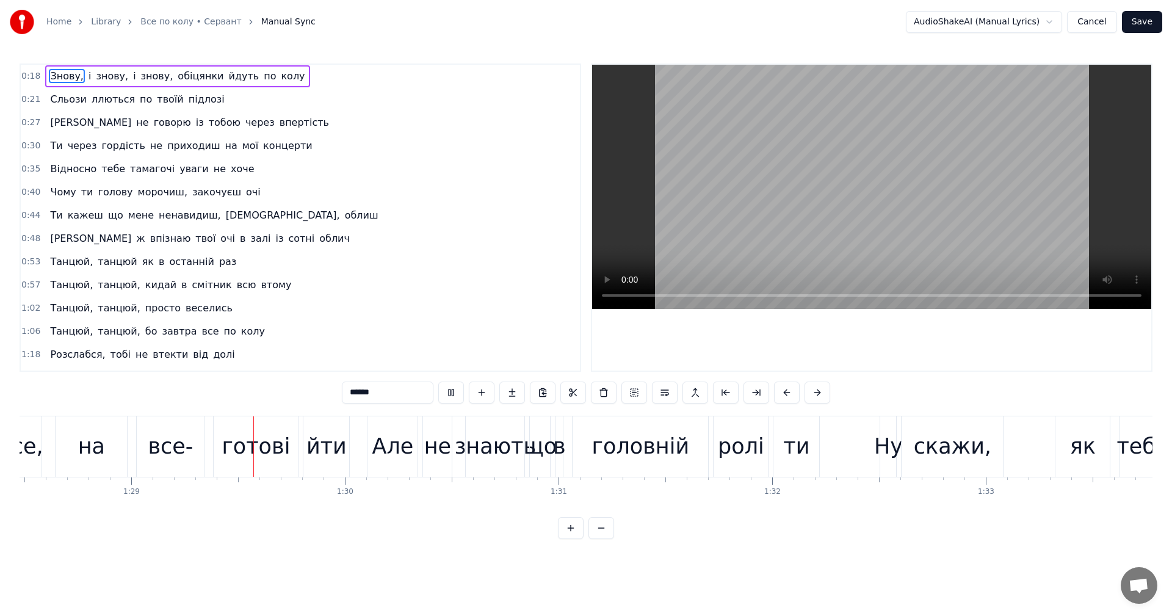
click at [478, 182] on video at bounding box center [871, 187] width 559 height 244
click at [178, 342] on div "все-" at bounding box center [170, 447] width 45 height 32
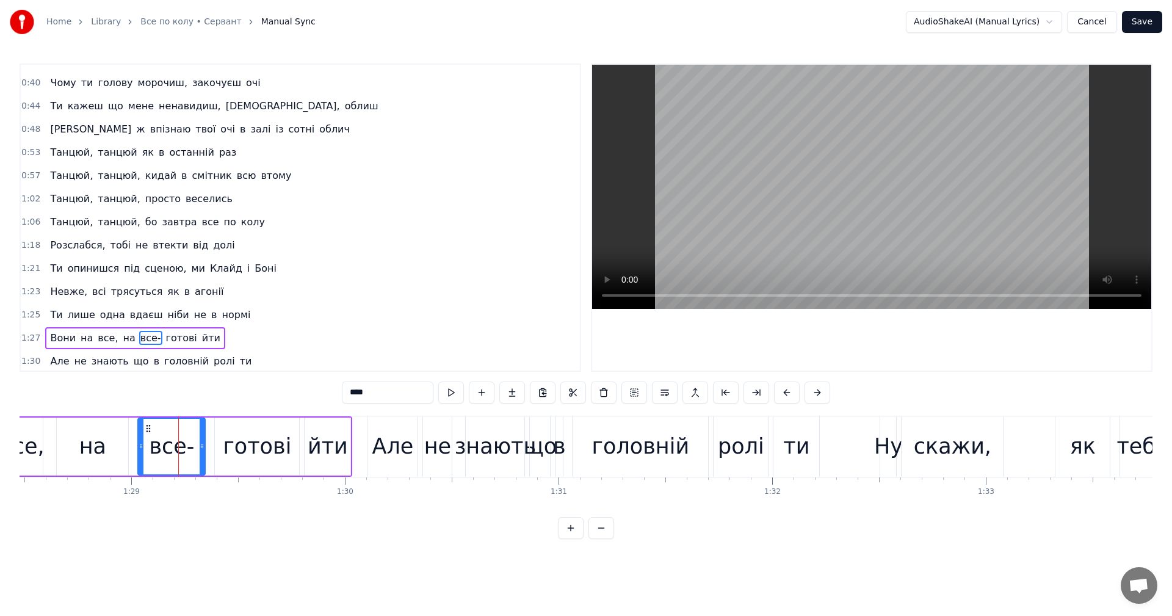
scroll to position [230, 0]
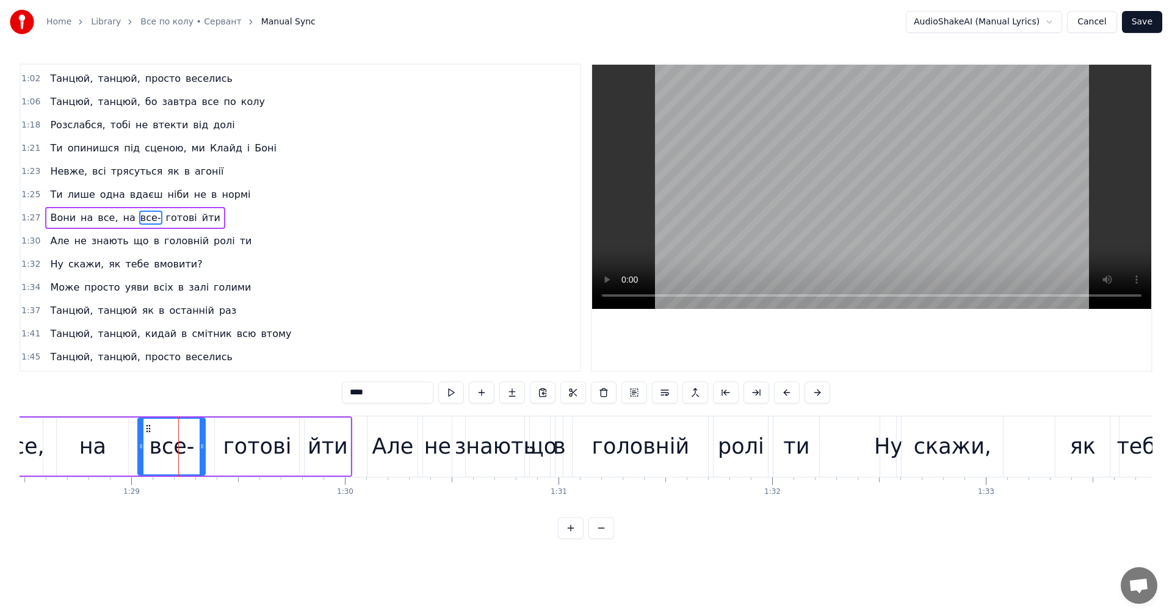
click at [376, 342] on input "****" at bounding box center [388, 393] width 92 height 22
type input "*******"
click at [53, 342] on div "Вони на все, на все-все готові йти" at bounding box center [126, 446] width 451 height 60
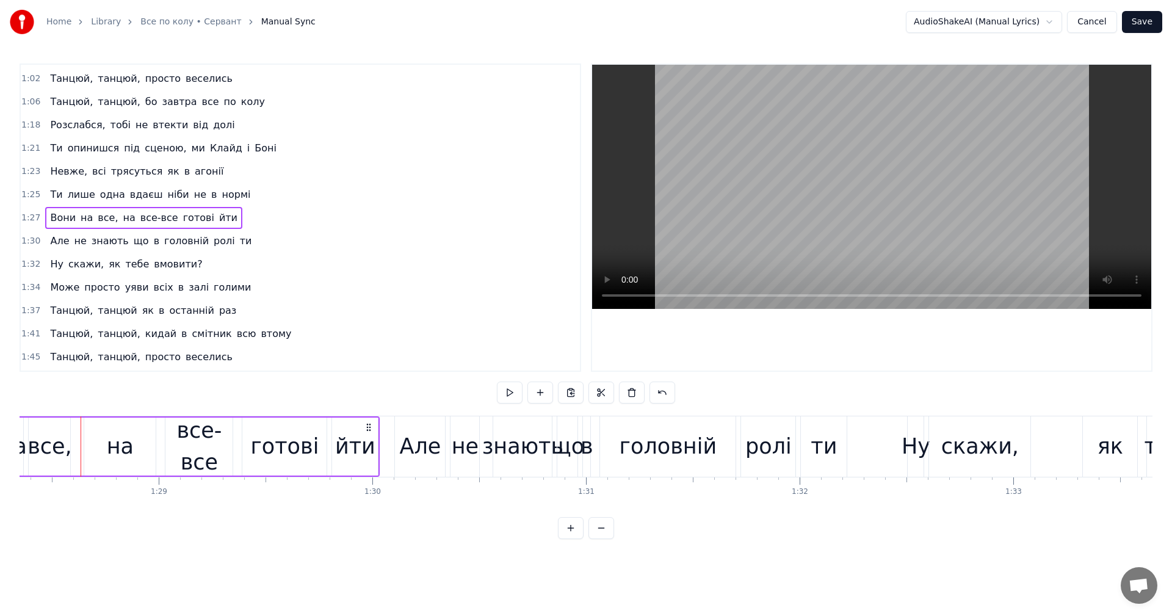
click at [478, 173] on video at bounding box center [871, 187] width 559 height 244
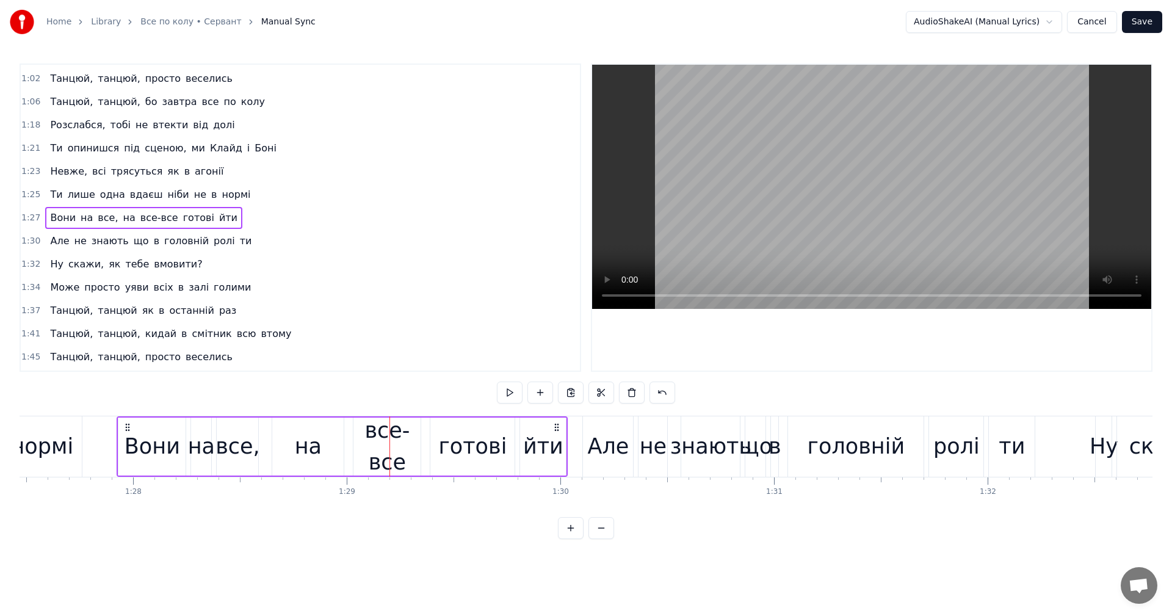
scroll to position [0, 18609]
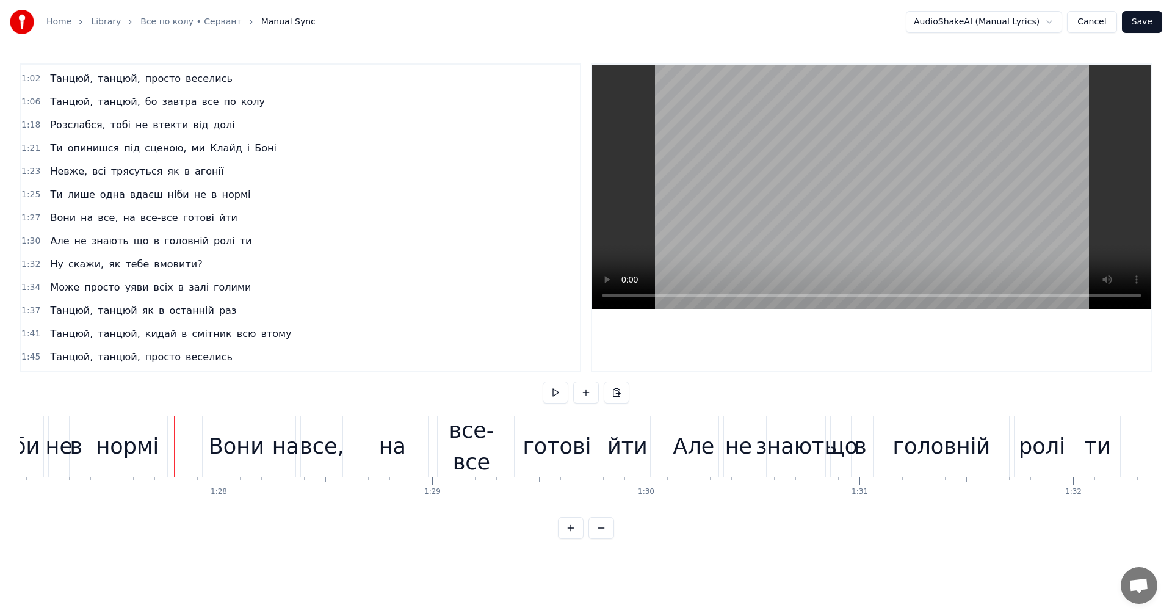
click at [478, 186] on video at bounding box center [871, 187] width 559 height 244
click at [478, 215] on video at bounding box center [871, 187] width 559 height 244
click at [478, 200] on video at bounding box center [871, 187] width 559 height 244
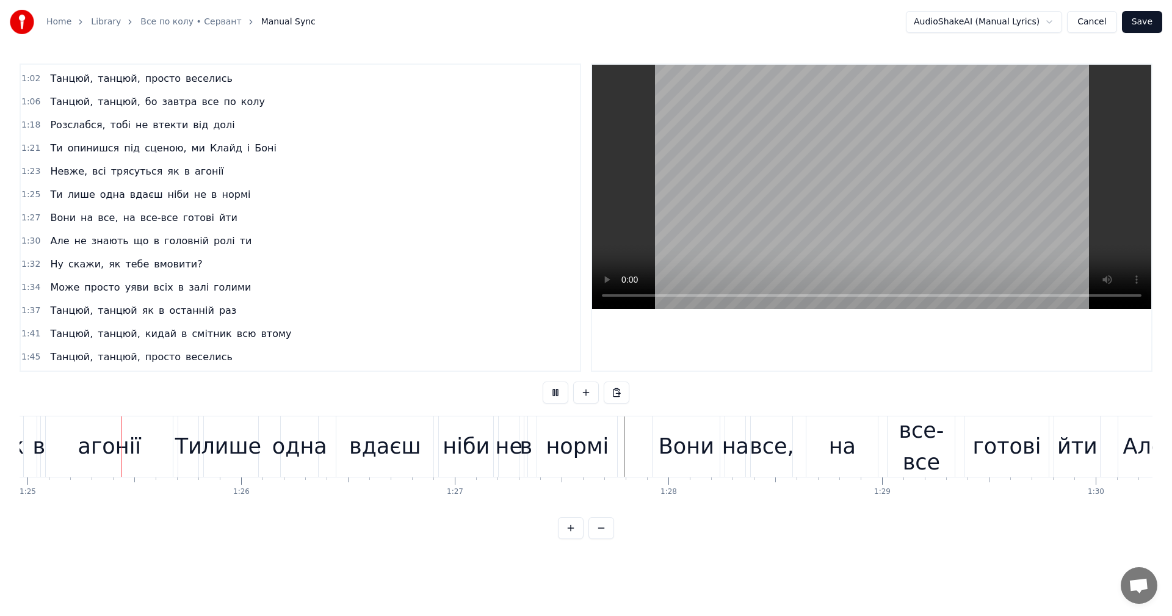
scroll to position [0, 18157]
click at [478, 184] on video at bounding box center [871, 187] width 559 height 244
click at [478, 342] on div "все-все" at bounding box center [923, 447] width 67 height 64
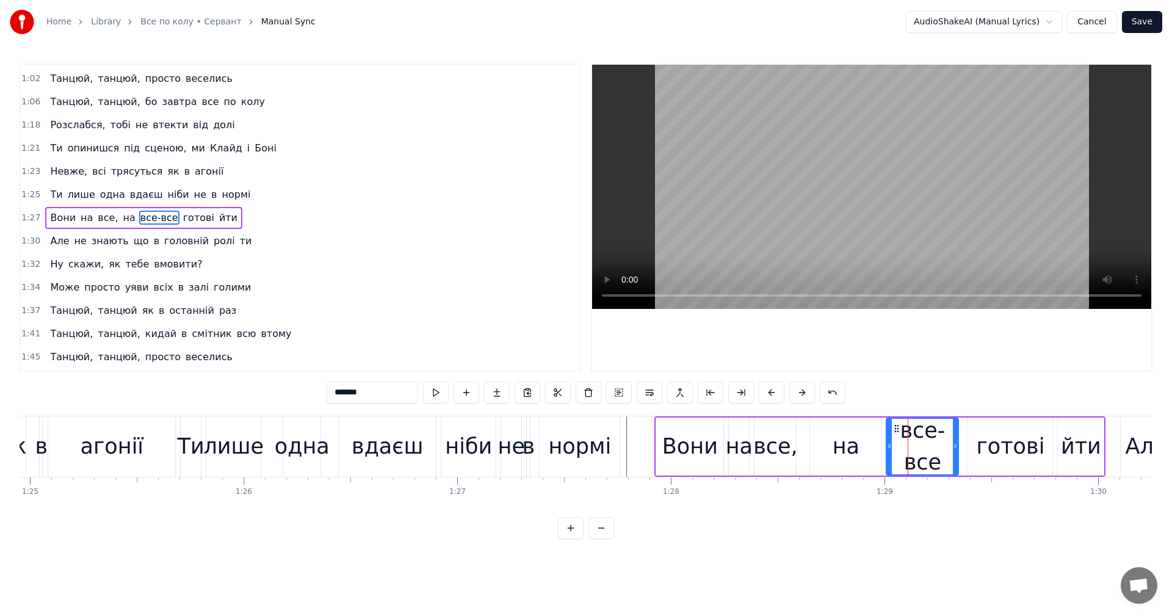
click at [478, 342] on icon at bounding box center [889, 447] width 5 height 10
drag, startPoint x: 956, startPoint y: 448, endPoint x: 939, endPoint y: 451, distance: 17.4
click at [478, 342] on icon at bounding box center [938, 447] width 5 height 10
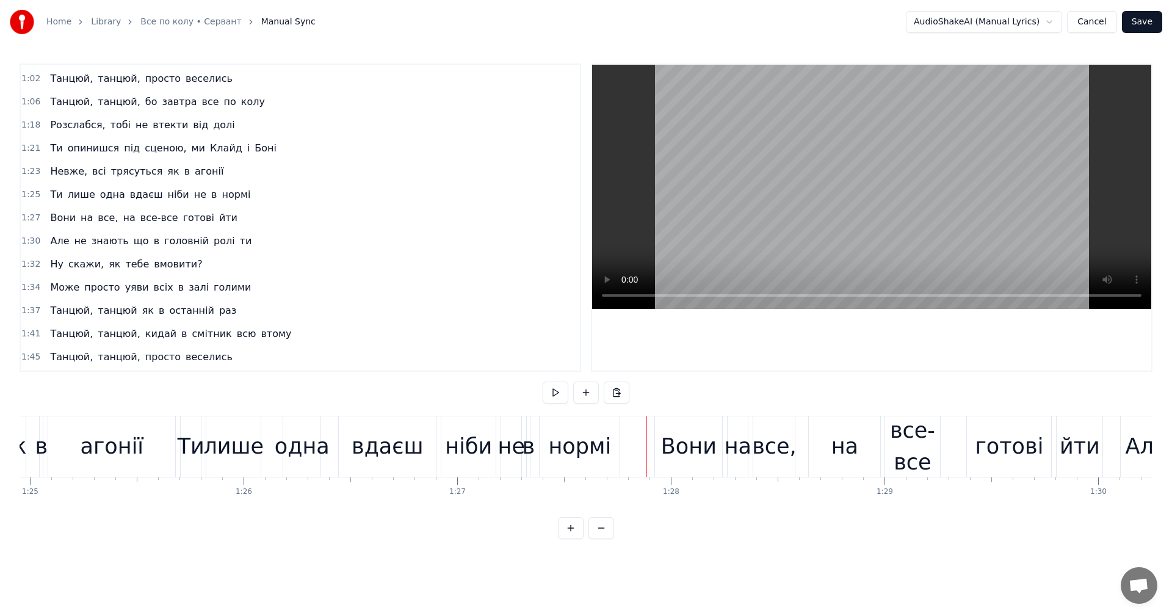
click at [478, 173] on video at bounding box center [871, 187] width 559 height 244
click at [478, 169] on video at bounding box center [871, 187] width 559 height 244
click at [478, 205] on video at bounding box center [871, 187] width 559 height 244
click at [478, 342] on div "на" at bounding box center [845, 447] width 27 height 32
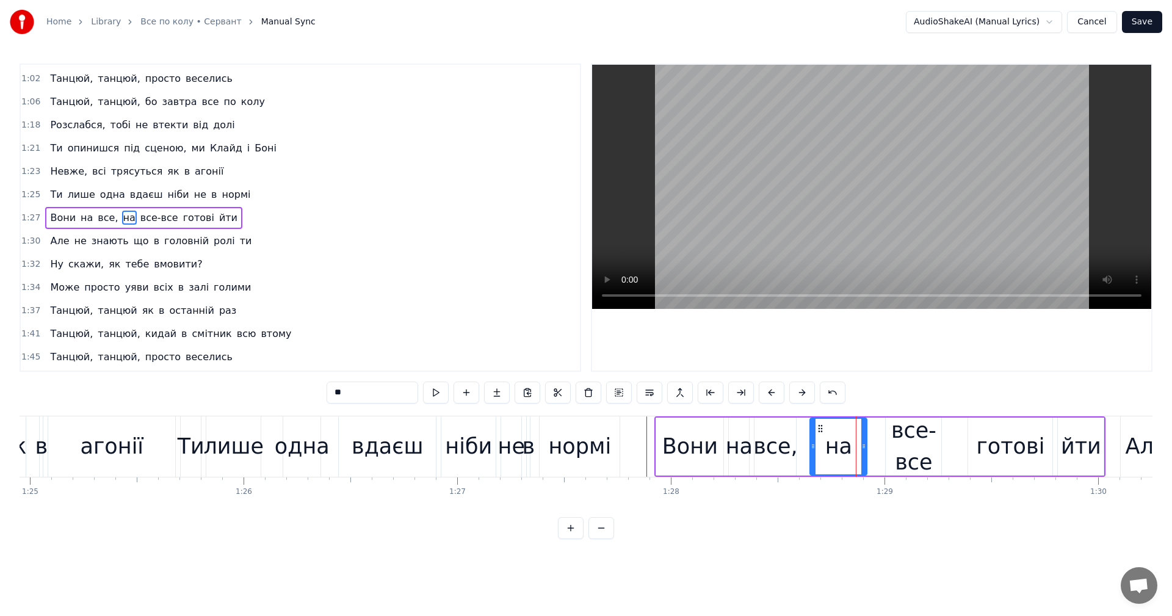
drag, startPoint x: 879, startPoint y: 446, endPoint x: 865, endPoint y: 446, distance: 14.7
click at [478, 342] on circle at bounding box center [865, 446] width 1 height 1
click at [478, 342] on div "все-все" at bounding box center [914, 447] width 56 height 64
type input "*******"
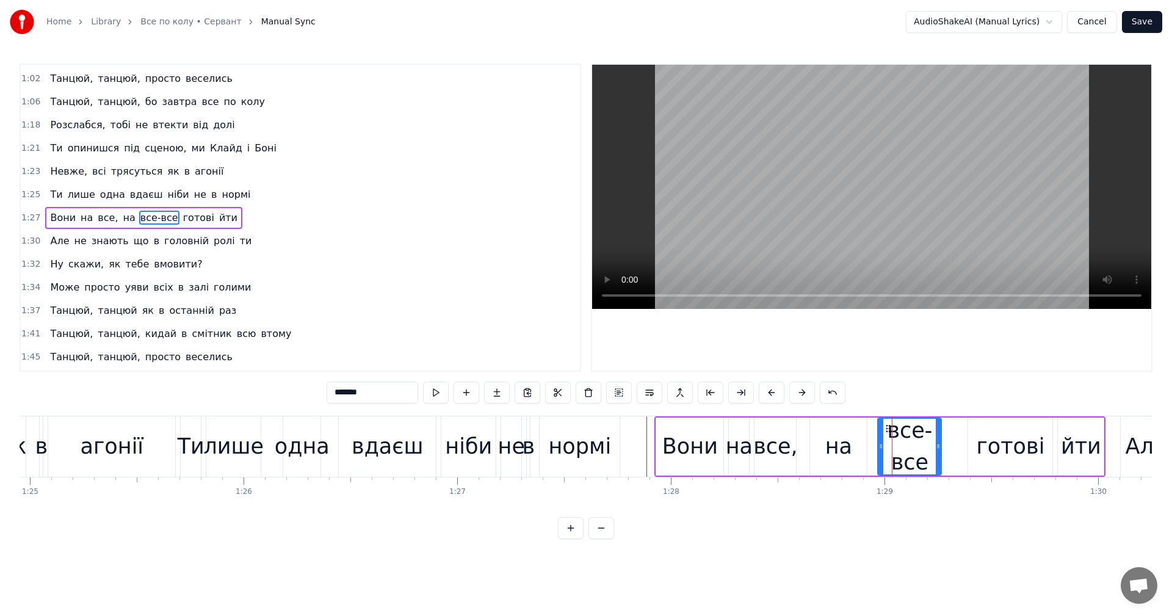
drag, startPoint x: 889, startPoint y: 433, endPoint x: 882, endPoint y: 434, distance: 7.4
click at [478, 342] on div at bounding box center [881, 447] width 5 height 56
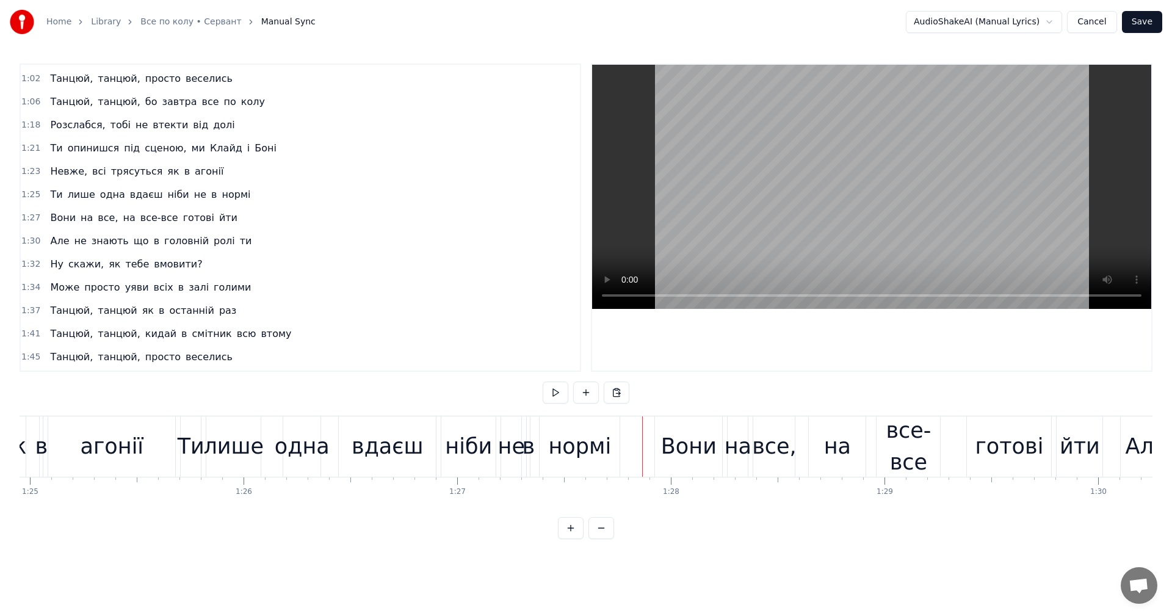
click at [478, 203] on video at bounding box center [871, 187] width 559 height 244
click at [478, 209] on video at bounding box center [871, 187] width 559 height 244
click at [478, 219] on video at bounding box center [871, 187] width 559 height 244
click at [478, 220] on video at bounding box center [871, 187] width 559 height 244
click at [478, 205] on video at bounding box center [871, 187] width 559 height 244
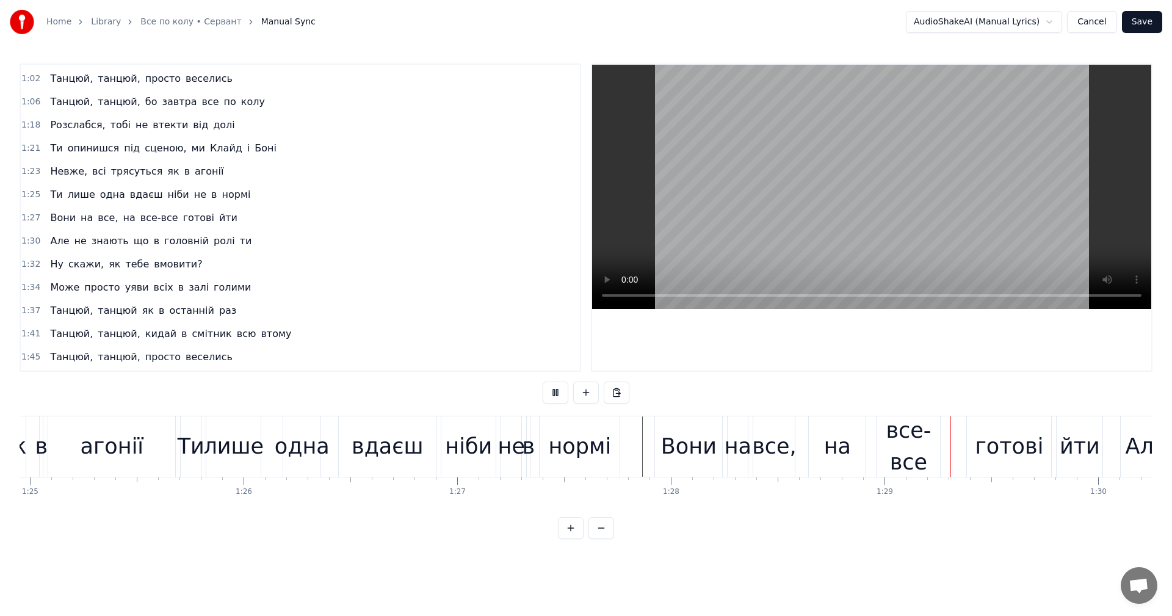
click at [478, 191] on video at bounding box center [871, 187] width 559 height 244
click at [478, 342] on div "все-все" at bounding box center [909, 447] width 64 height 64
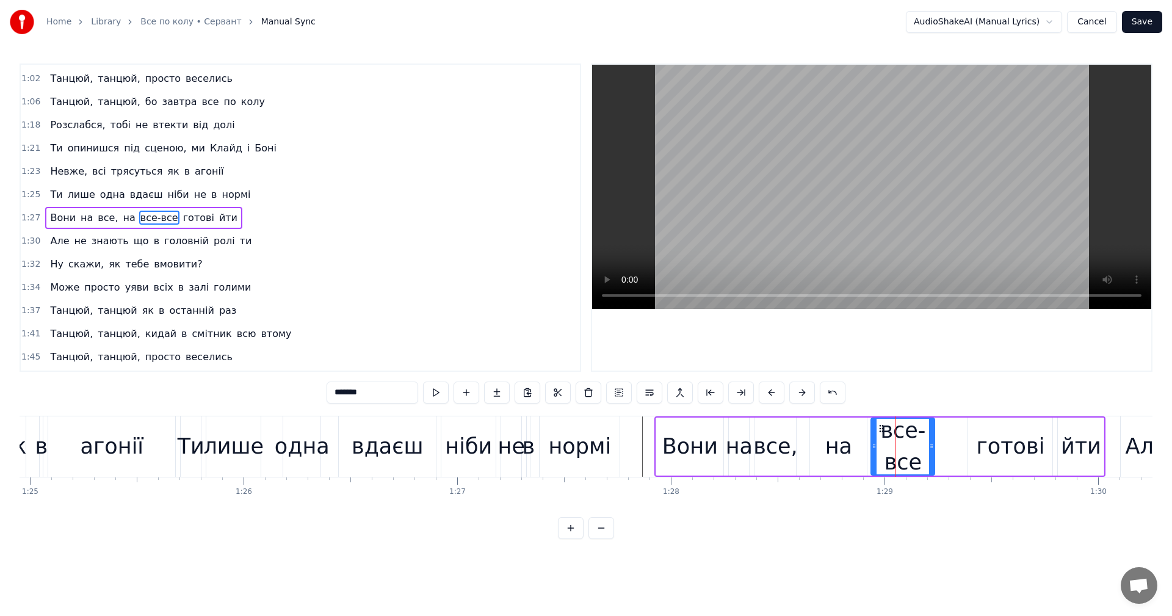
drag, startPoint x: 888, startPoint y: 429, endPoint x: 881, endPoint y: 428, distance: 6.7
click at [478, 342] on circle at bounding box center [881, 428] width 1 height 1
click at [478, 342] on div at bounding box center [925, 447] width 5 height 56
click at [478, 181] on video at bounding box center [871, 187] width 559 height 244
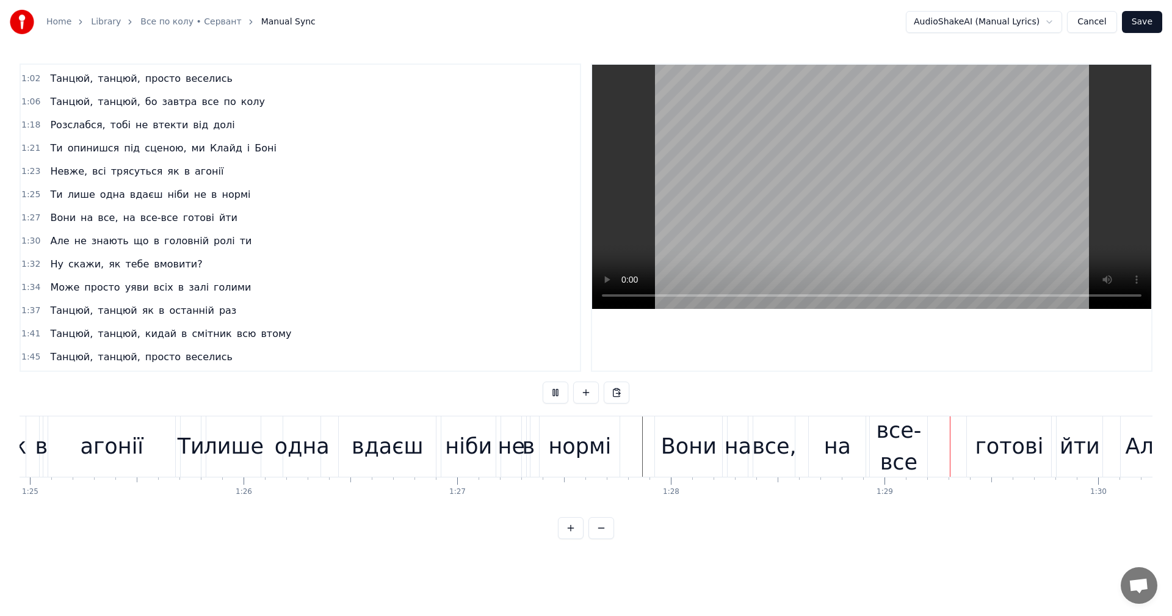
drag, startPoint x: 893, startPoint y: 198, endPoint x: 882, endPoint y: 247, distance: 49.3
click at [478, 198] on video at bounding box center [871, 187] width 559 height 244
drag, startPoint x: 848, startPoint y: 206, endPoint x: 850, endPoint y: 216, distance: 10.5
click at [478, 205] on video at bounding box center [871, 187] width 559 height 244
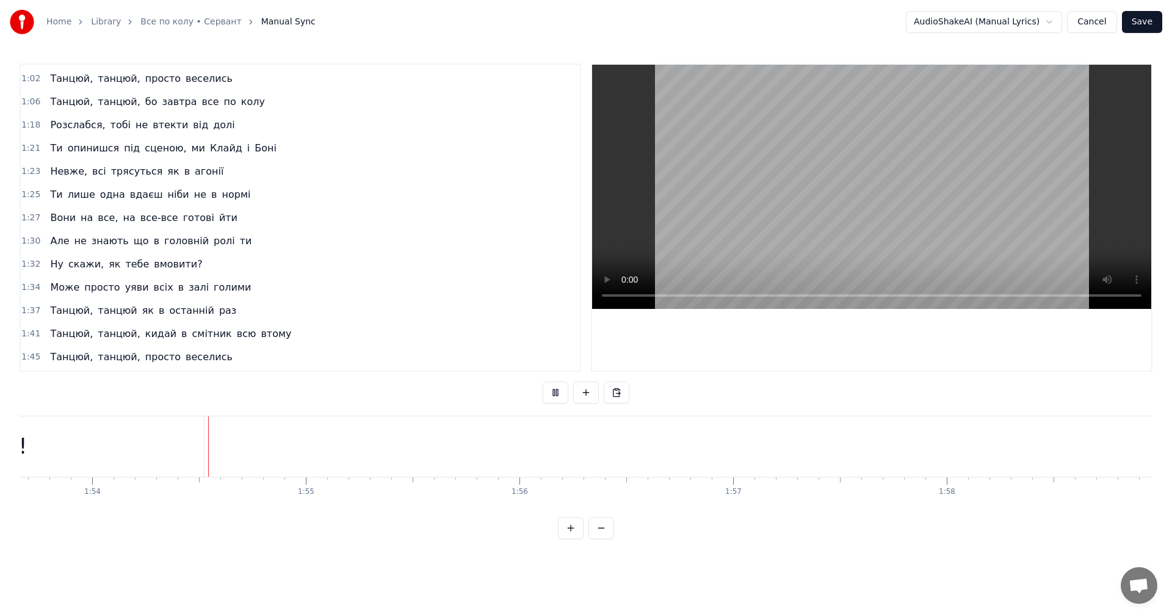
scroll to position [0, 24299]
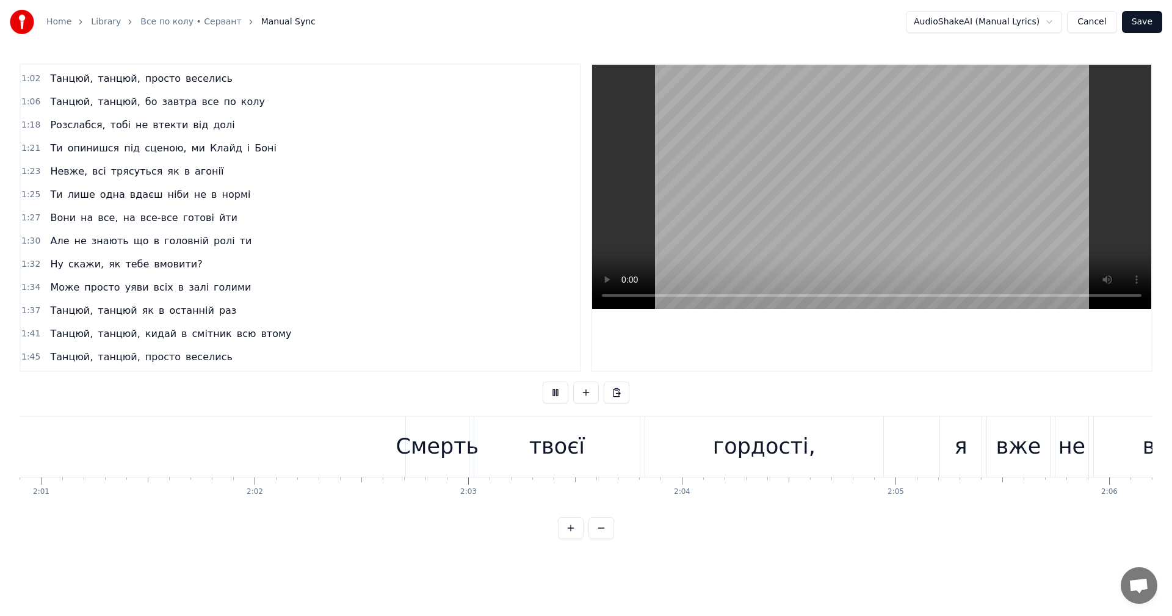
click at [478, 342] on div "Смерть твоєї гордості, я вже не впертий" at bounding box center [846, 446] width 883 height 60
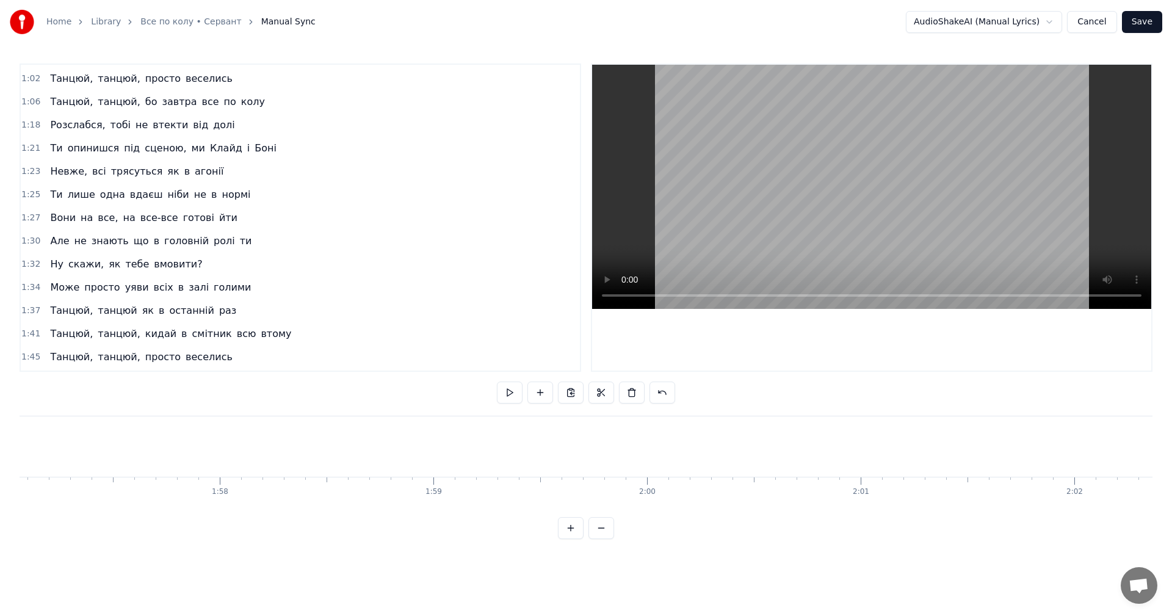
scroll to position [0, 24916]
click at [478, 223] on video at bounding box center [871, 187] width 559 height 244
click at [478, 169] on video at bounding box center [871, 187] width 559 height 244
click at [478, 21] on button "Save" at bounding box center [1142, 22] width 40 height 22
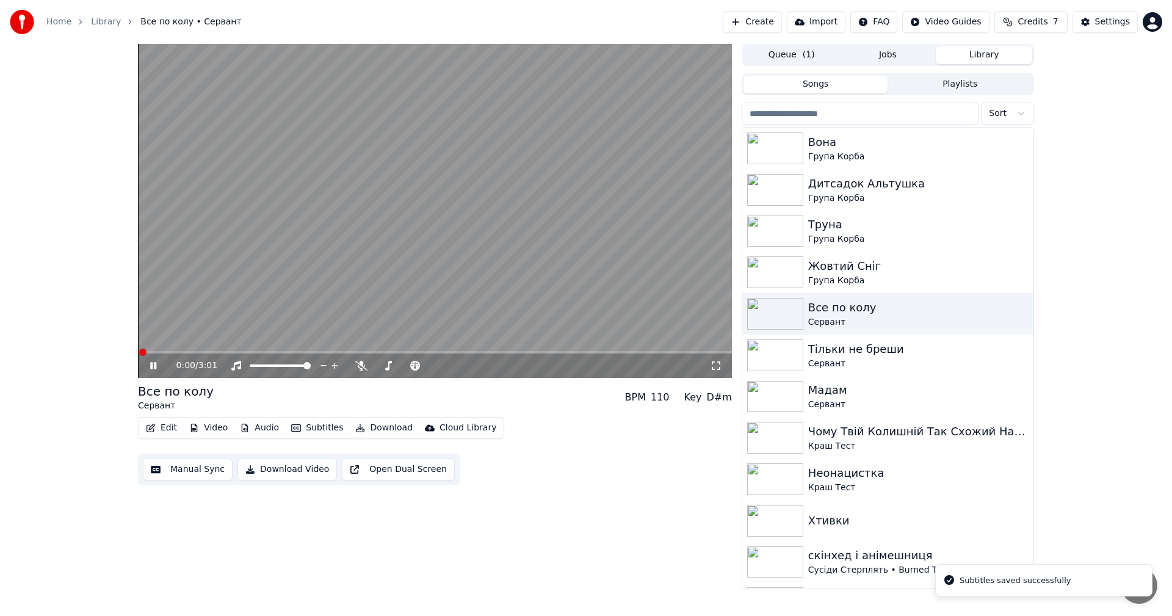
drag, startPoint x: 431, startPoint y: 224, endPoint x: 423, endPoint y: 226, distance: 7.6
click at [431, 223] on video at bounding box center [435, 211] width 594 height 334
click at [285, 342] on button "Download Video" at bounding box center [288, 470] width 100 height 22
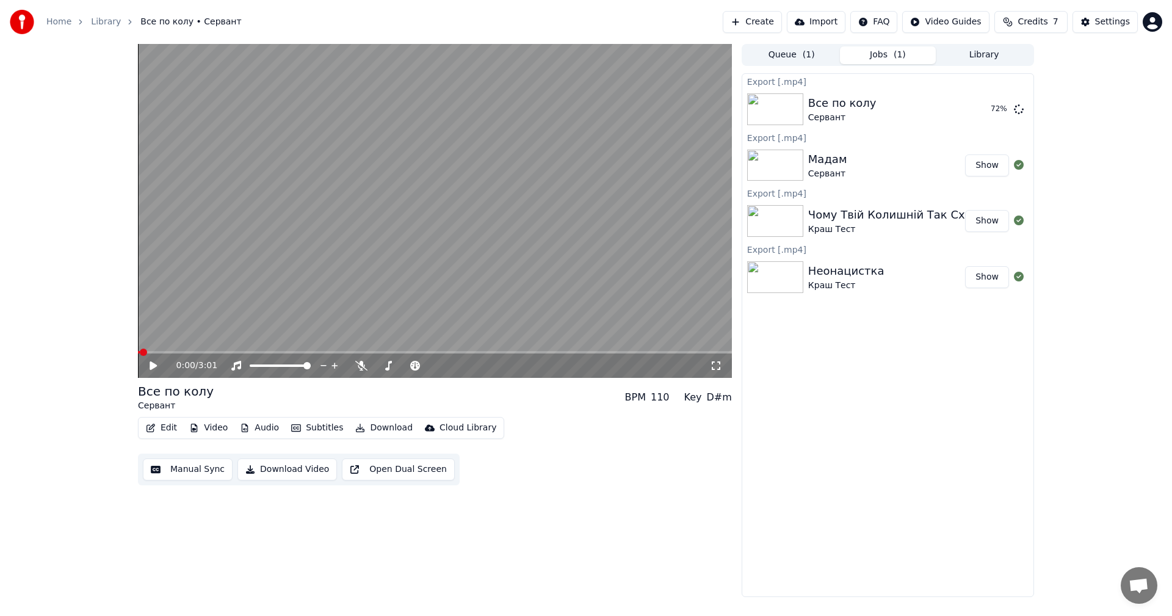
click at [478, 342] on div "0:00 / 3:01 Все по колу Сервант BPM 110 Key D#m Edit Video Audio Subtitles Down…" at bounding box center [586, 320] width 1172 height 553
click at [478, 25] on button "Create" at bounding box center [752, 22] width 59 height 22
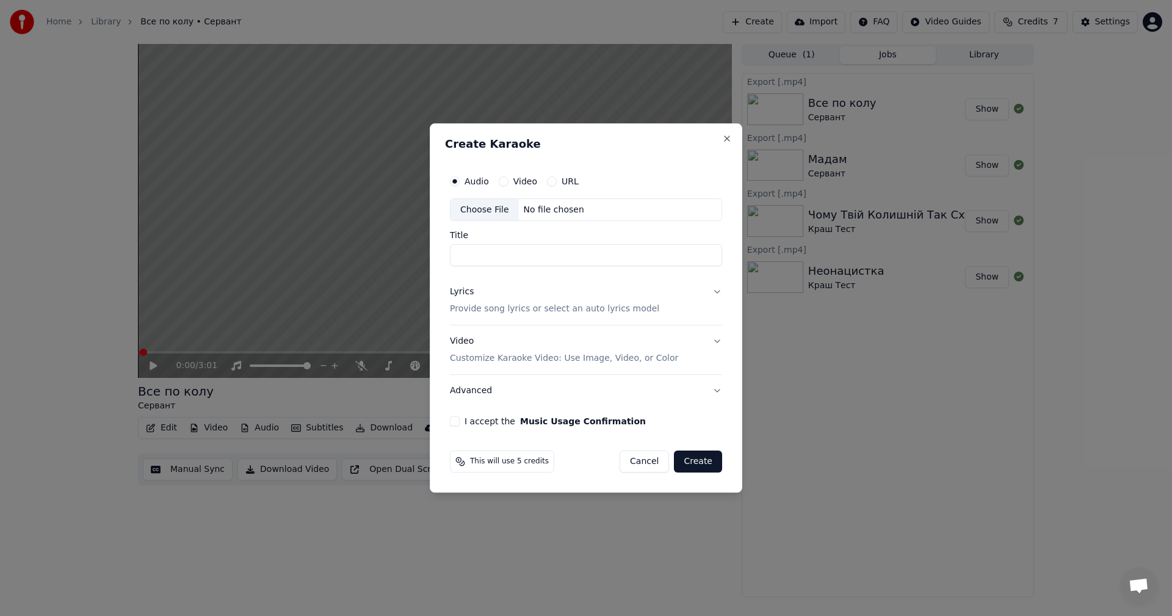
click at [478, 212] on div "Choose File" at bounding box center [485, 210] width 68 height 22
type input "**********"
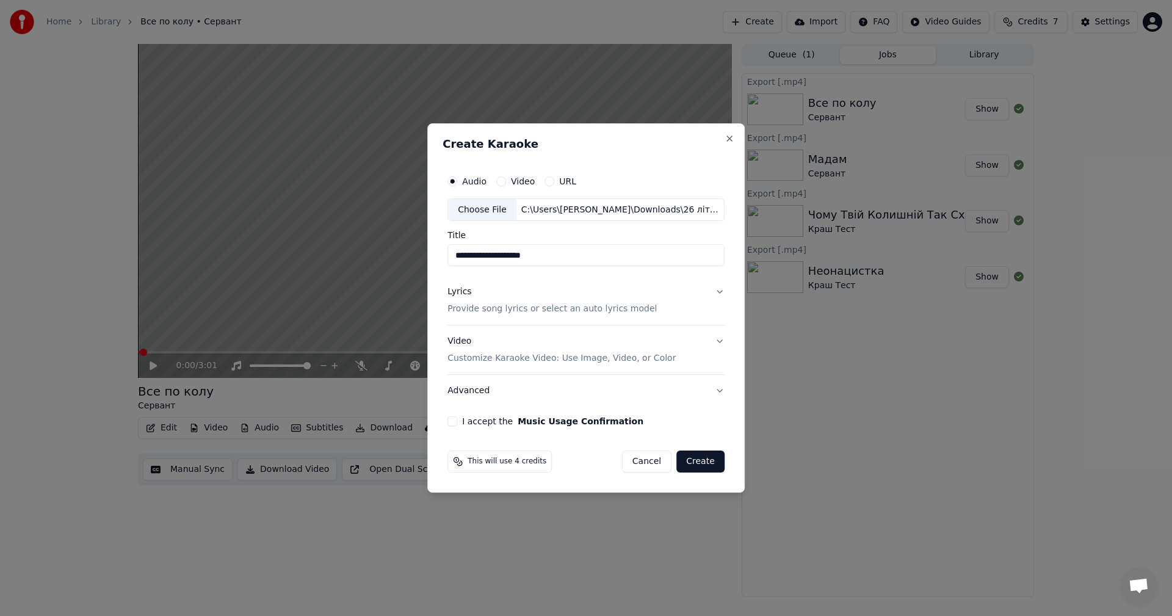
click at [478, 296] on button "Lyrics Provide song lyrics or select an auto lyrics model" at bounding box center [586, 301] width 277 height 49
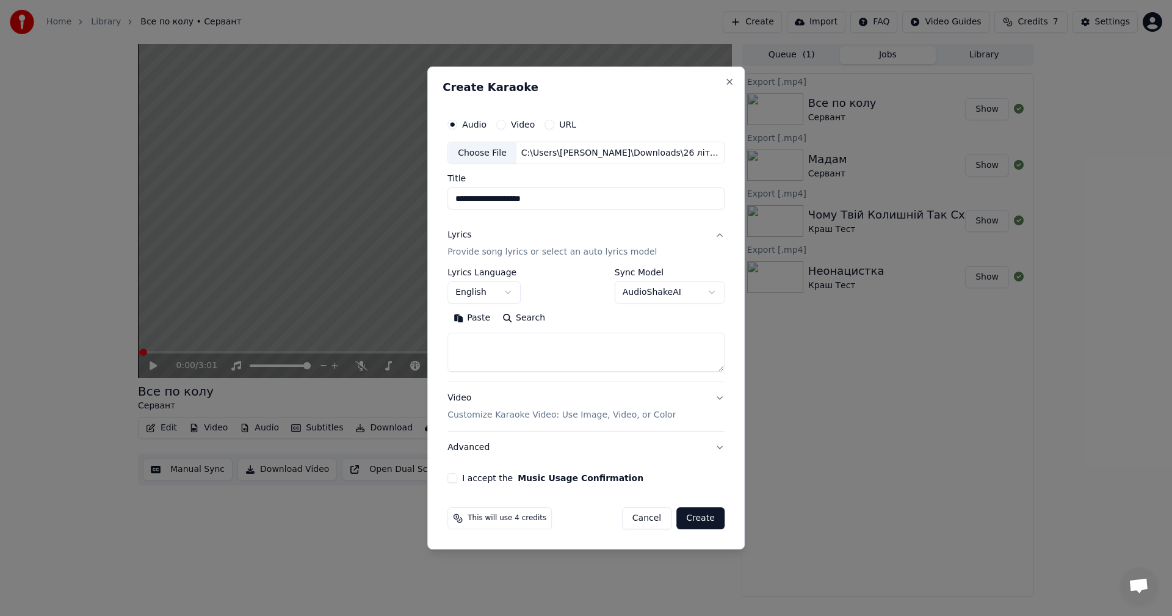
click at [478, 293] on button "English" at bounding box center [484, 293] width 73 height 22
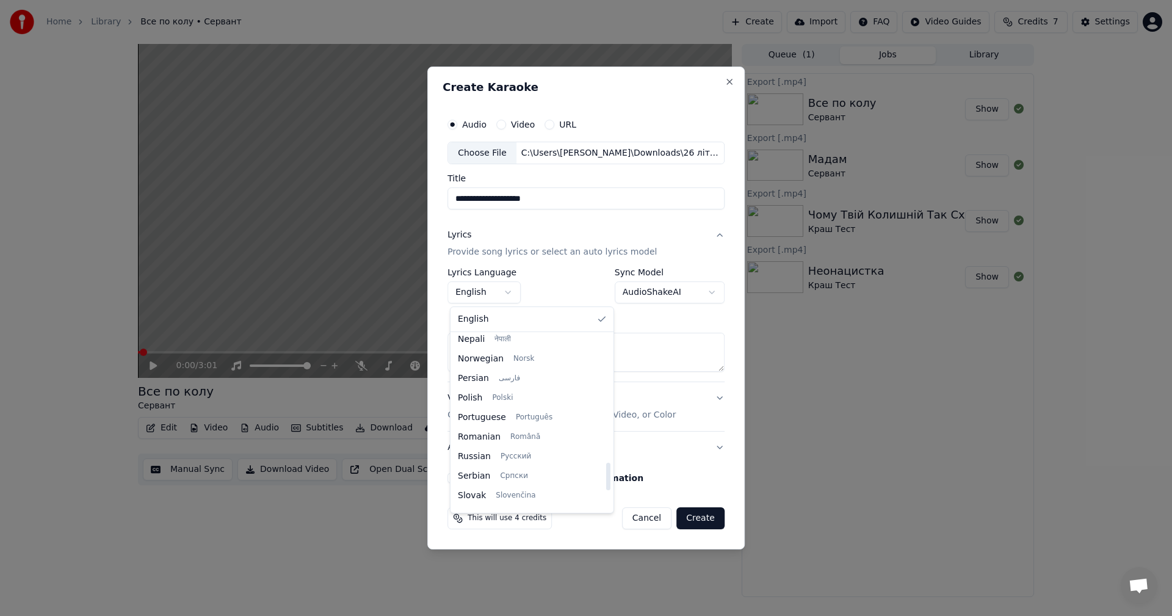
scroll to position [937, 0]
drag, startPoint x: 585, startPoint y: 352, endPoint x: 587, endPoint y: 517, distance: 164.9
click at [478, 342] on div at bounding box center [608, 495] width 4 height 27
select select "**"
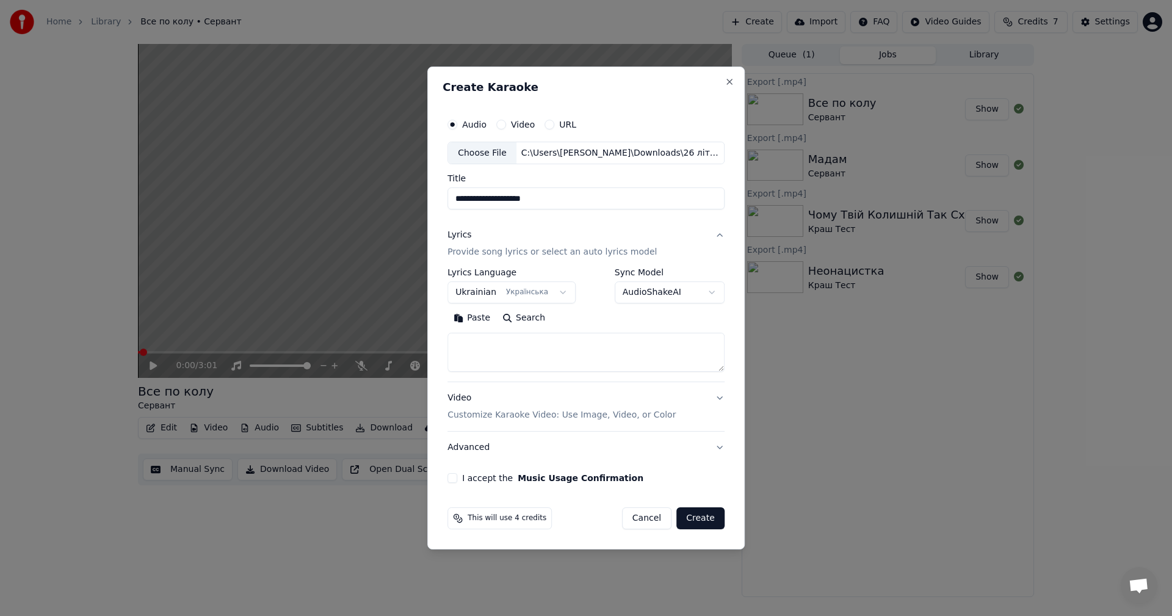
click at [478, 342] on textarea at bounding box center [586, 352] width 277 height 39
paste textarea "**********"
type textarea "**********"
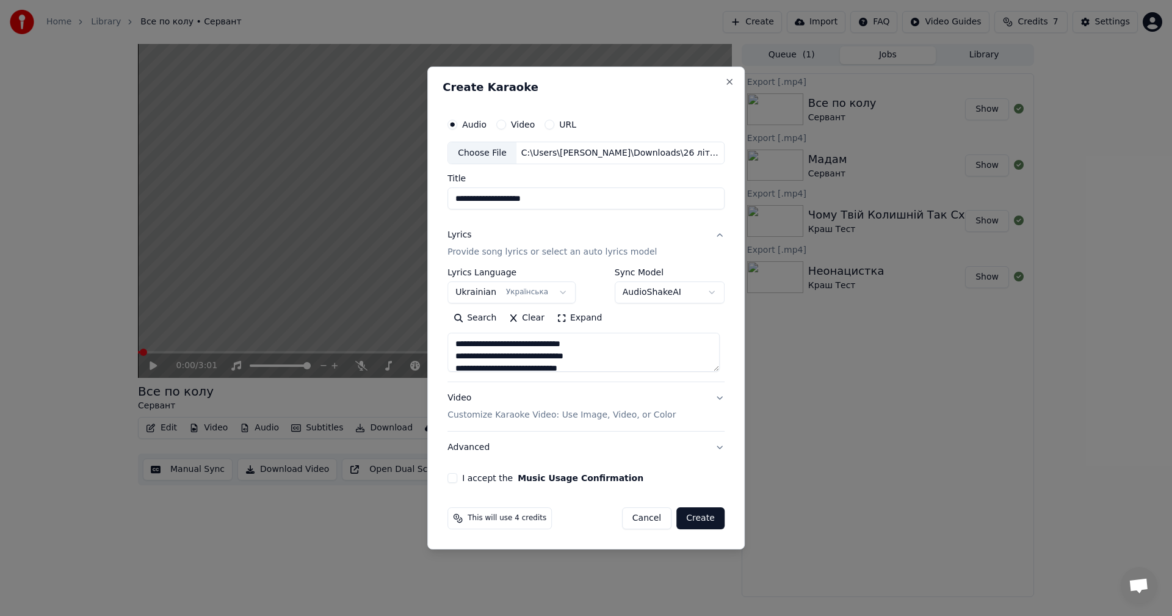
click at [478, 342] on button "Video Customize Karaoke Video: Use Image, Video, or Color" at bounding box center [586, 407] width 277 height 49
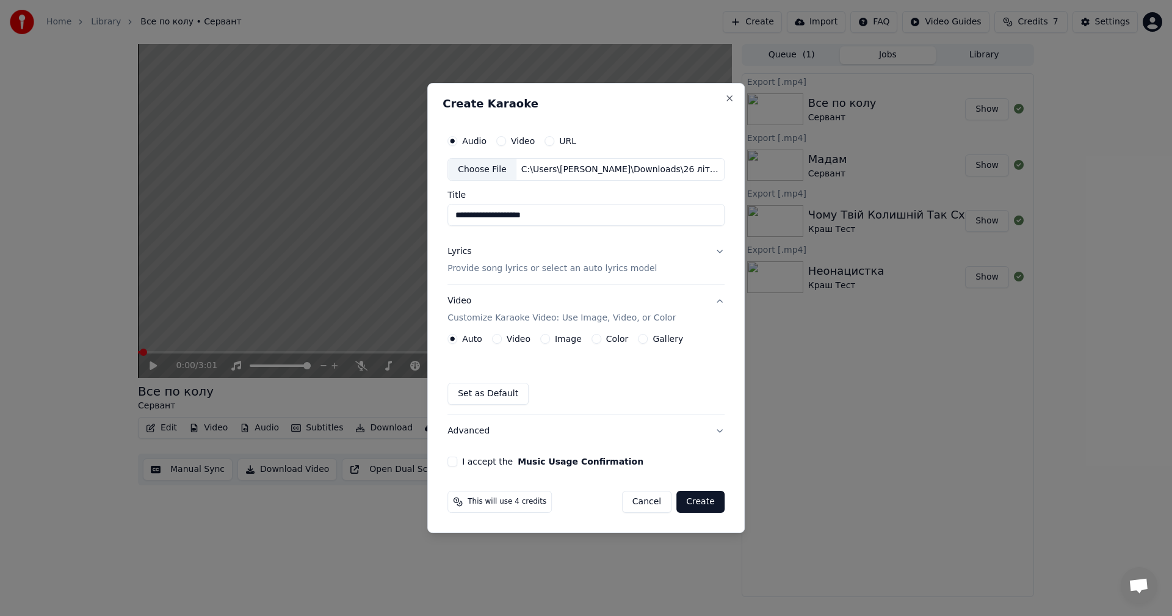
click at [478, 341] on button "Image" at bounding box center [545, 339] width 10 height 10
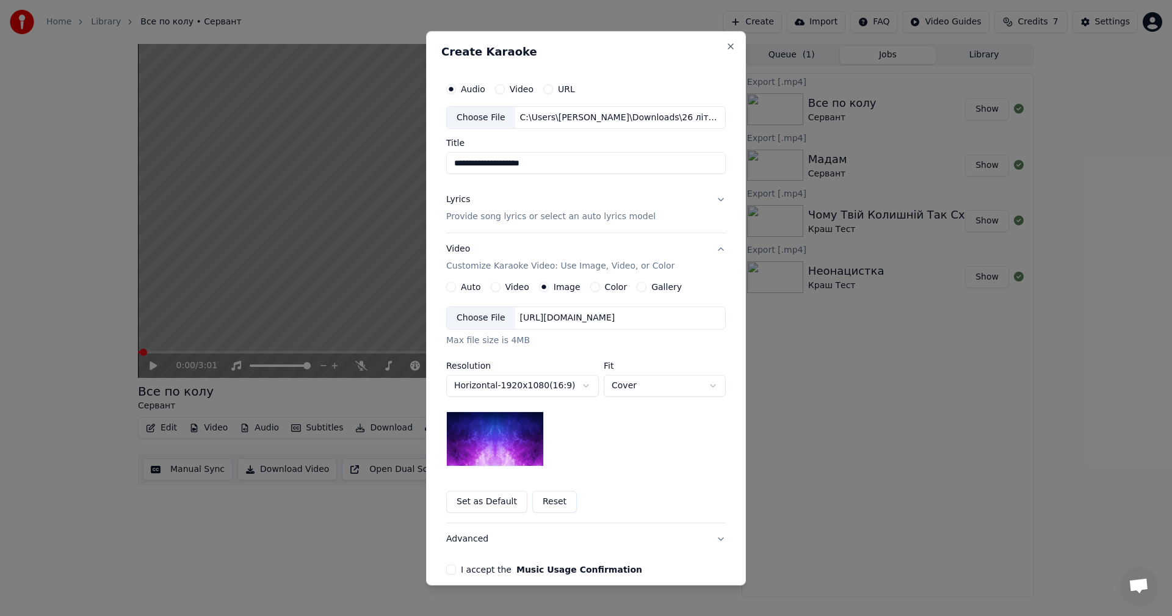
click at [468, 318] on div "Choose File" at bounding box center [481, 318] width 68 height 22
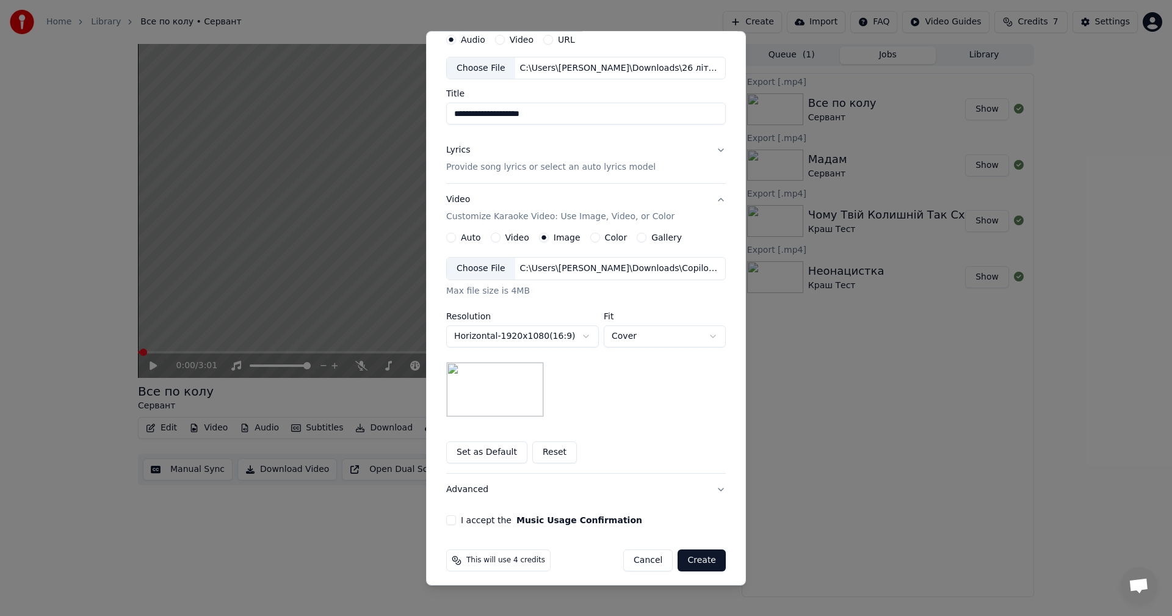
scroll to position [56, 0]
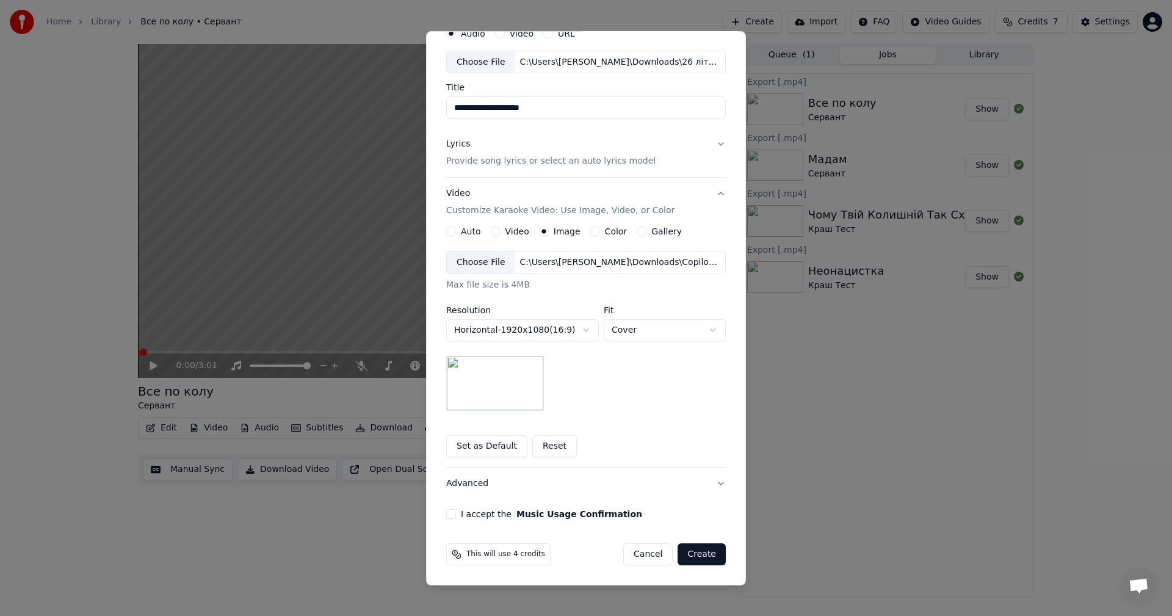
click at [448, 342] on button "I accept the Music Usage Confirmation" at bounding box center [451, 514] width 10 height 10
click at [478, 342] on button "Create" at bounding box center [702, 554] width 48 height 22
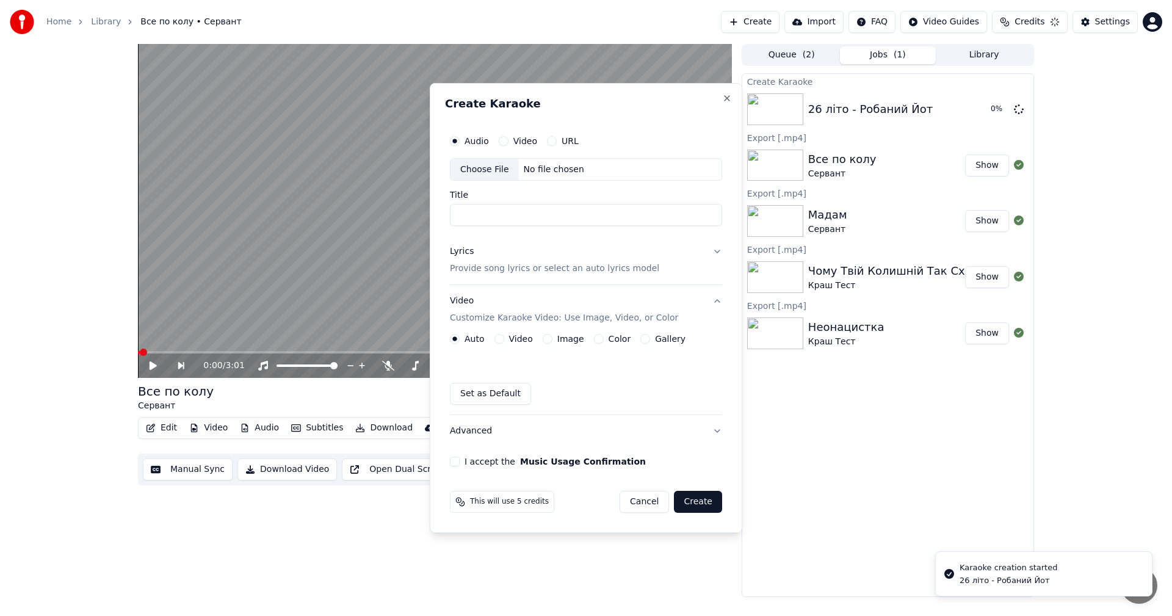
scroll to position [0, 0]
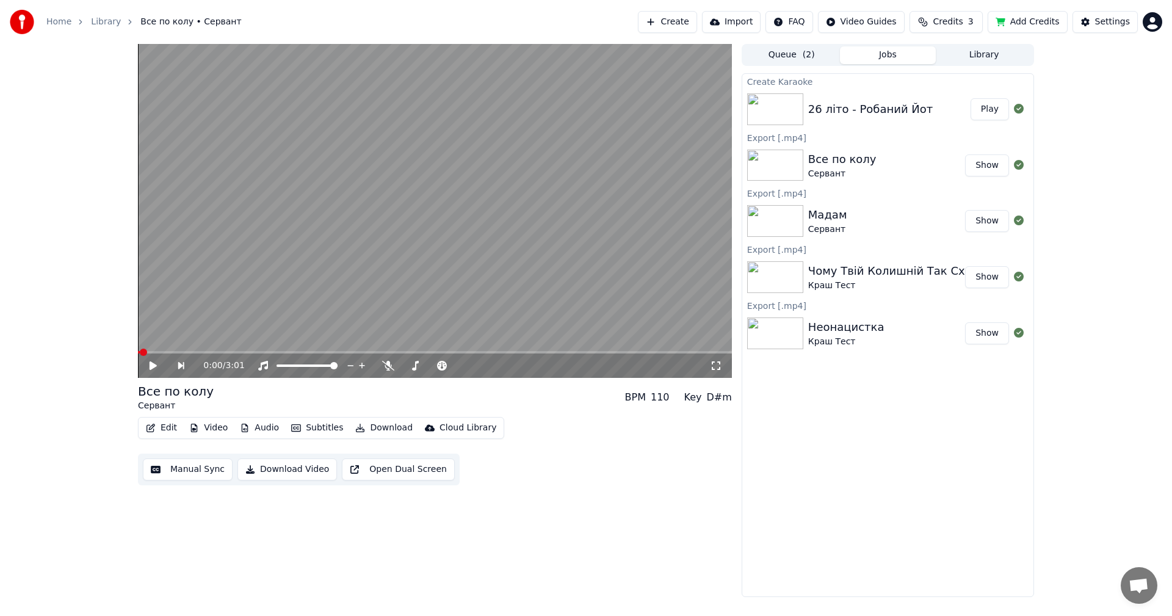
click at [478, 342] on div "0:00 / 3:01 Все по колу Сервант BPM 110 Key D#m Edit Video Audio Subtitles Down…" at bounding box center [586, 320] width 1172 height 553
click at [478, 342] on div "Create Karaoke 26 літо - Робаний Йот Play Export [.mp4] Все по колу Сервант Sho…" at bounding box center [888, 335] width 293 height 524
click at [478, 342] on div "0:00 / 3:01 Все по колу Сервант BPM 110 Key D#m Edit Video Audio Subtitles Down…" at bounding box center [586, 320] width 1172 height 553
